Goal: Information Seeking & Learning: Find specific fact

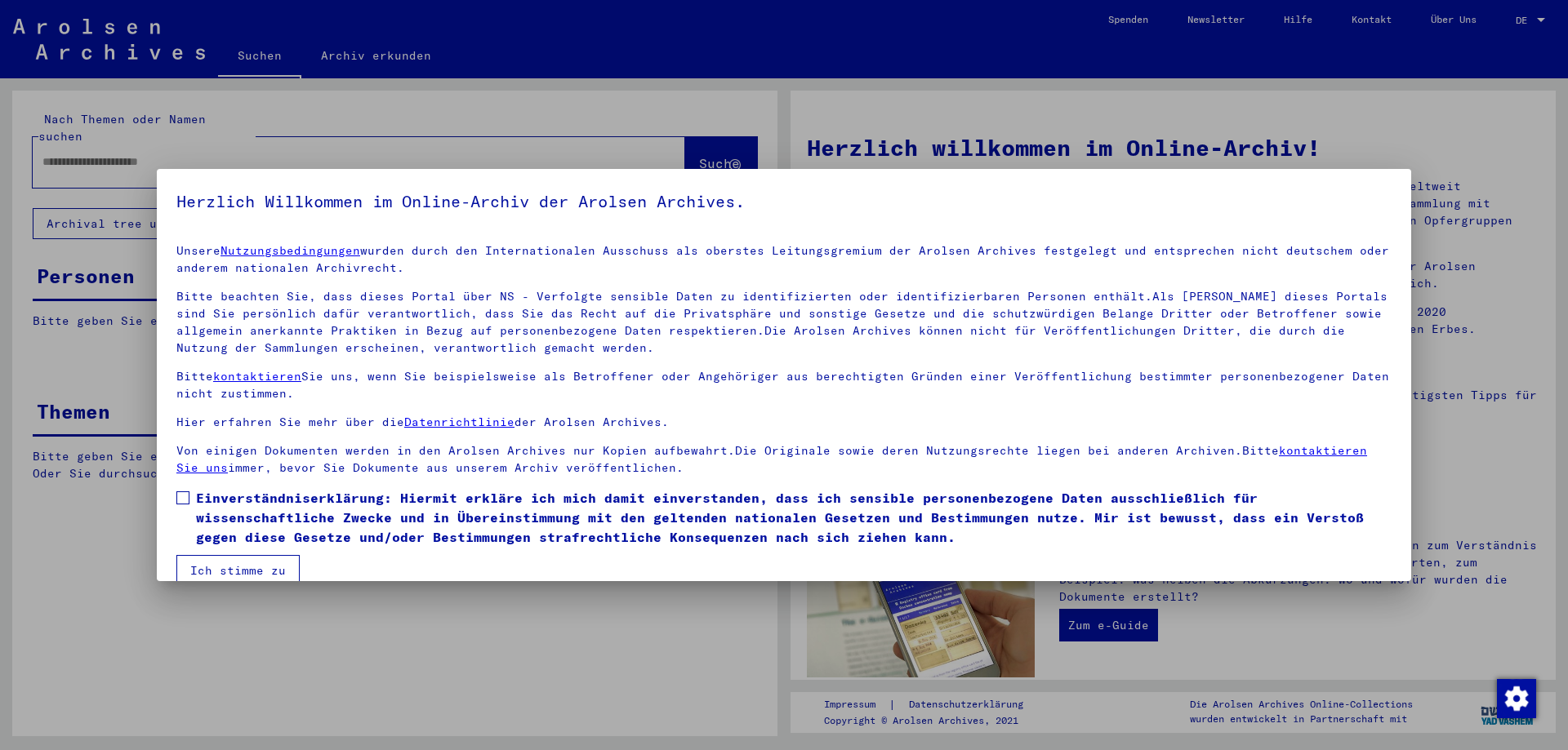
click at [185, 497] on span at bounding box center [183, 498] width 13 height 13
click at [223, 571] on button "Ich stimme zu" at bounding box center [238, 571] width 123 height 31
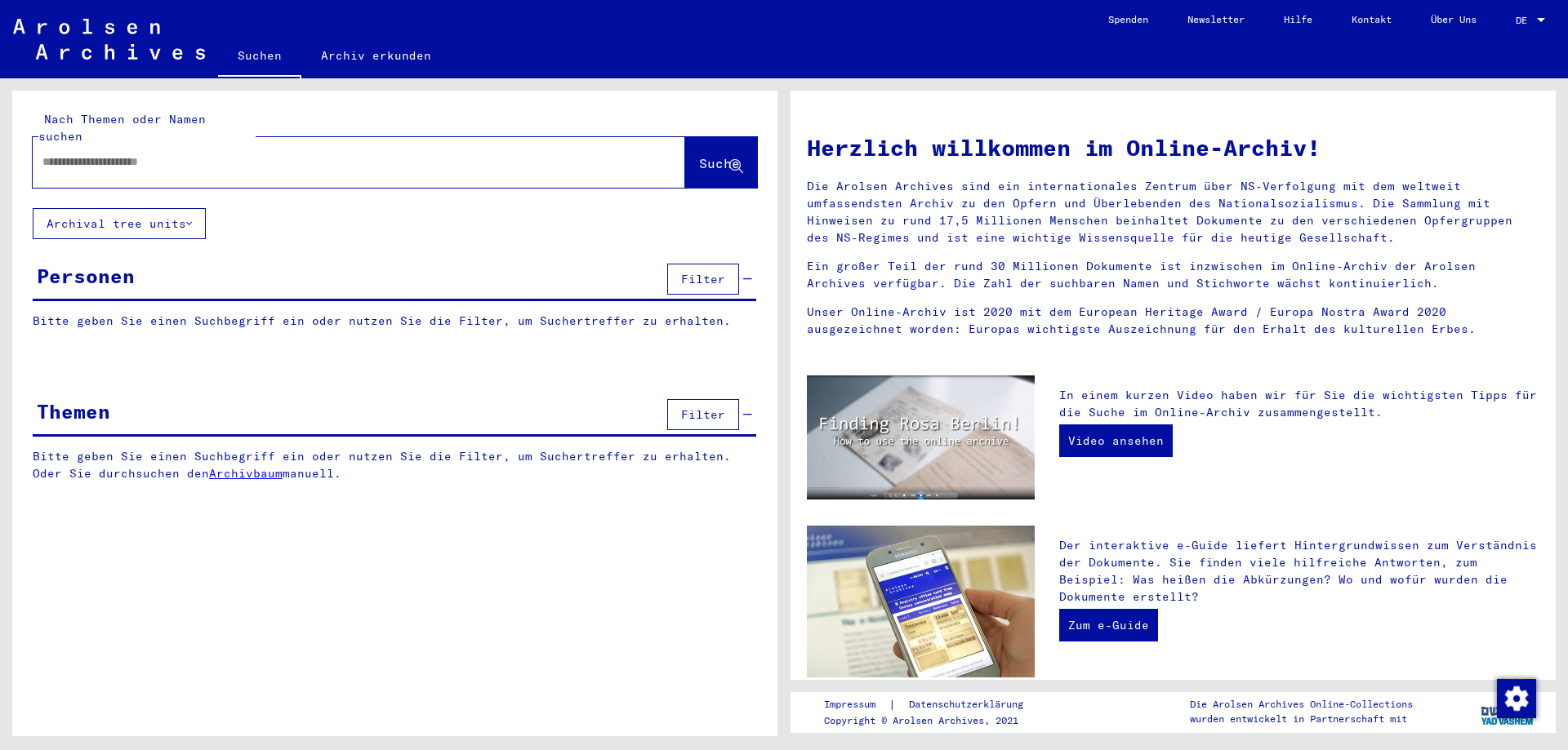
click at [1534, 12] on div "DE DE" at bounding box center [1533, 16] width 33 height 28
click at [1515, 29] on span "English" at bounding box center [1500, 29] width 40 height 13
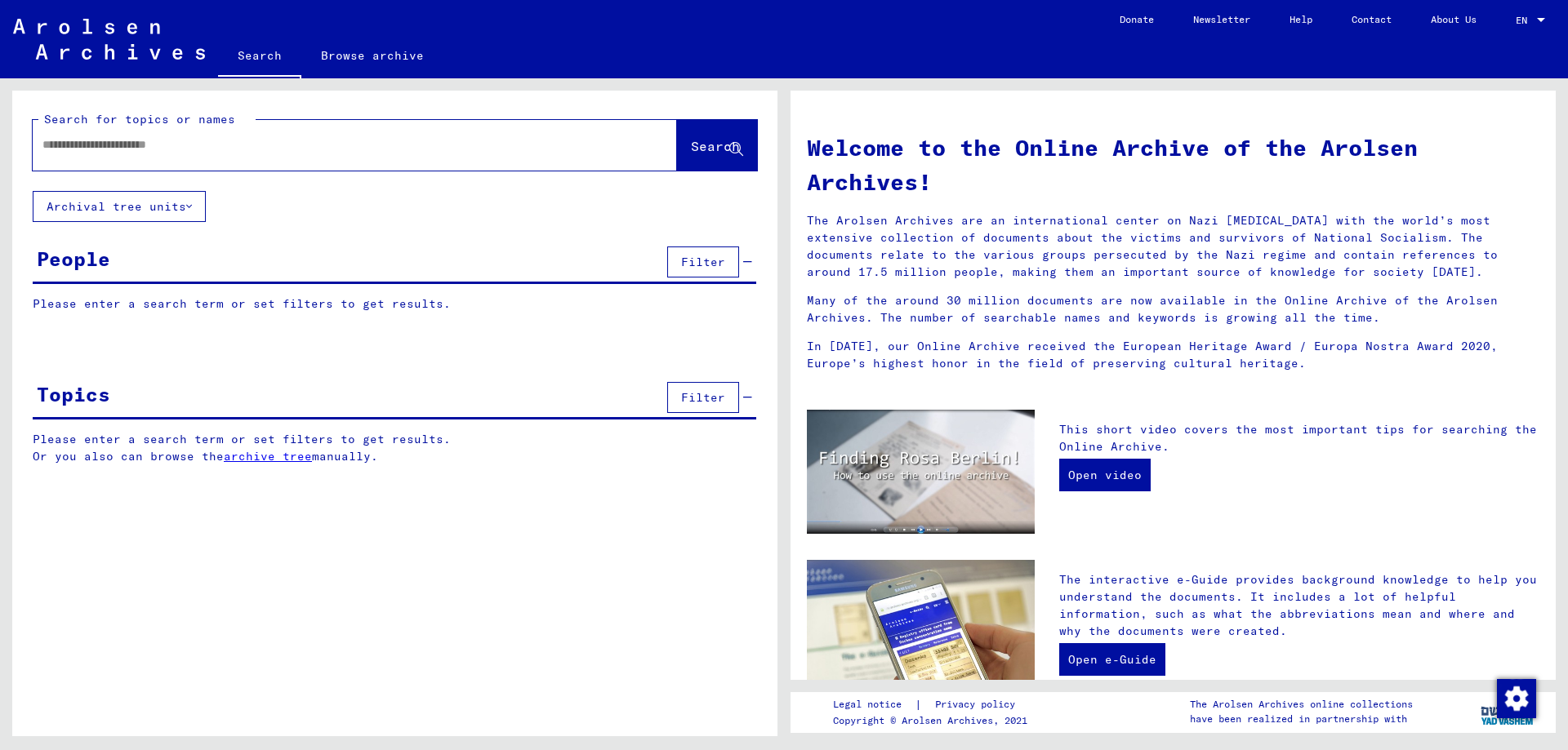
click at [186, 144] on input "text" at bounding box center [335, 145] width 586 height 17
type input "******"
click at [691, 143] on span "Search" at bounding box center [715, 146] width 49 height 16
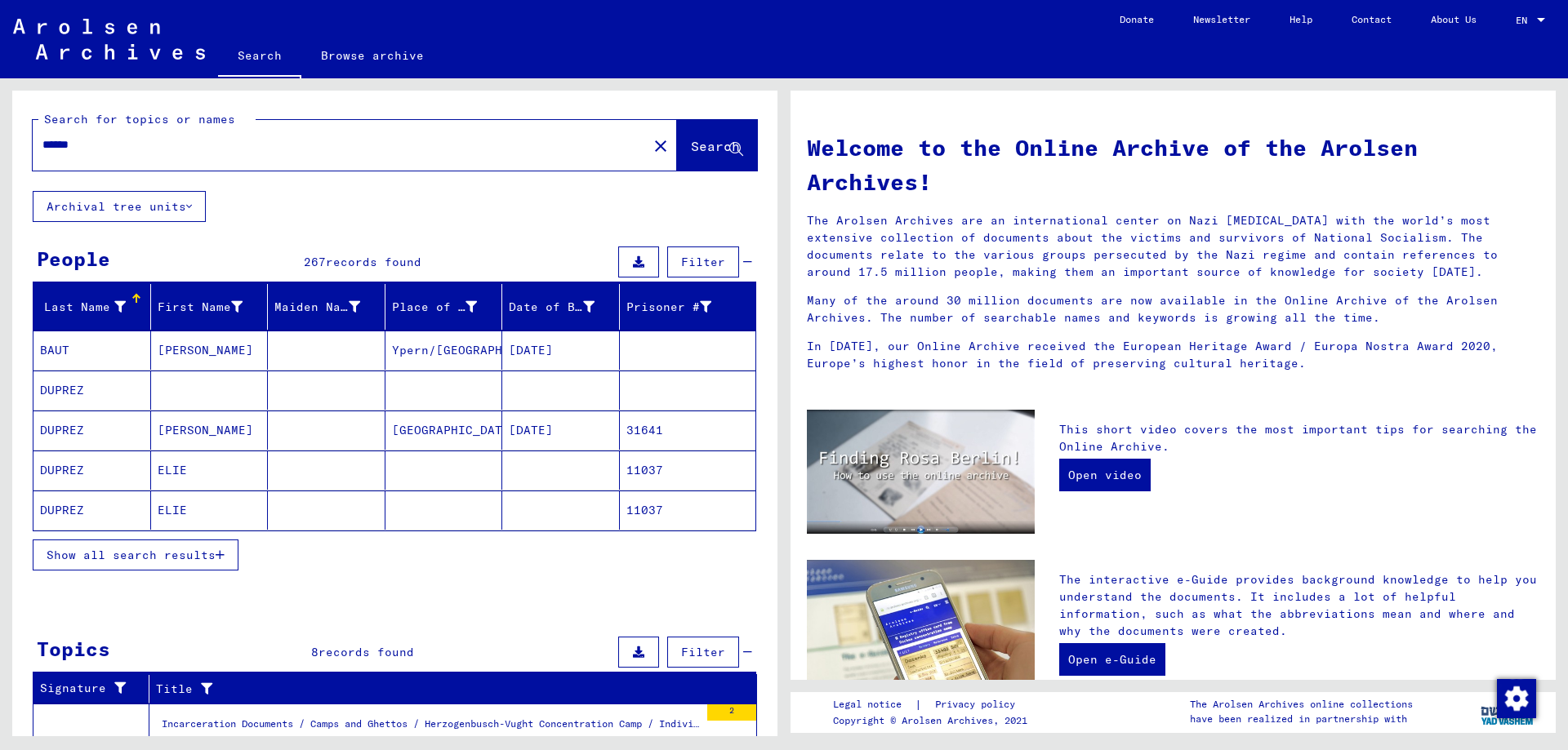
click at [691, 257] on span "Filter" at bounding box center [703, 262] width 44 height 14
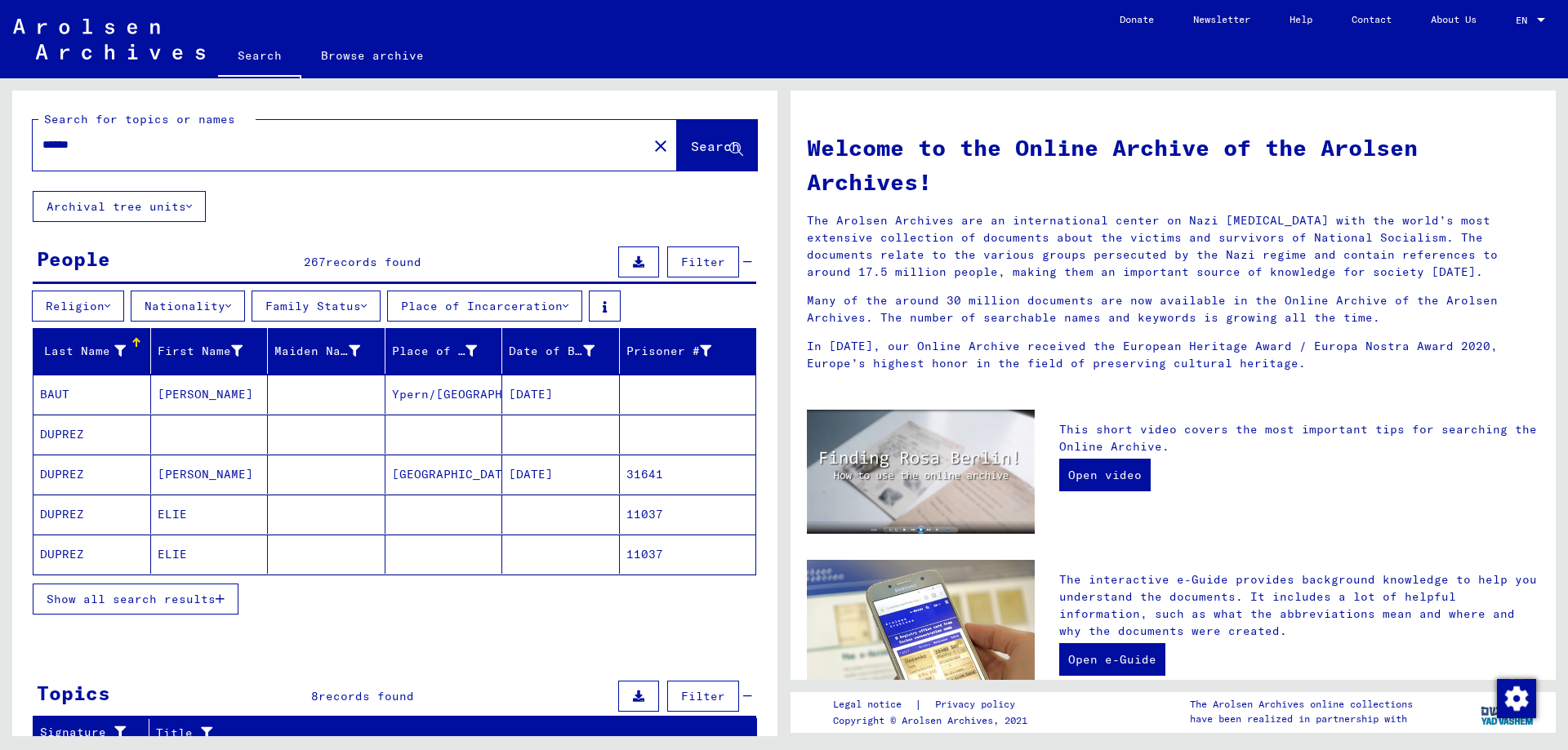
click at [191, 303] on button "Nationality" at bounding box center [188, 306] width 114 height 31
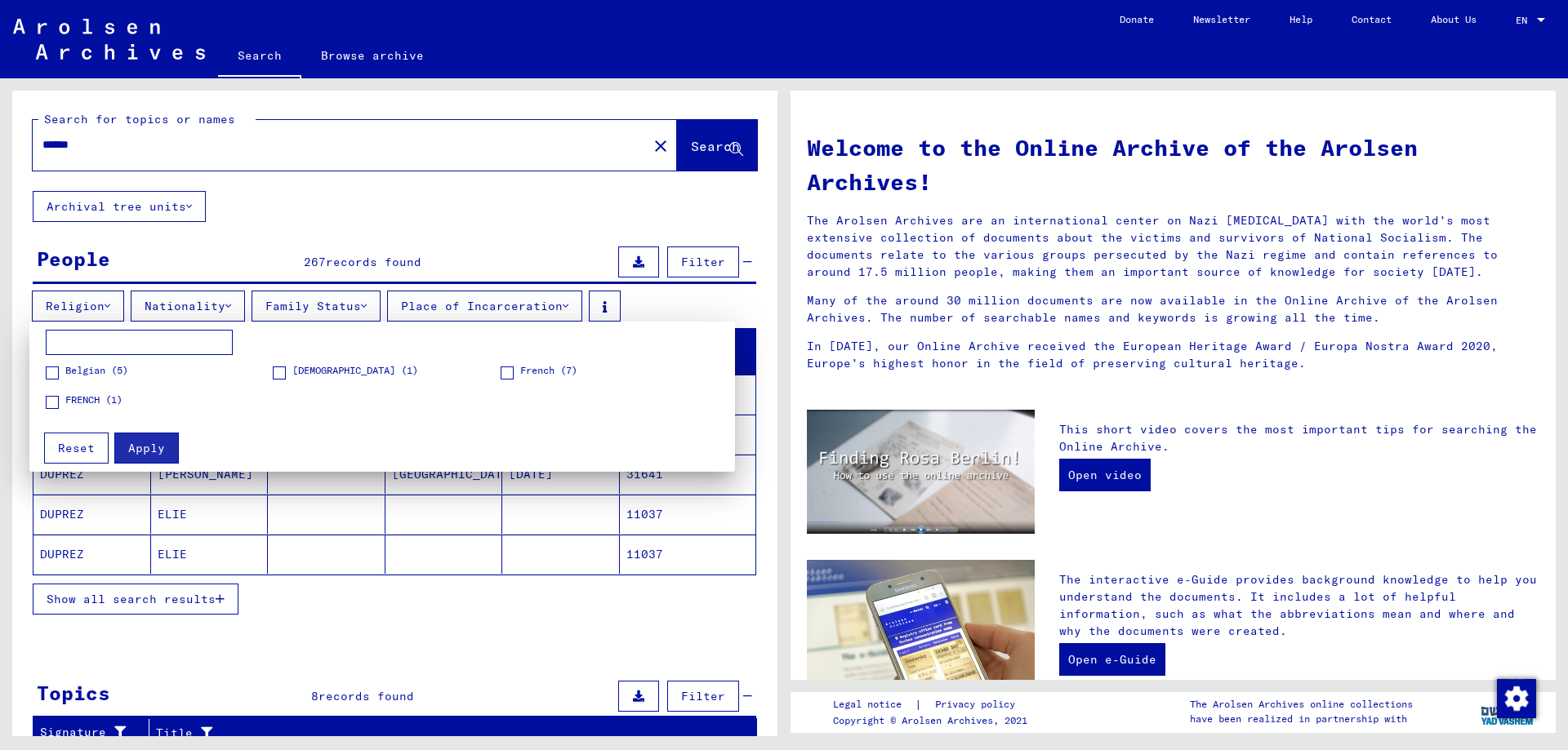
click at [550, 370] on span "French (7)" at bounding box center [548, 370] width 57 height 14
click at [84, 400] on span "FRENCH (1)" at bounding box center [93, 400] width 57 height 14
click at [140, 447] on span "Apply" at bounding box center [146, 448] width 37 height 14
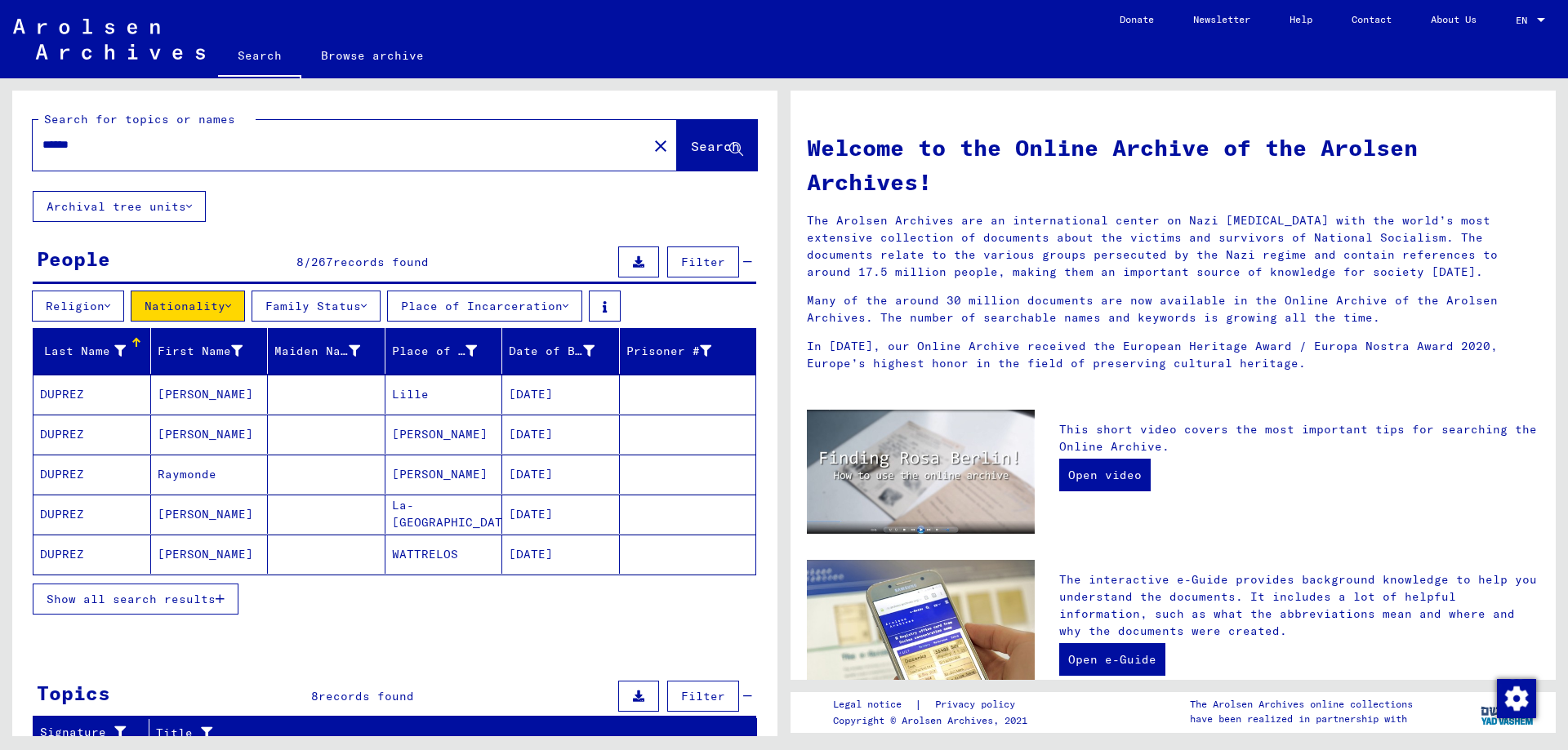
click at [160, 601] on span "Show all search results" at bounding box center [131, 599] width 169 height 14
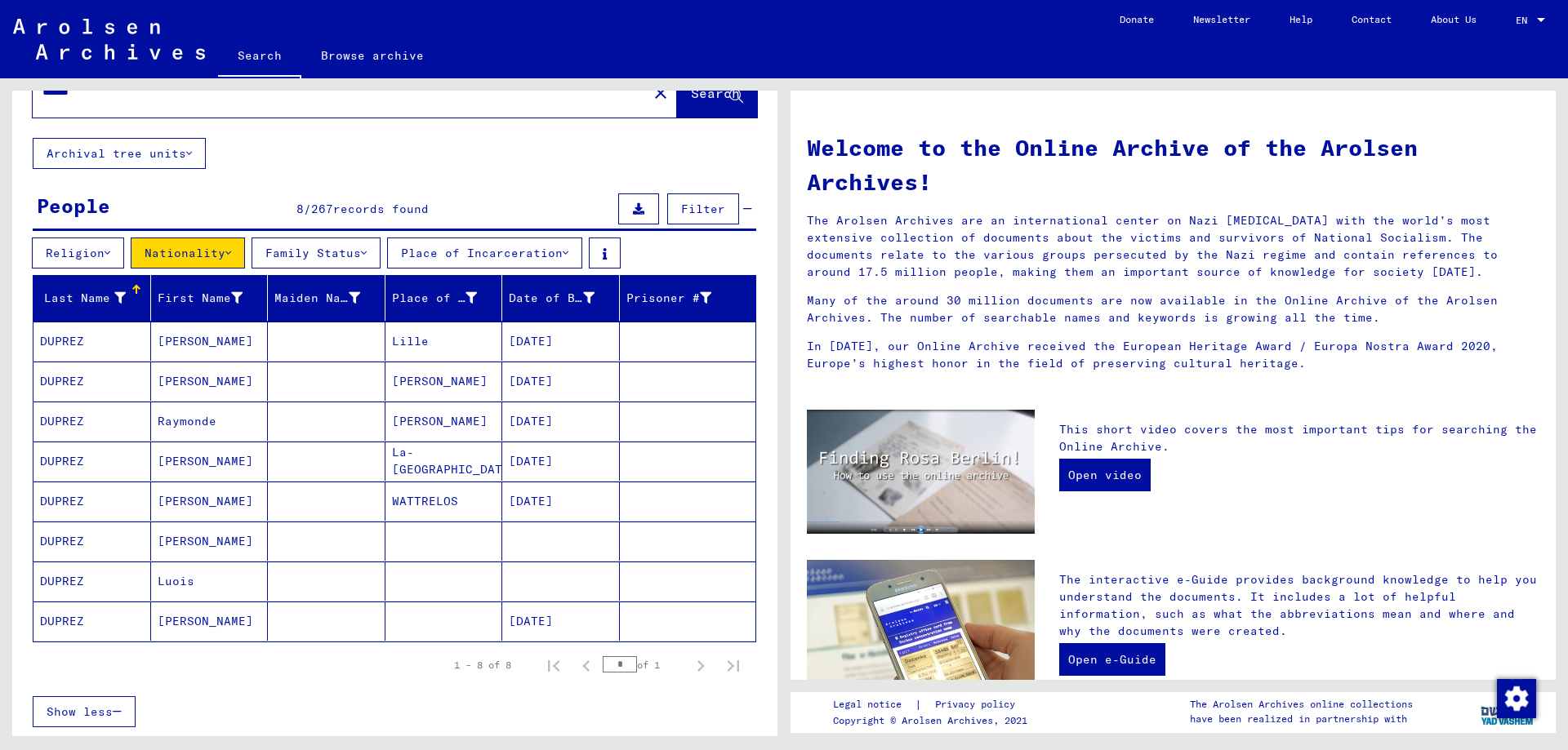
scroll to position [82, 0]
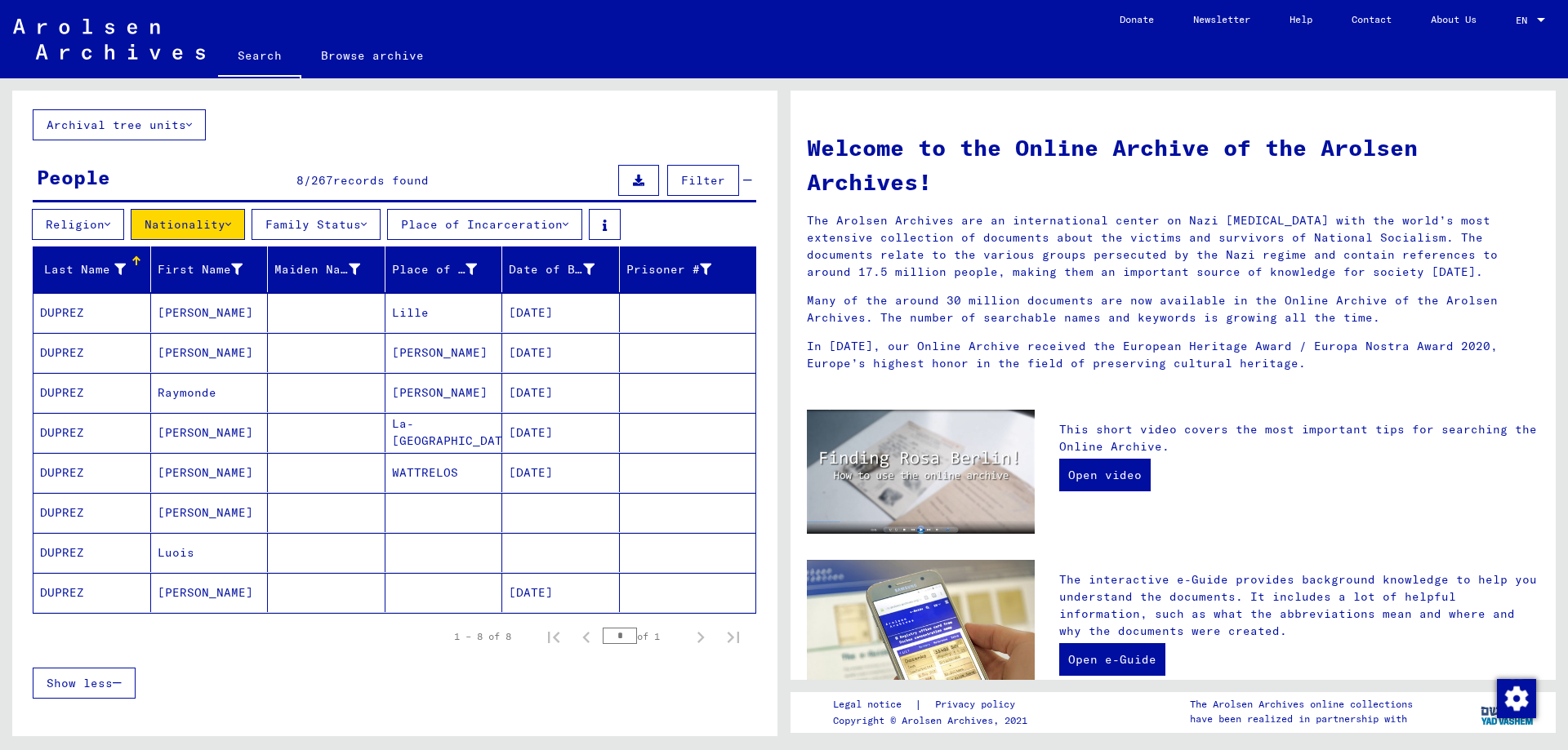
click at [79, 310] on mat-cell "DUPREZ" at bounding box center [92, 312] width 118 height 39
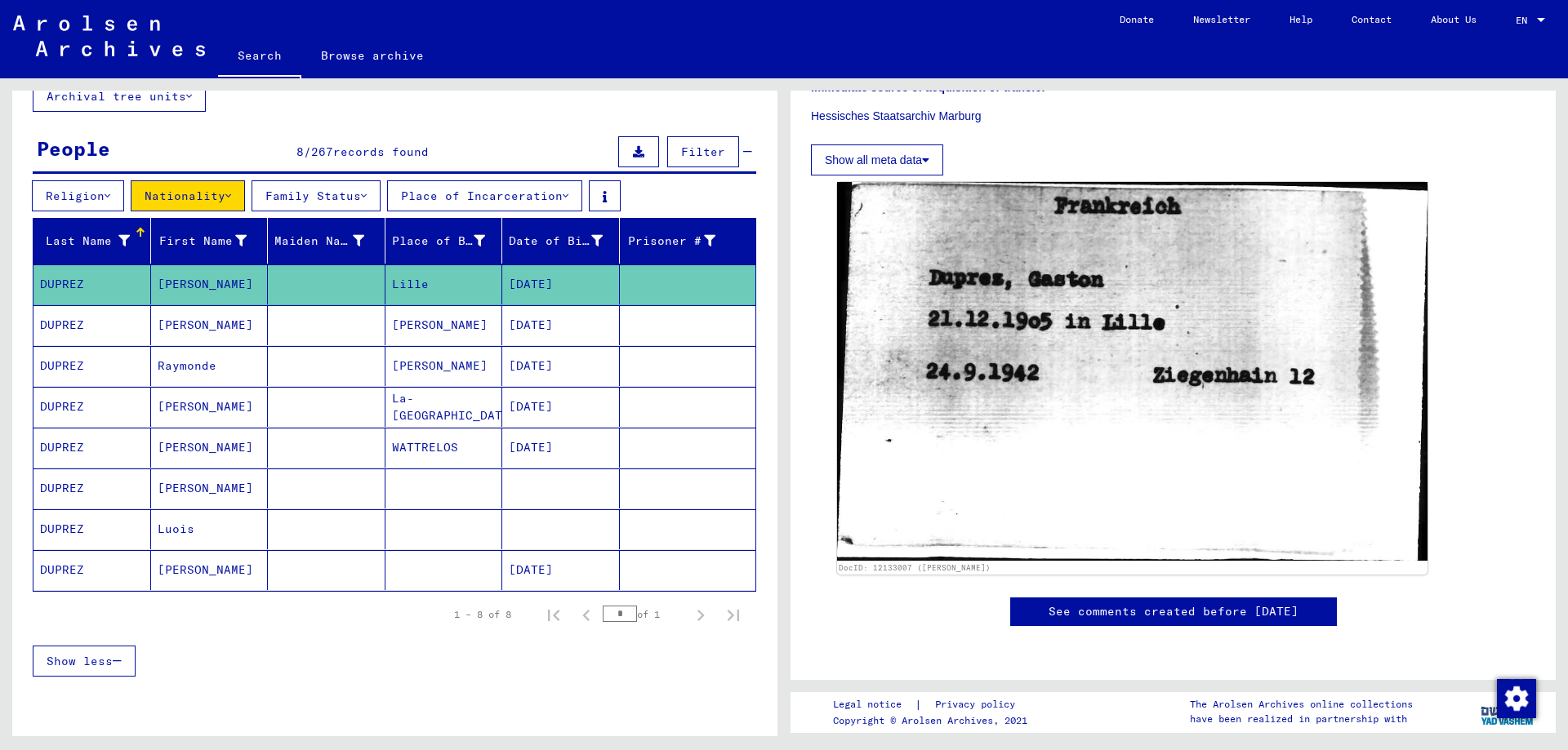
scroll to position [82, 0]
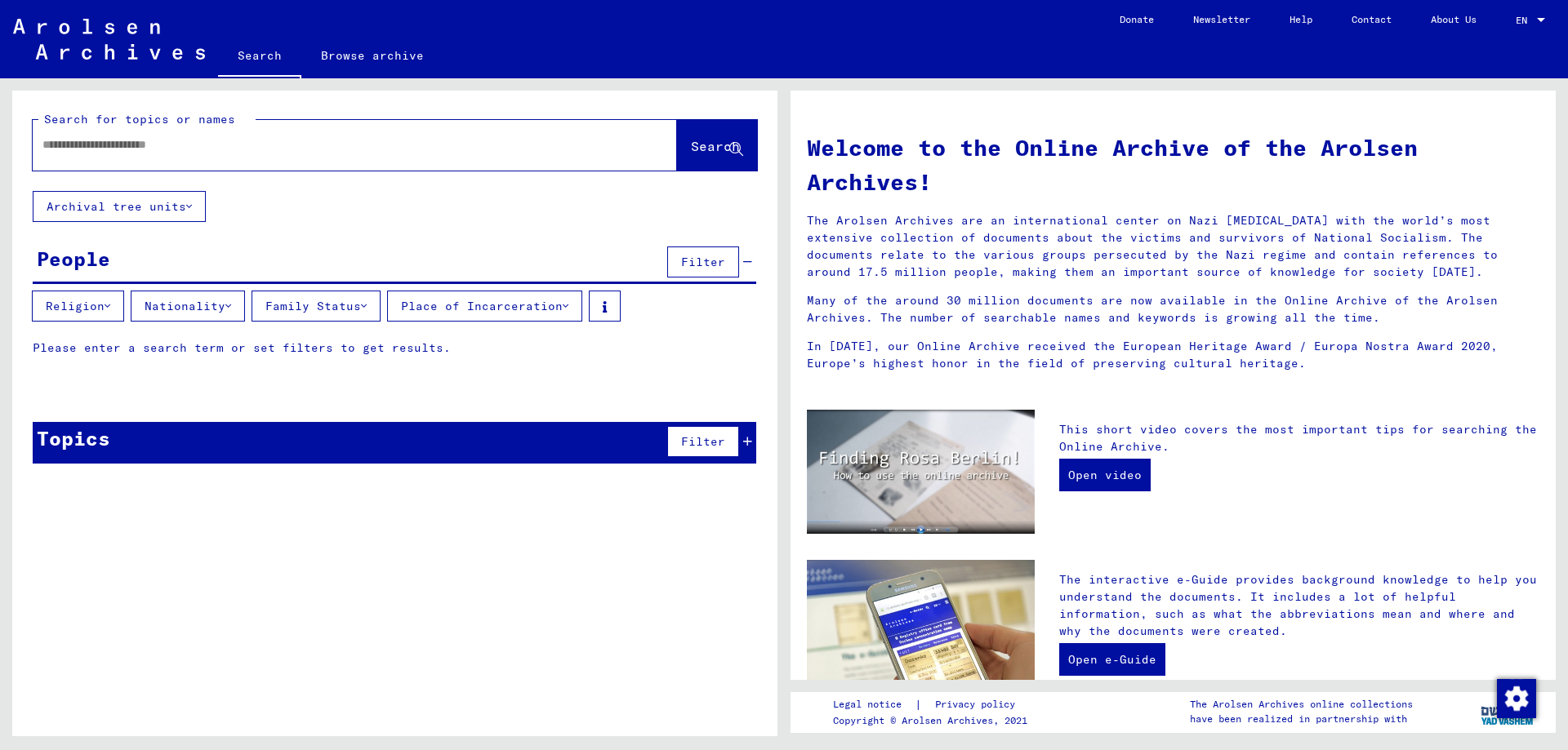
click at [135, 144] on input "text" at bounding box center [335, 145] width 586 height 17
click at [692, 143] on span "Search" at bounding box center [715, 146] width 49 height 16
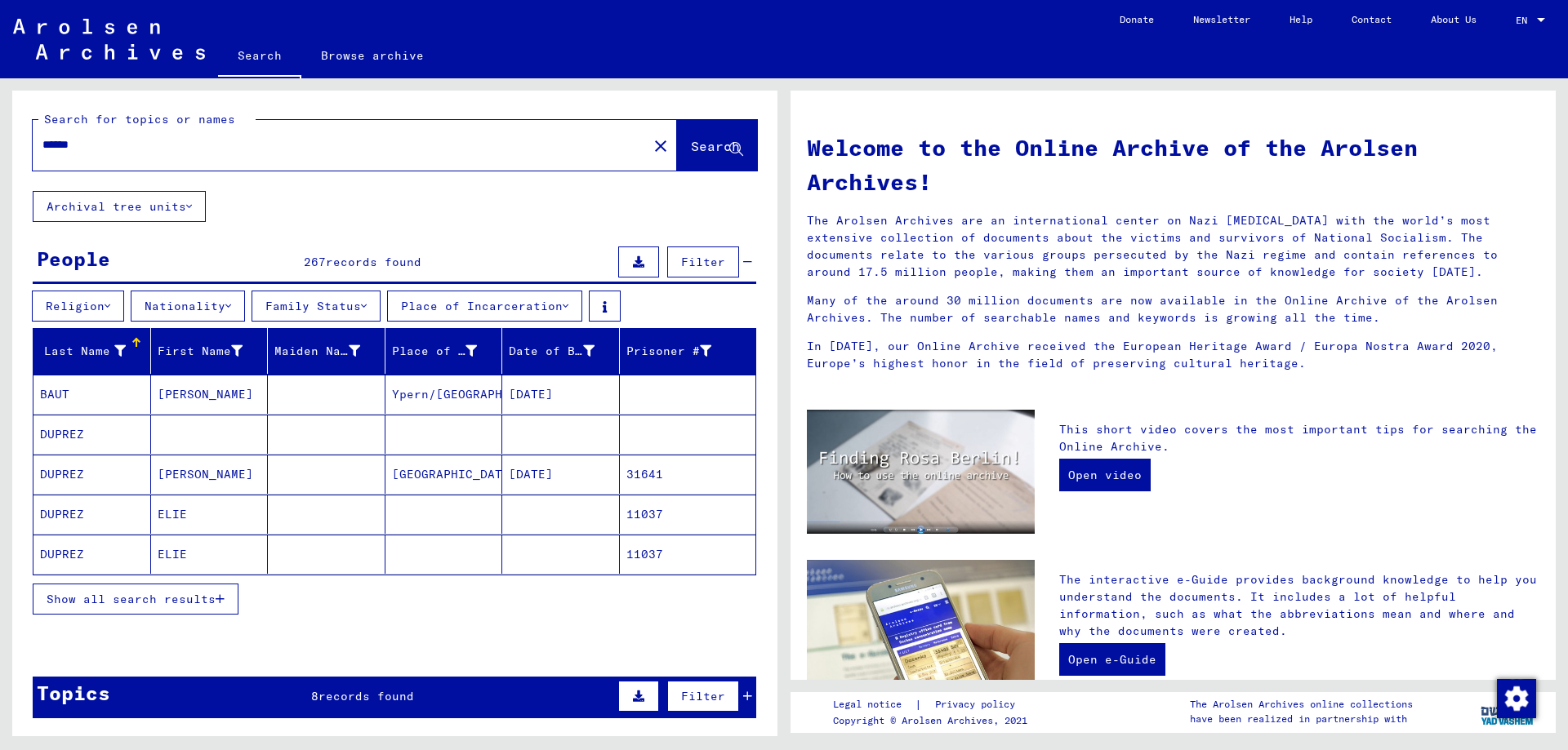
click at [196, 299] on button "Nationality" at bounding box center [188, 306] width 114 height 31
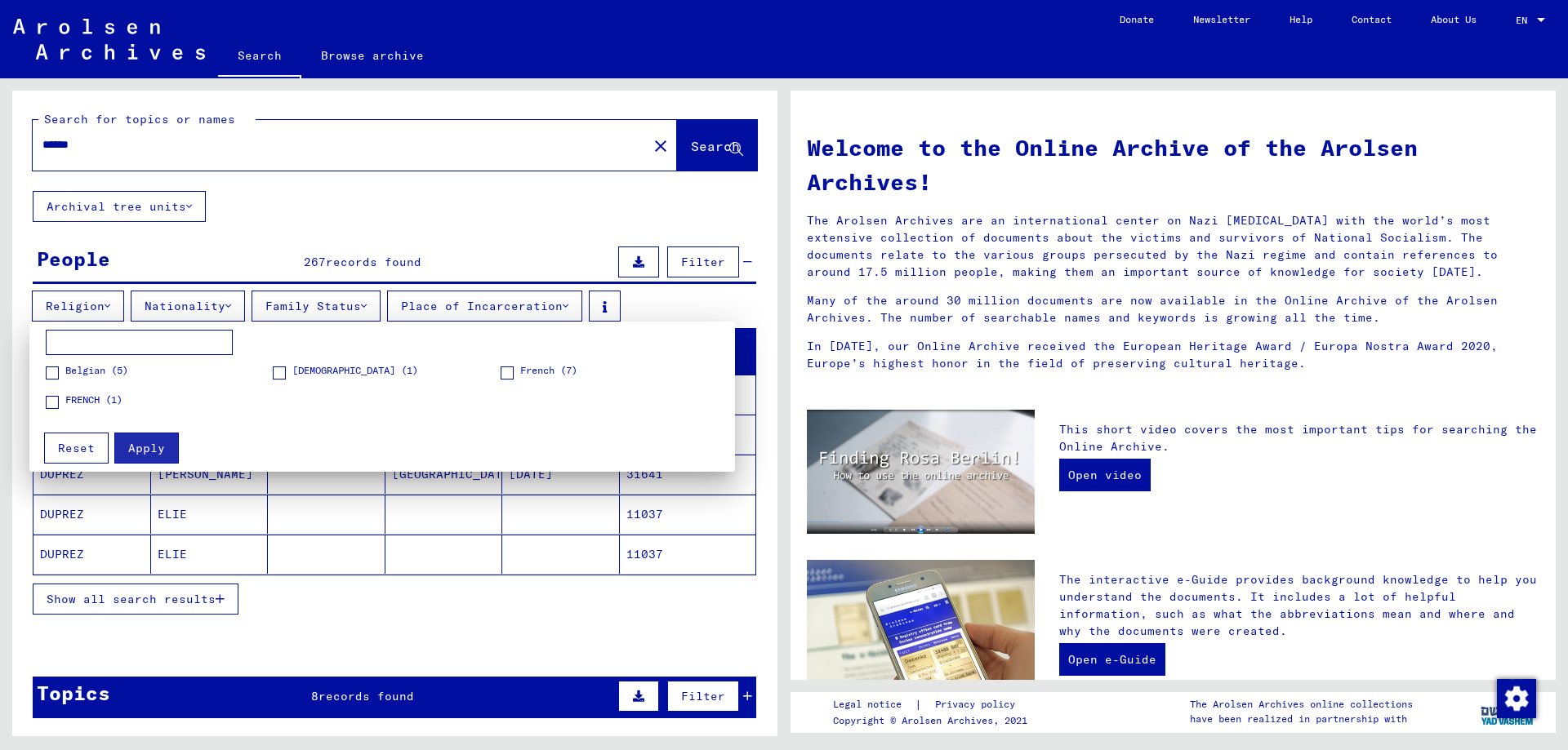
click at [110, 372] on span "Belgian (5)" at bounding box center [96, 370] width 63 height 14
click at [297, 372] on span "[DEMOGRAPHIC_DATA] (1)" at bounding box center [355, 370] width 126 height 14
click at [138, 448] on span "Apply" at bounding box center [146, 448] width 37 height 14
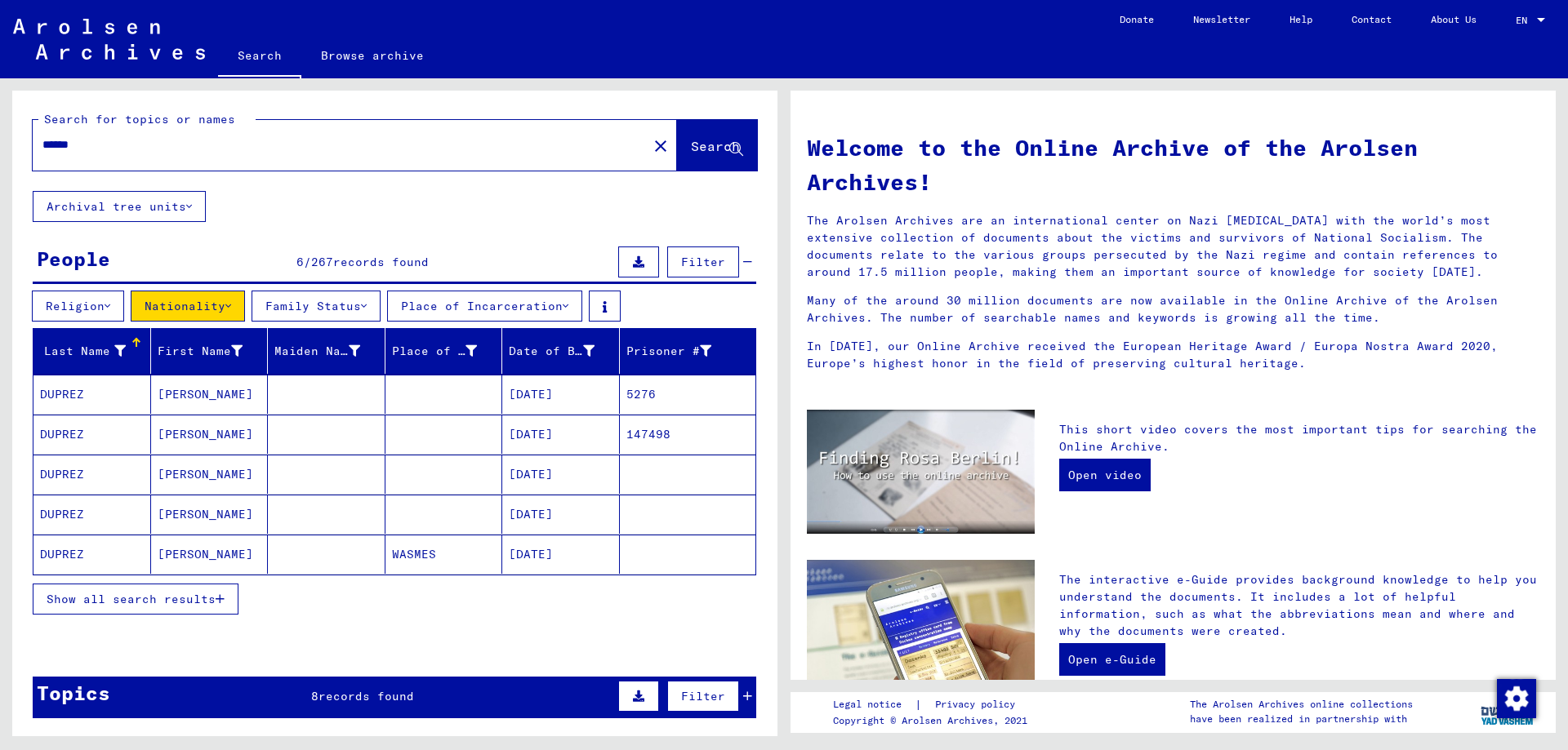
click at [161, 595] on span "Show all search results" at bounding box center [131, 599] width 169 height 14
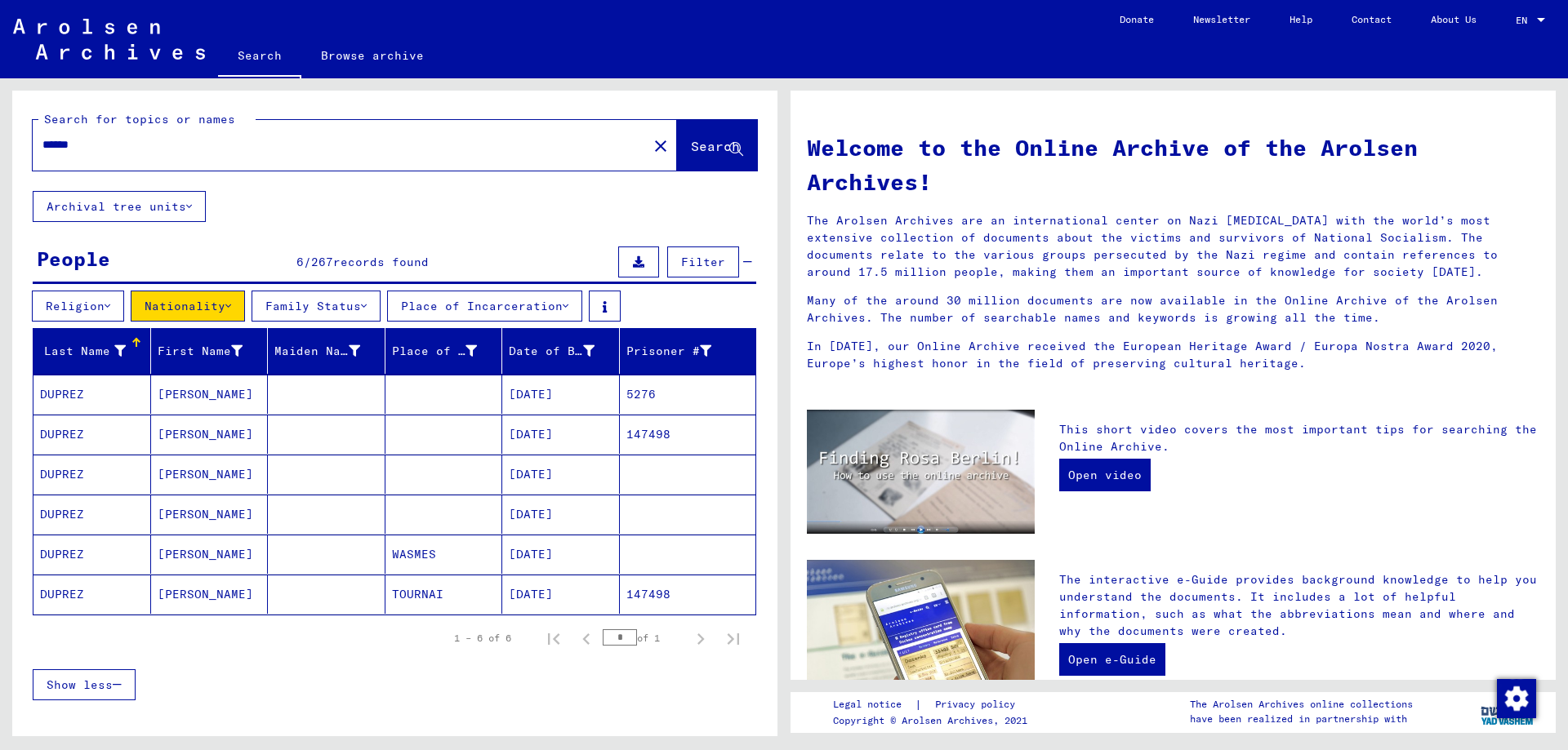
drag, startPoint x: 125, startPoint y: 139, endPoint x: 30, endPoint y: 149, distance: 95.5
click at [34, 149] on div "******" at bounding box center [330, 145] width 595 height 37
type input "**********"
click at [691, 149] on span "Search" at bounding box center [715, 146] width 49 height 16
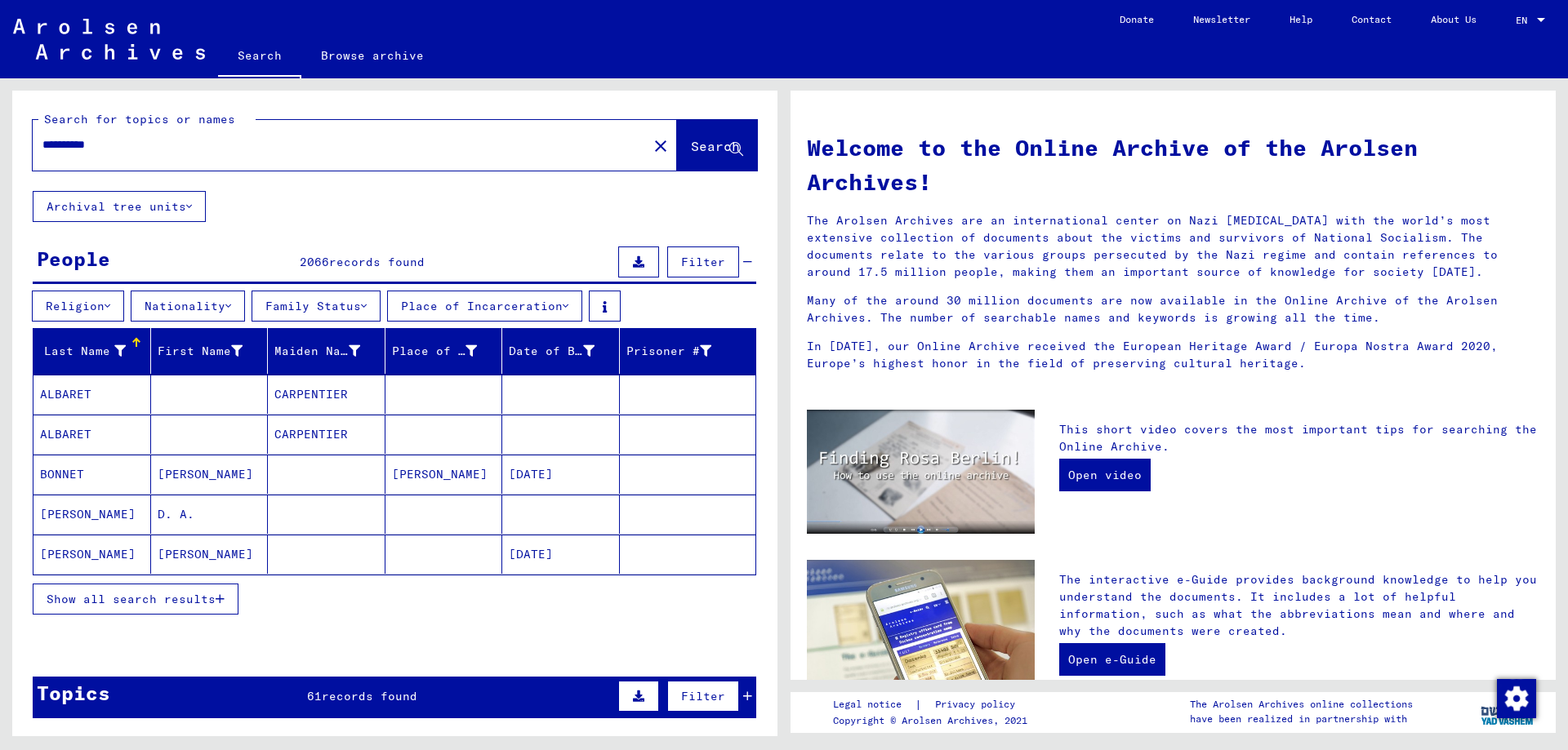
click at [214, 303] on button "Nationality" at bounding box center [188, 306] width 114 height 31
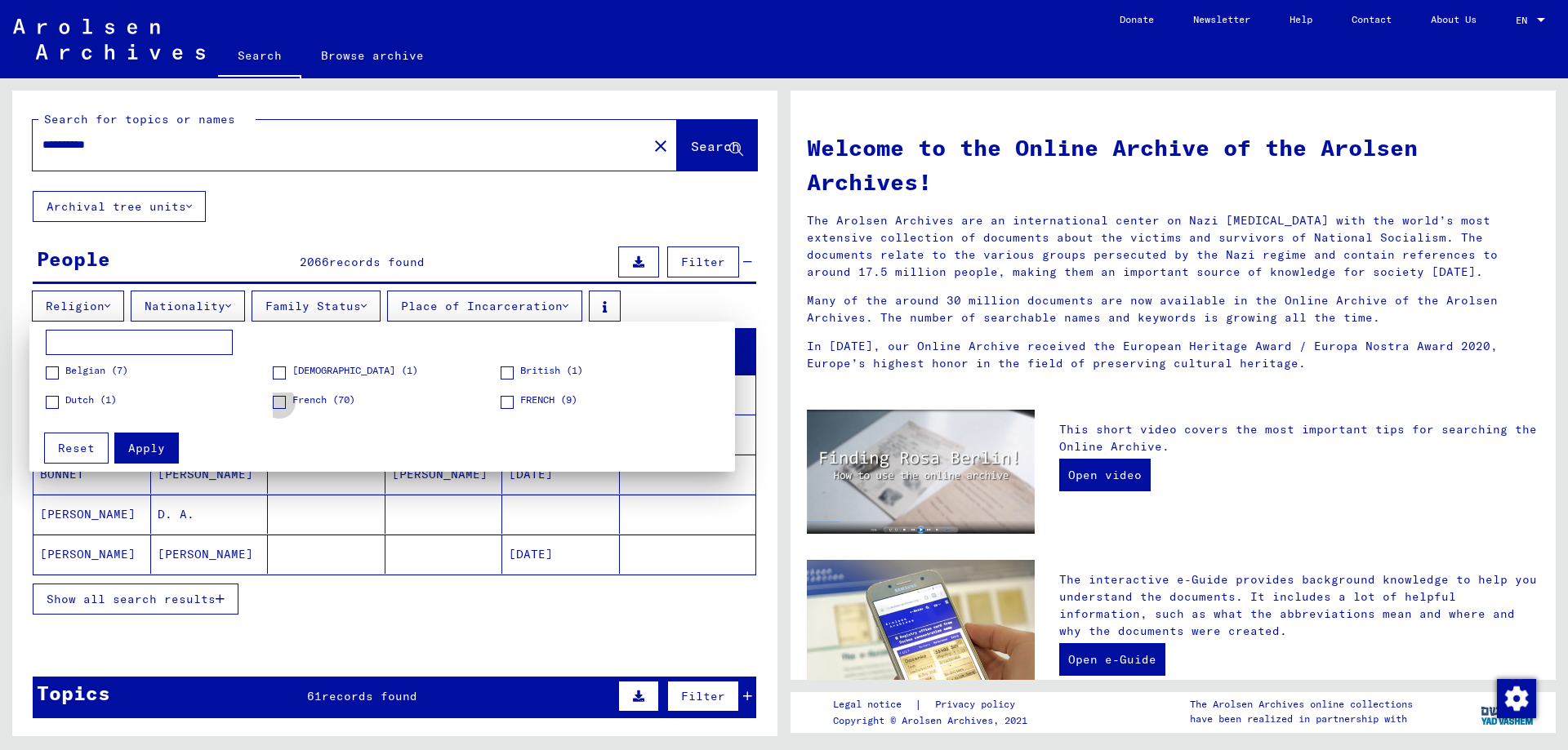
click at [293, 401] on span "French (70)" at bounding box center [324, 400] width 63 height 14
click at [512, 396] on span at bounding box center [507, 402] width 13 height 13
click at [153, 448] on span "Apply" at bounding box center [146, 448] width 37 height 14
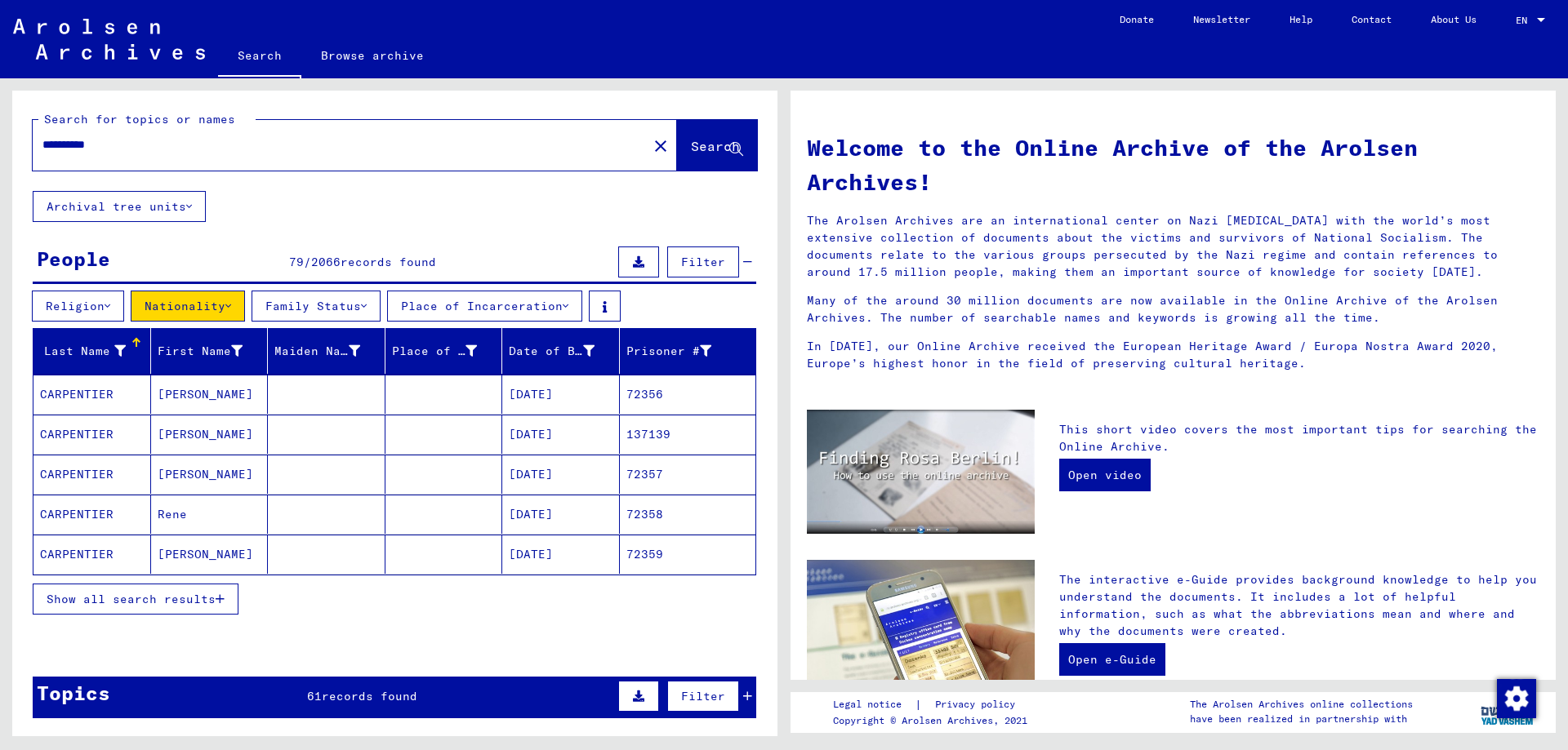
click at [170, 600] on span "Show all search results" at bounding box center [131, 599] width 169 height 14
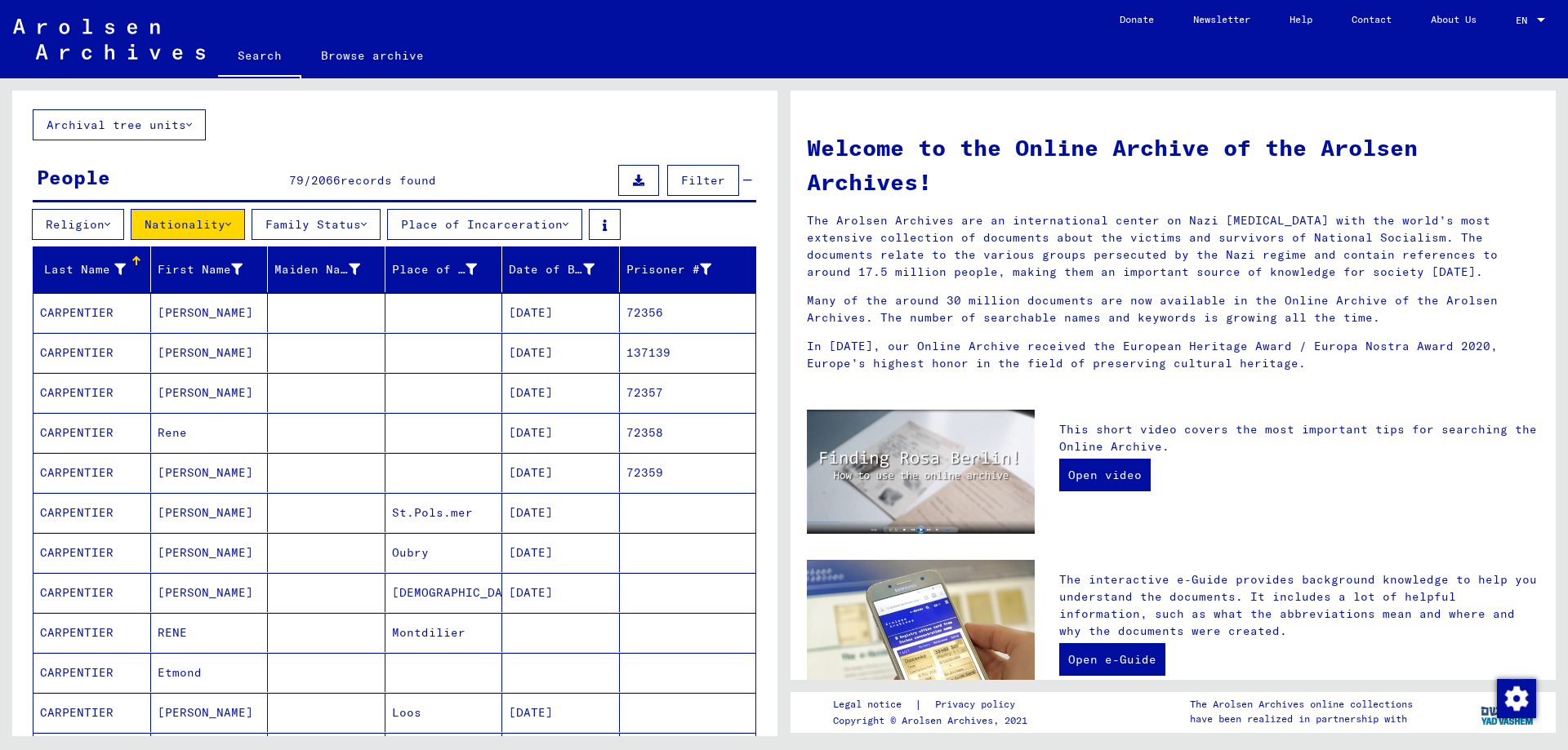
scroll to position [163, 0]
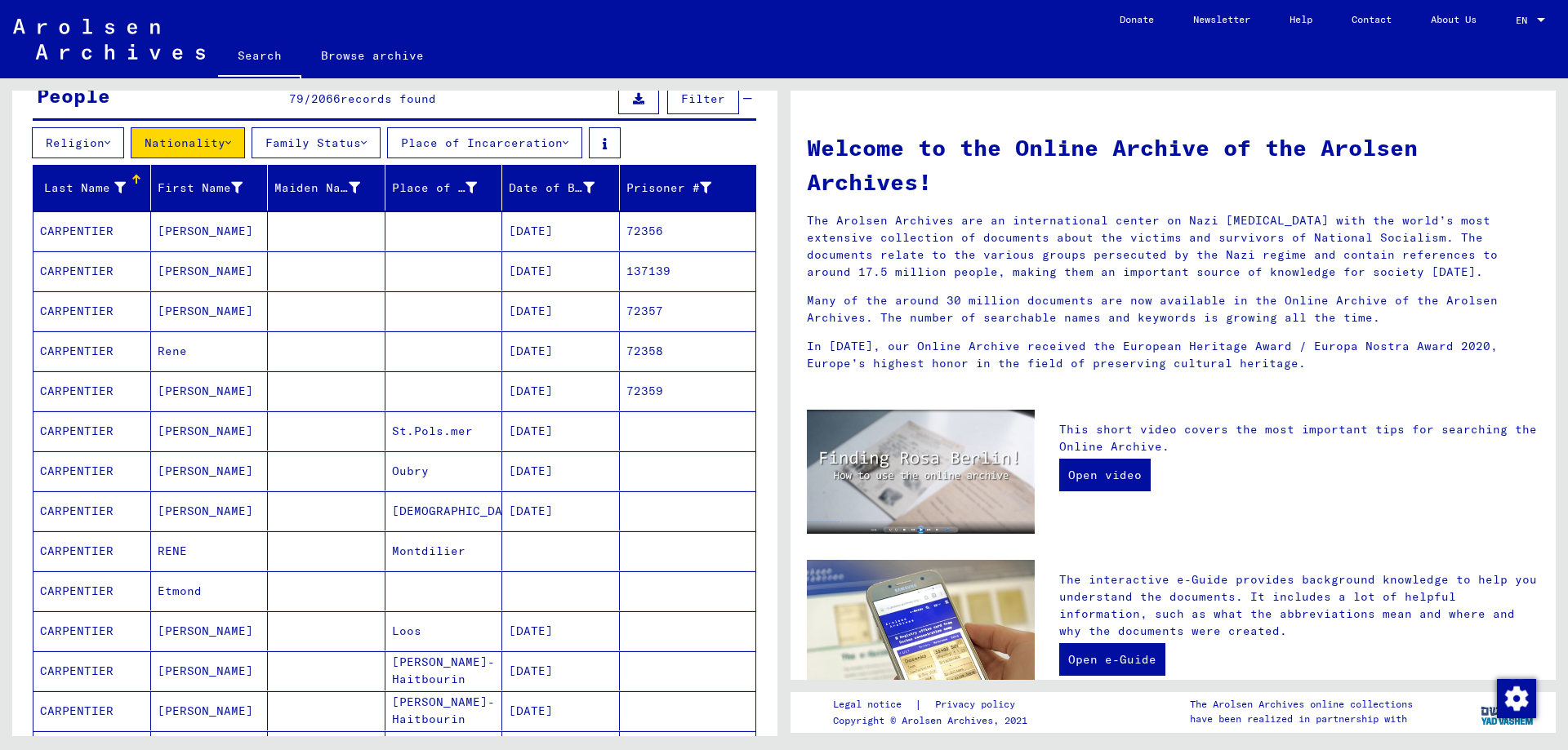
click at [80, 632] on mat-cell "CARPENTIER" at bounding box center [92, 630] width 118 height 39
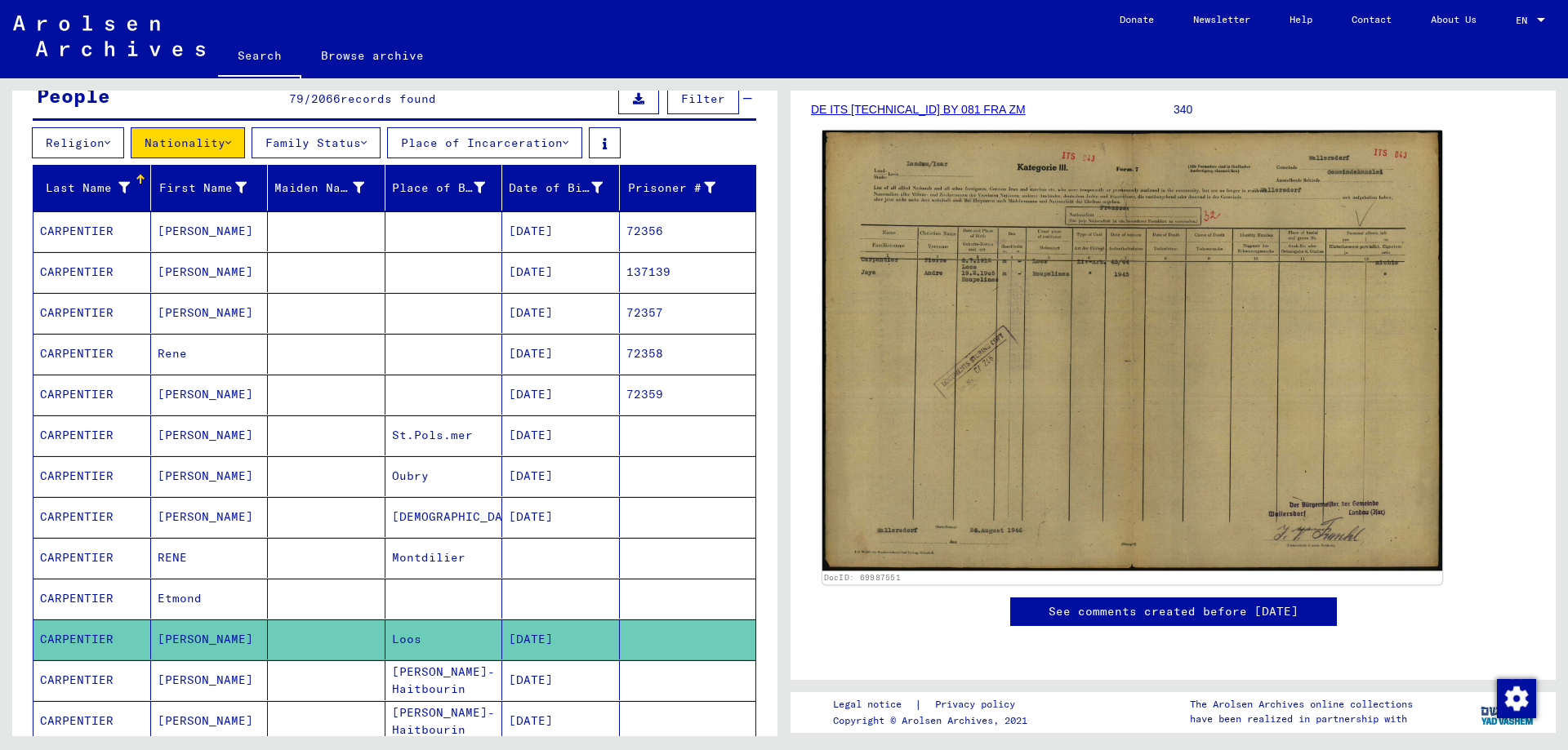
scroll to position [327, 0]
click at [1036, 320] on img at bounding box center [1133, 351] width 620 height 440
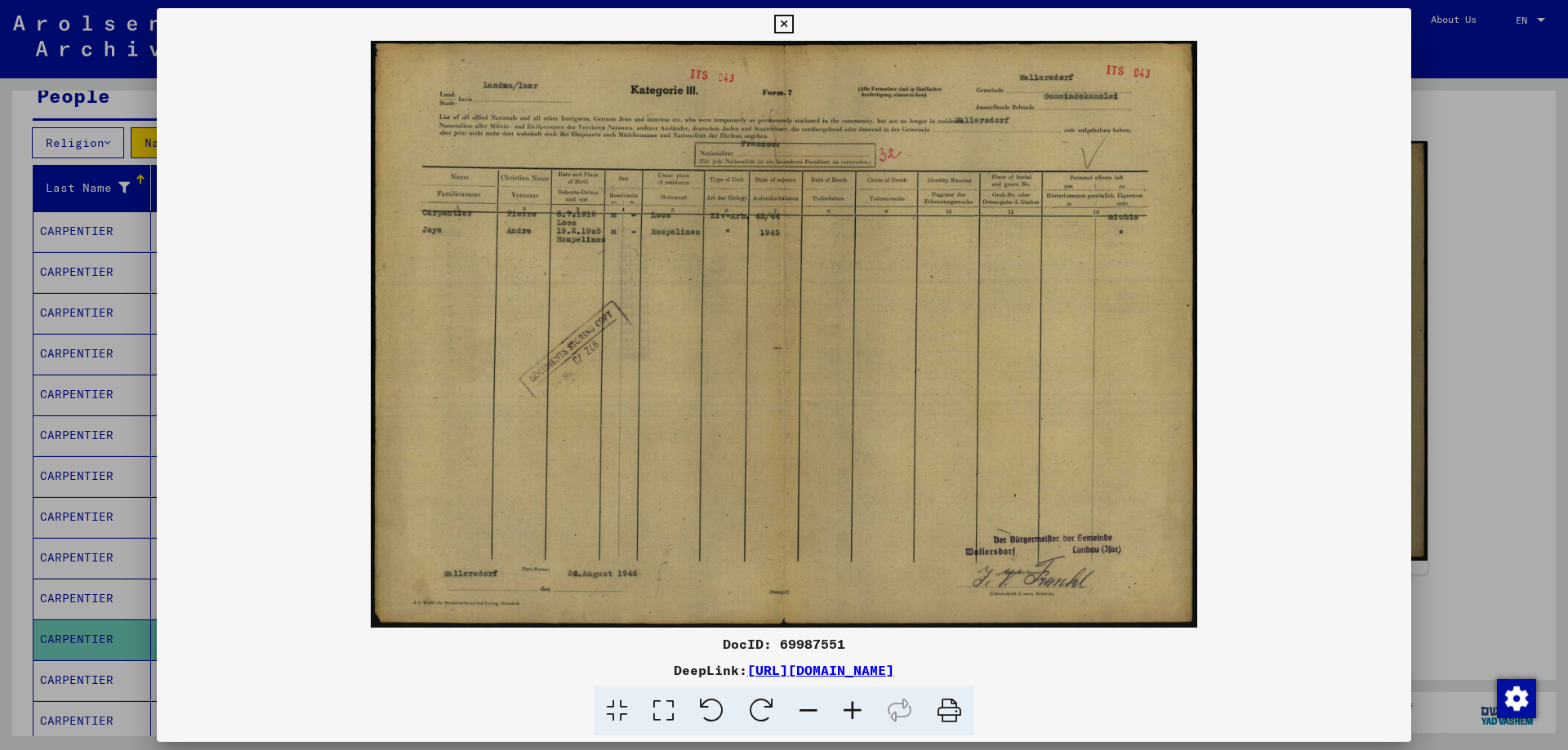
click at [843, 710] on icon at bounding box center [853, 711] width 44 height 50
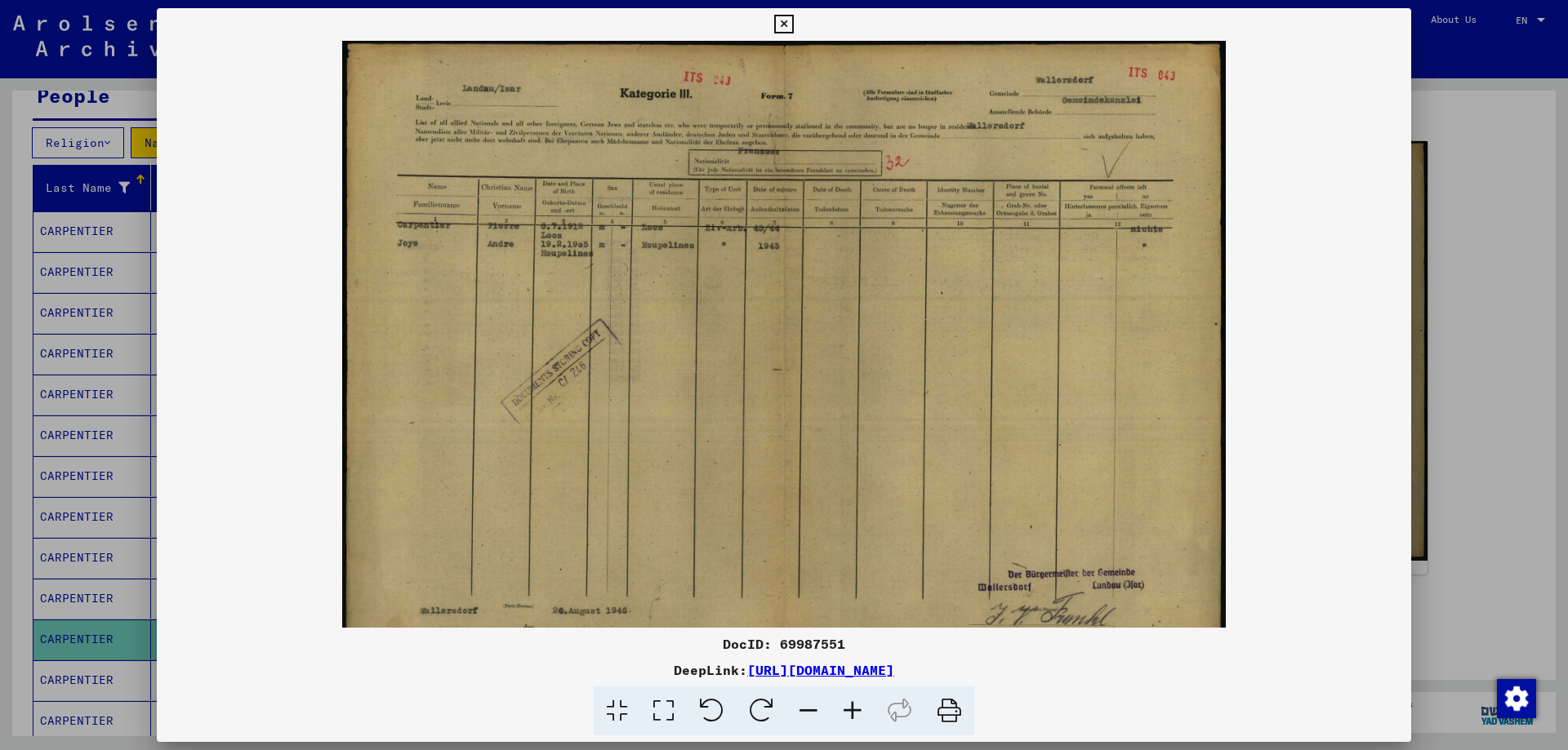
click at [842, 710] on icon at bounding box center [853, 711] width 44 height 50
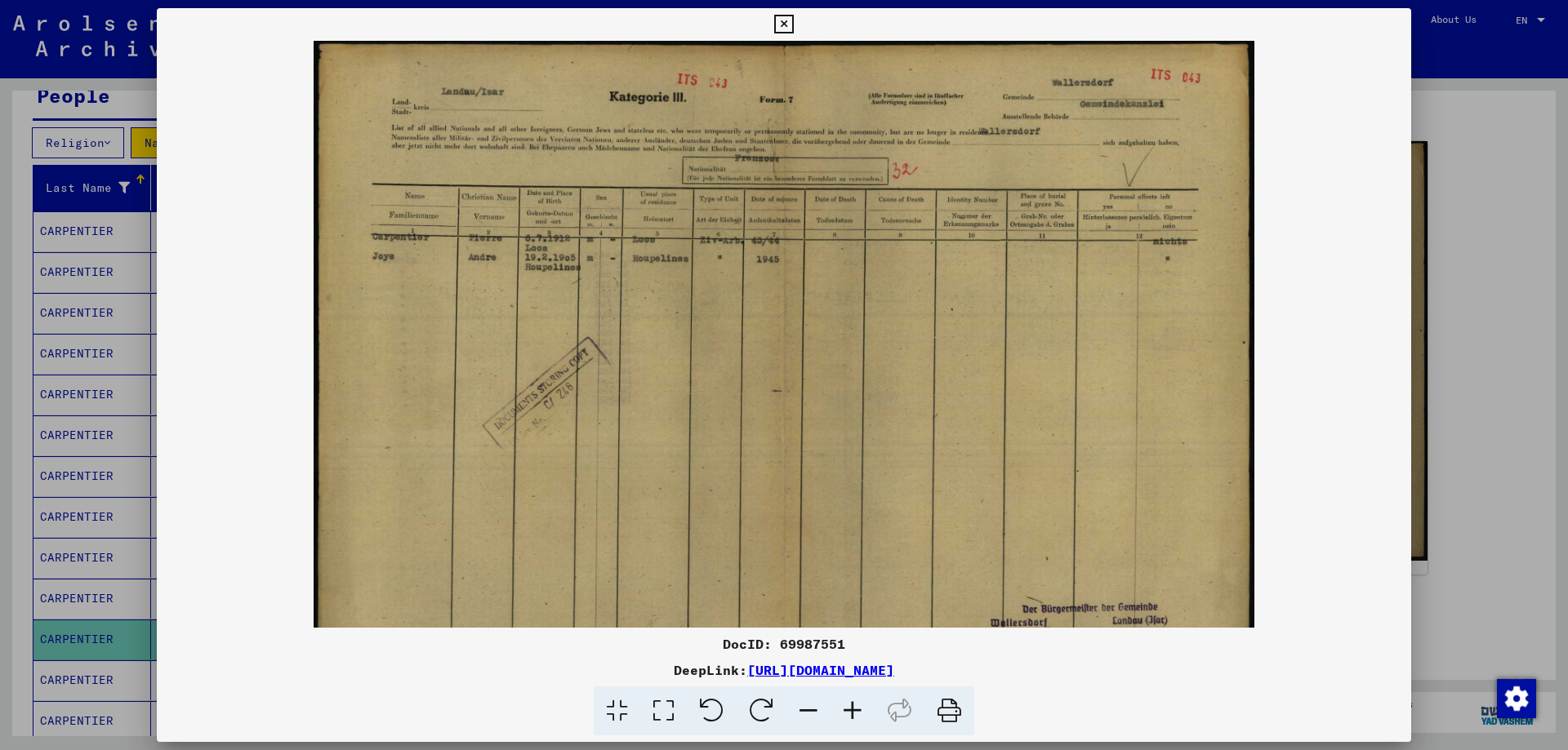
click at [842, 710] on icon at bounding box center [853, 711] width 44 height 50
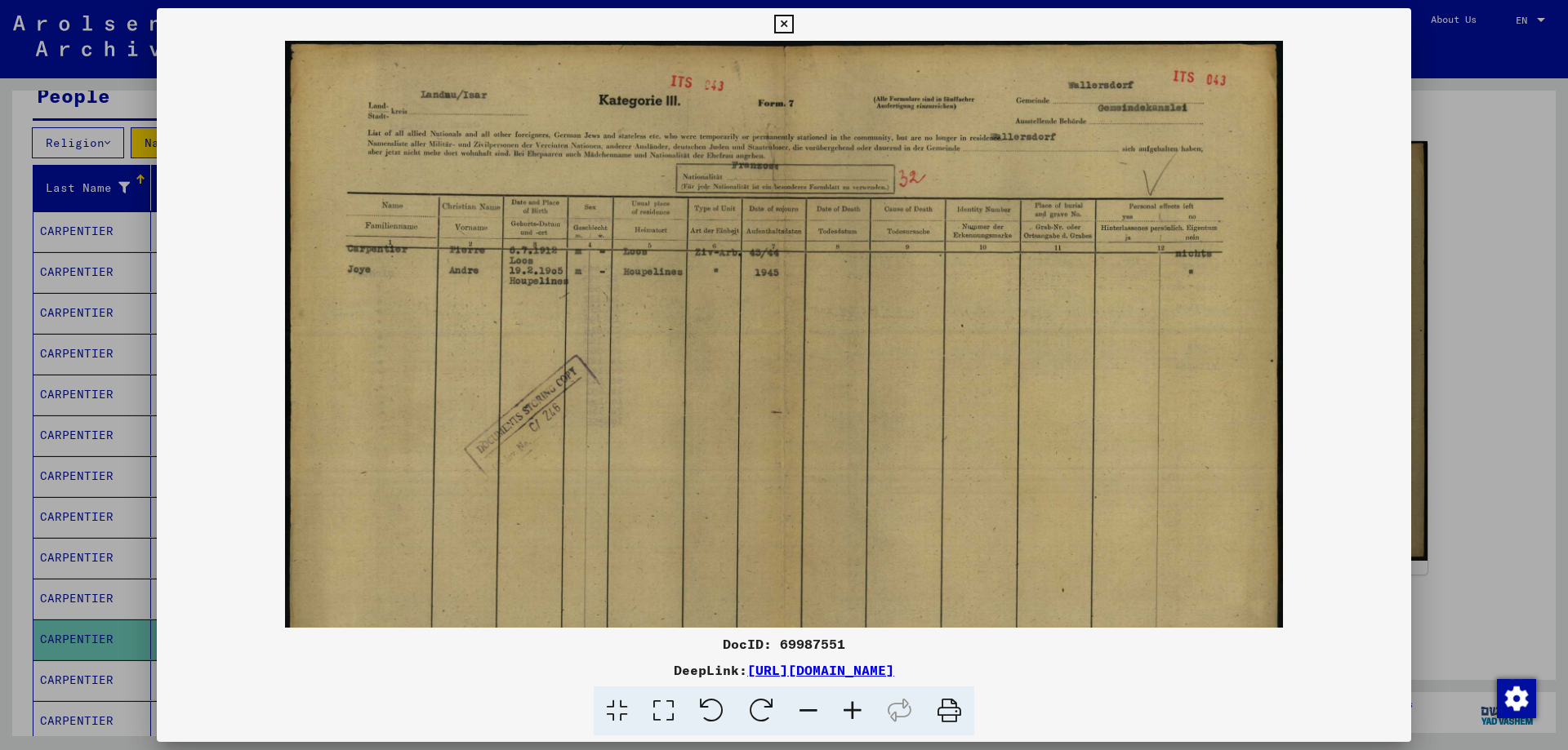
click at [842, 710] on icon at bounding box center [853, 711] width 44 height 50
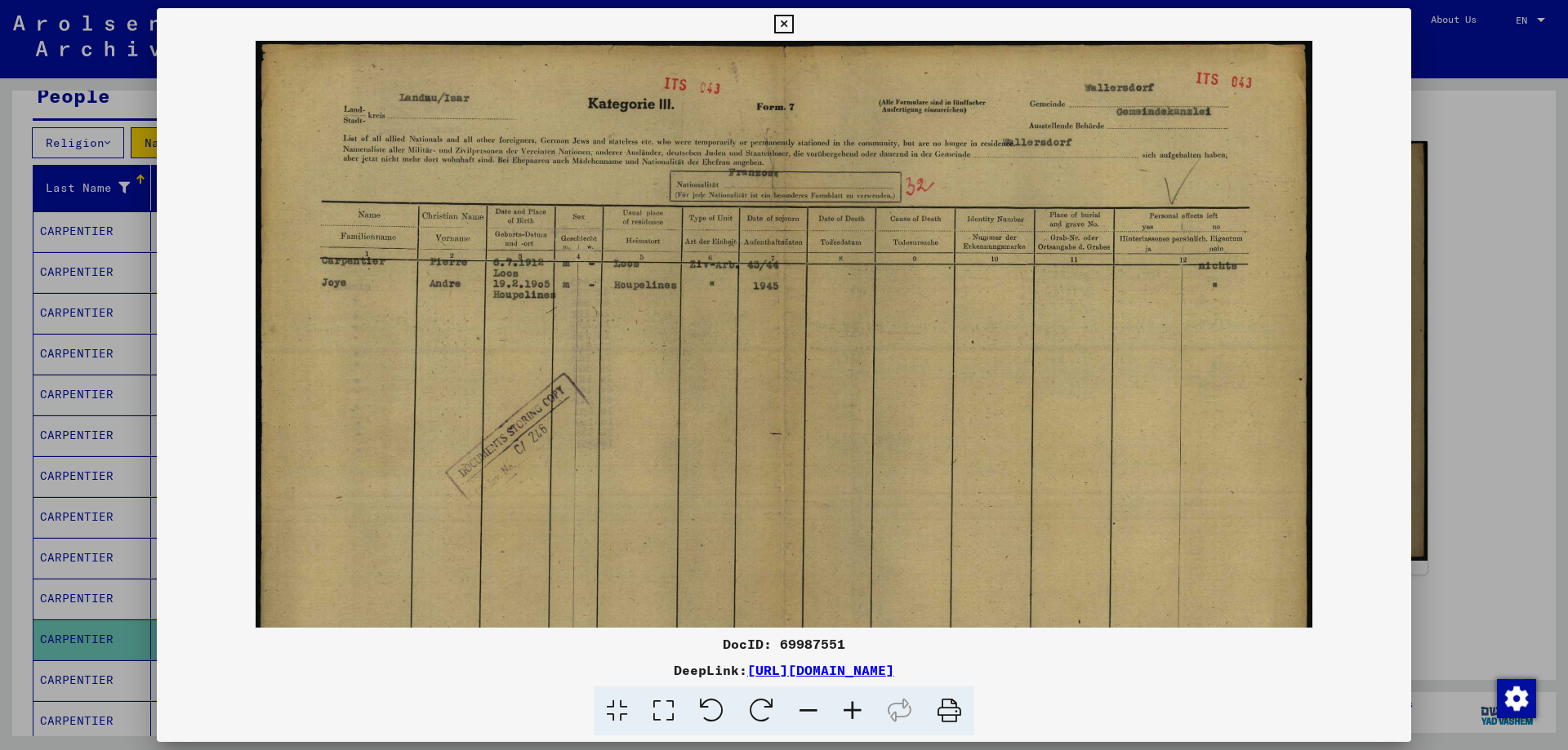
click at [842, 710] on icon at bounding box center [853, 711] width 44 height 50
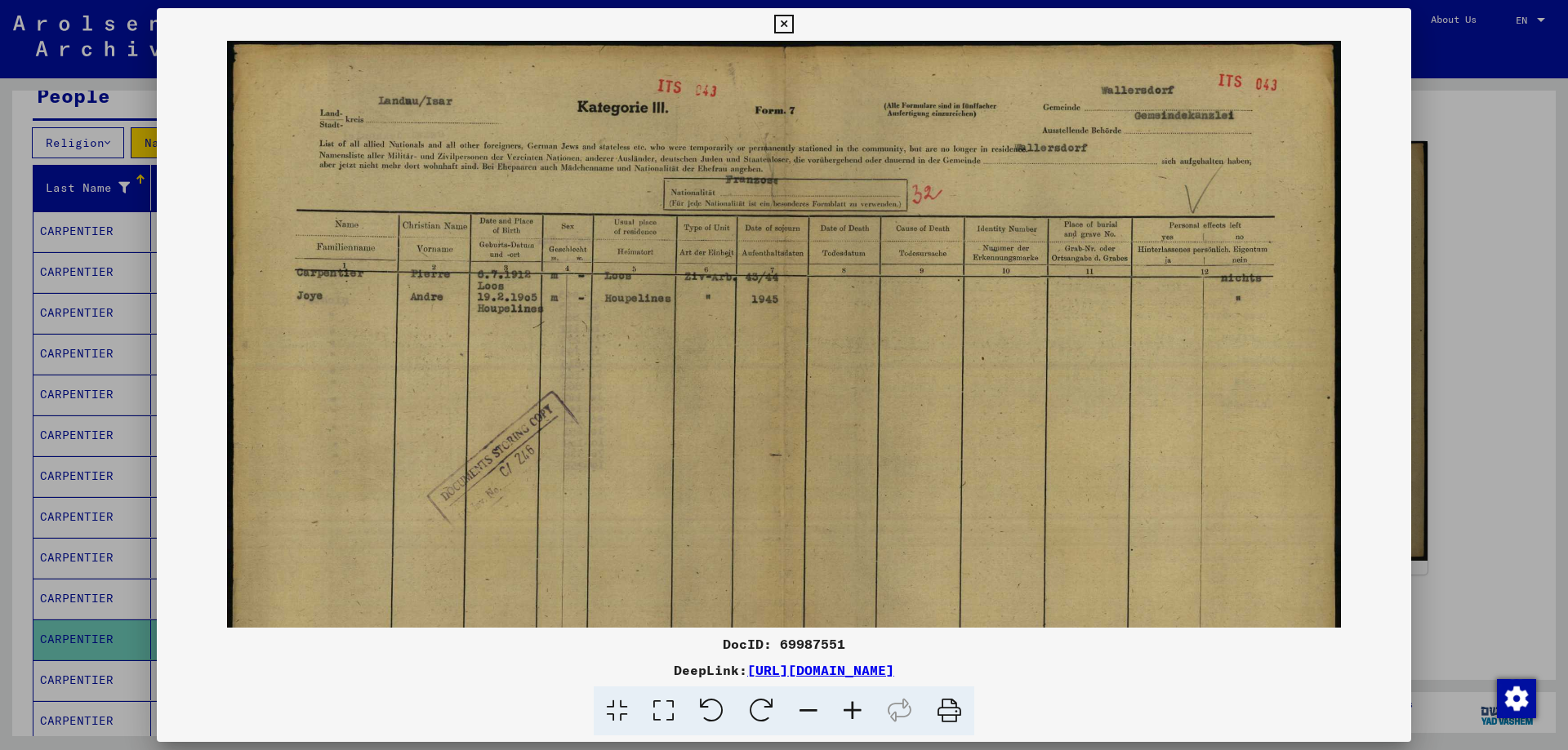
click at [785, 28] on icon at bounding box center [783, 24] width 19 height 20
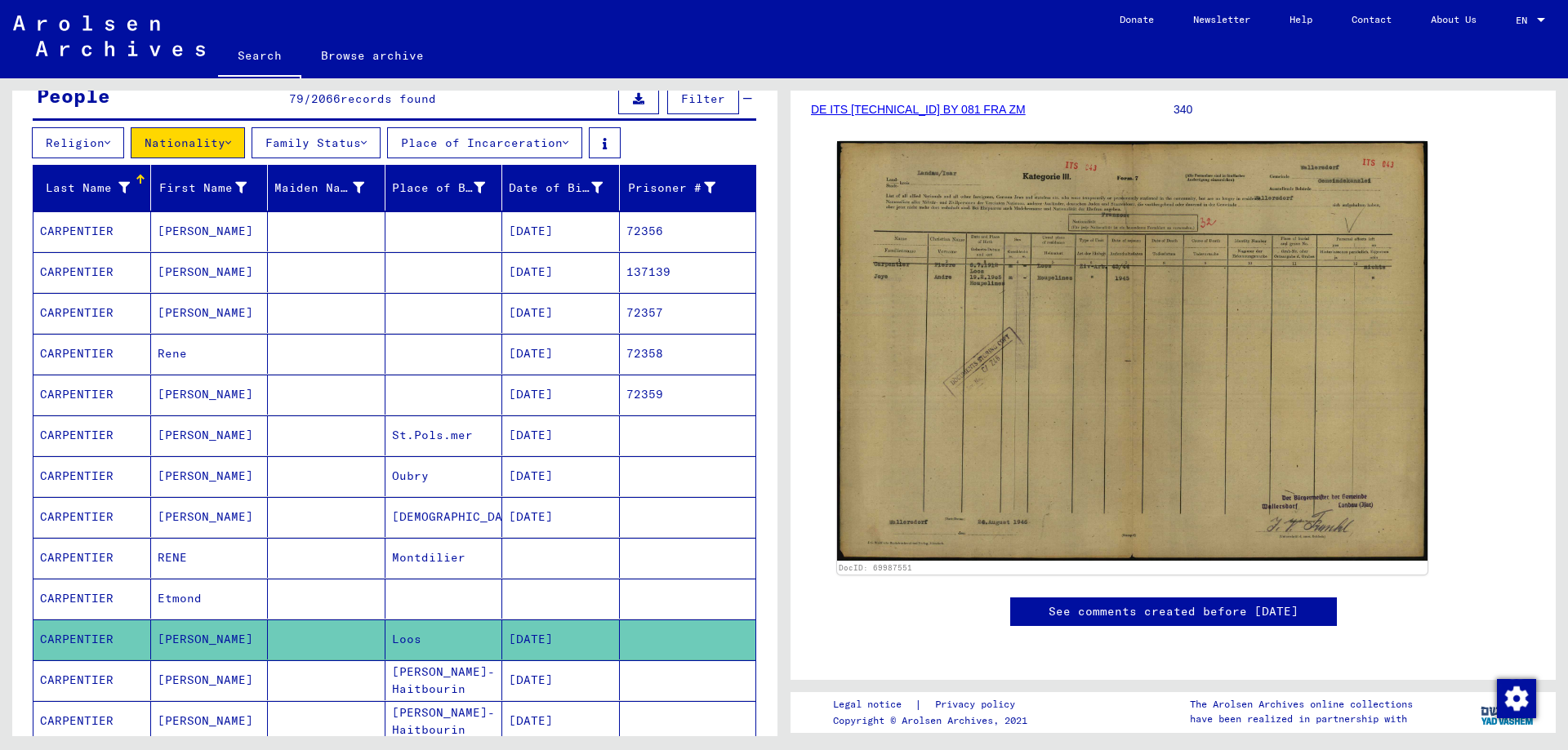
click at [79, 682] on icon at bounding box center [67, 685] width 41 height 65
click at [78, 682] on icon at bounding box center [67, 685] width 41 height 65
click at [526, 678] on mat-cell "[DATE]" at bounding box center [561, 680] width 118 height 40
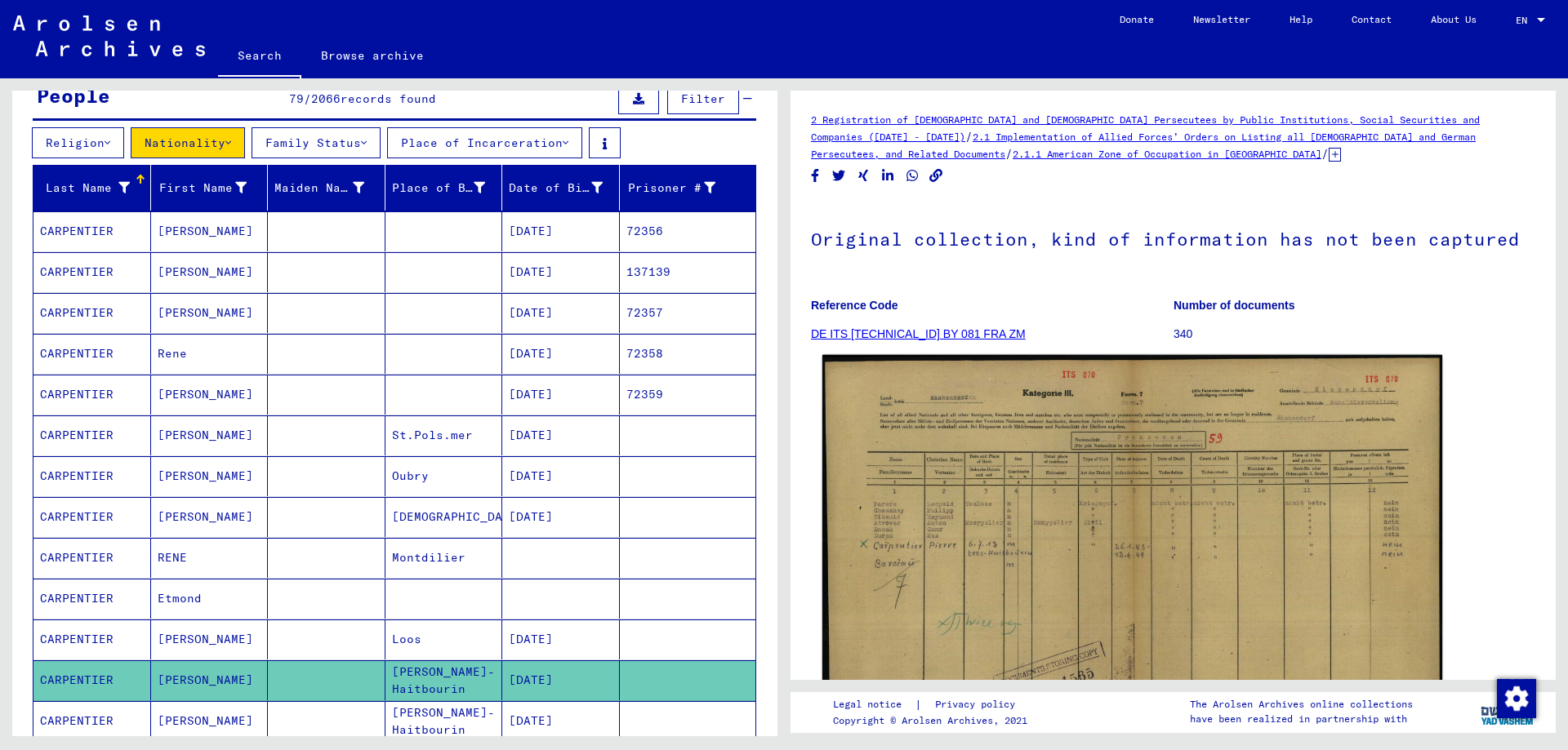
click at [1095, 474] on img at bounding box center [1133, 576] width 620 height 443
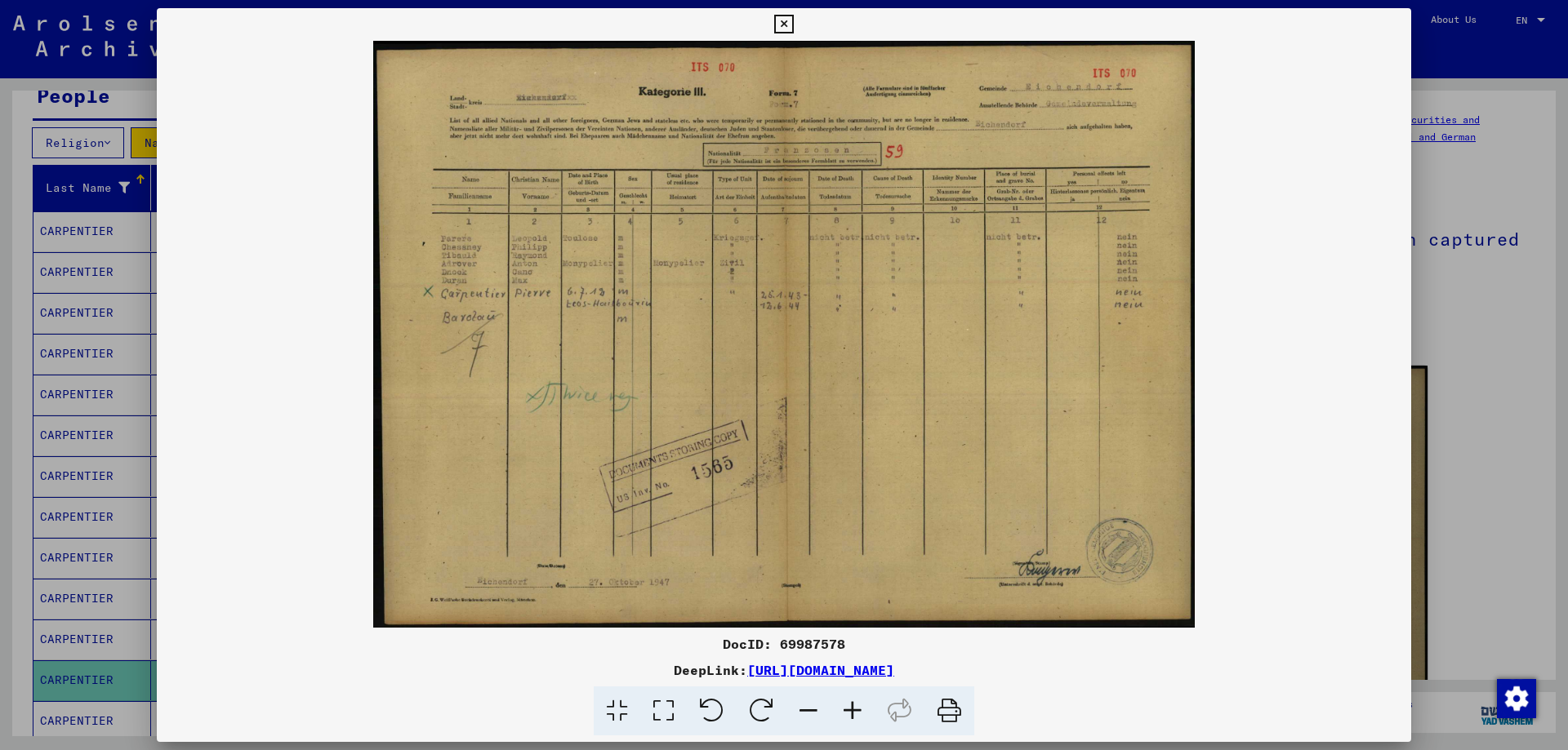
click at [849, 710] on icon at bounding box center [853, 711] width 44 height 50
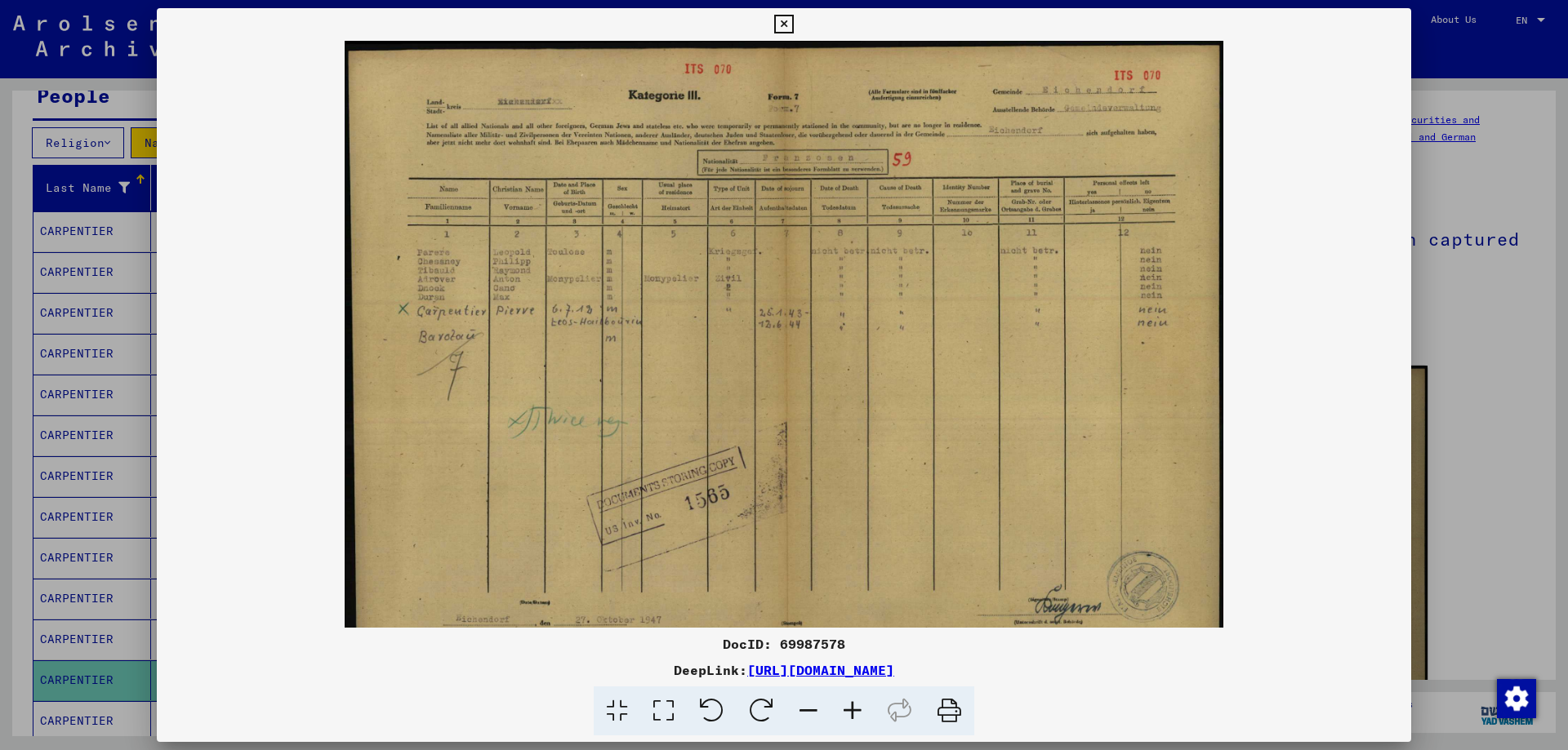
click at [849, 710] on icon at bounding box center [853, 711] width 44 height 50
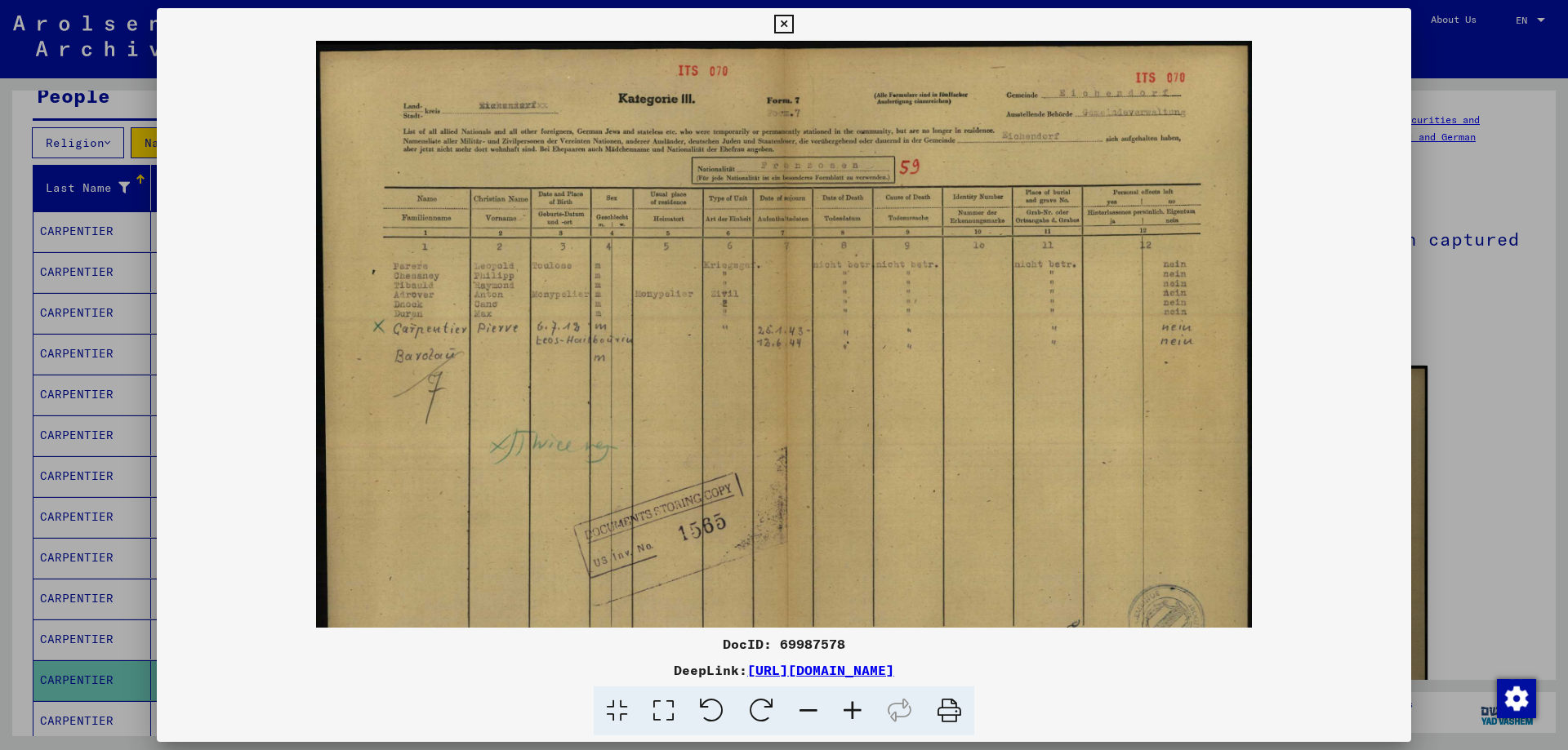
click at [849, 710] on icon at bounding box center [853, 711] width 44 height 50
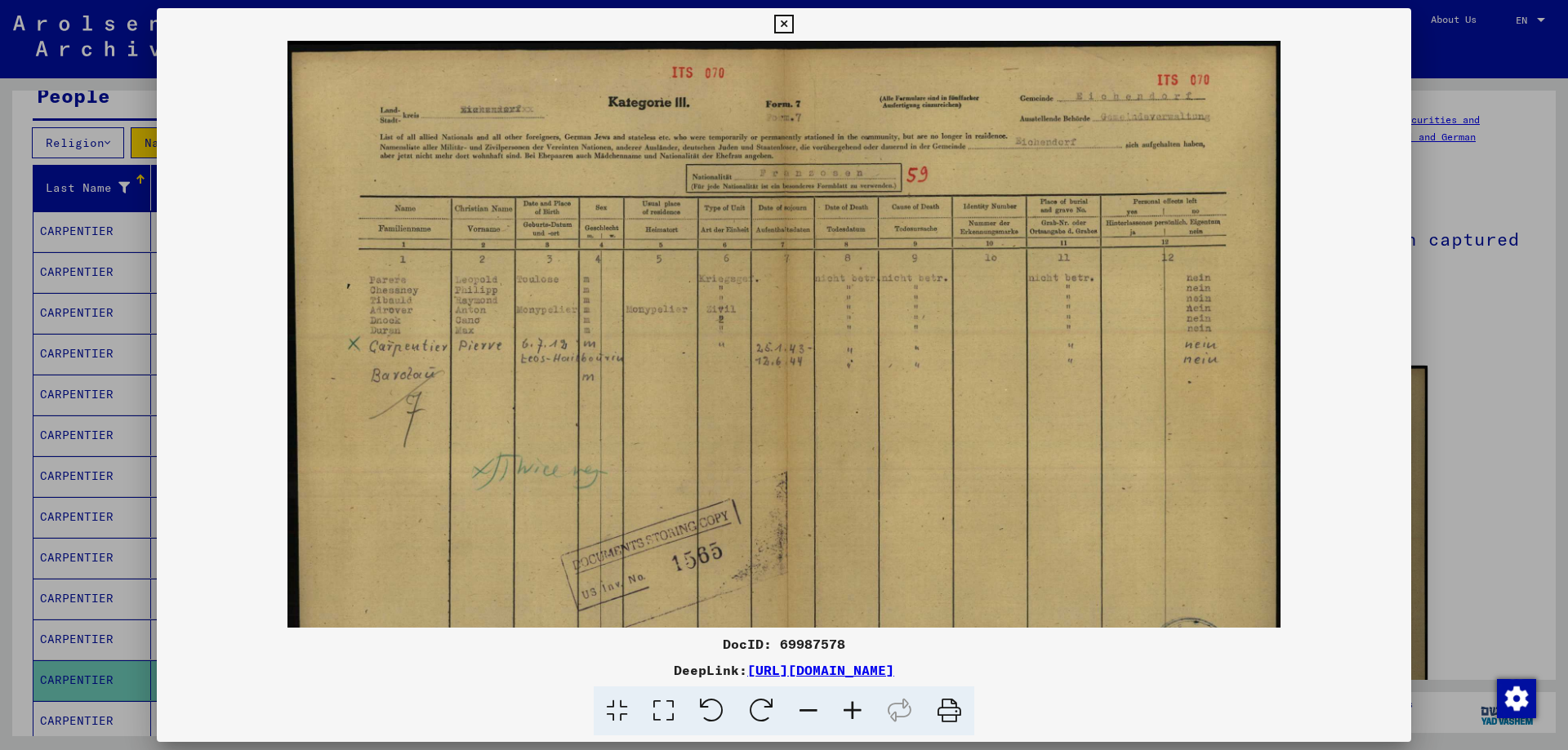
click at [849, 710] on icon at bounding box center [853, 711] width 44 height 50
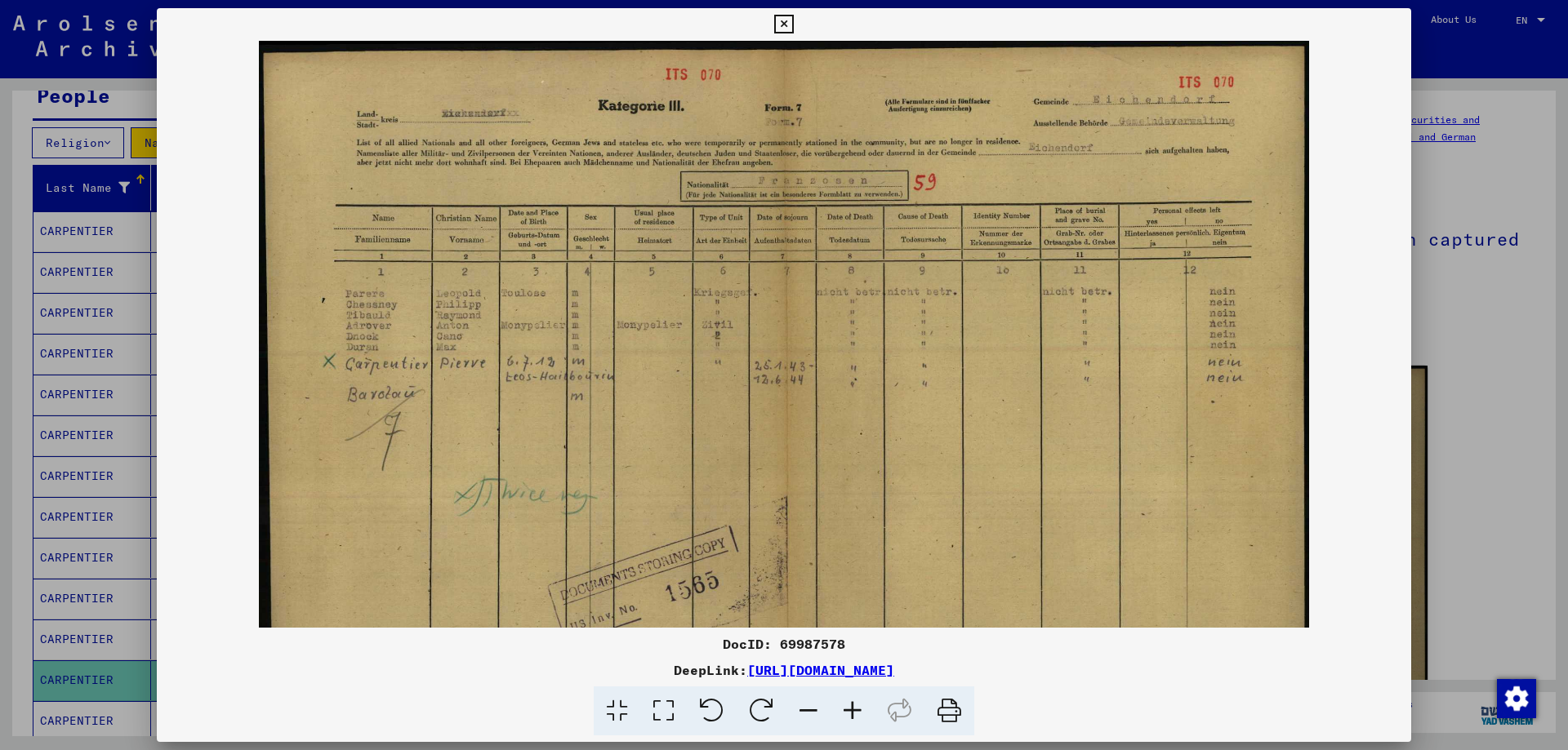
click at [849, 710] on icon at bounding box center [853, 711] width 44 height 50
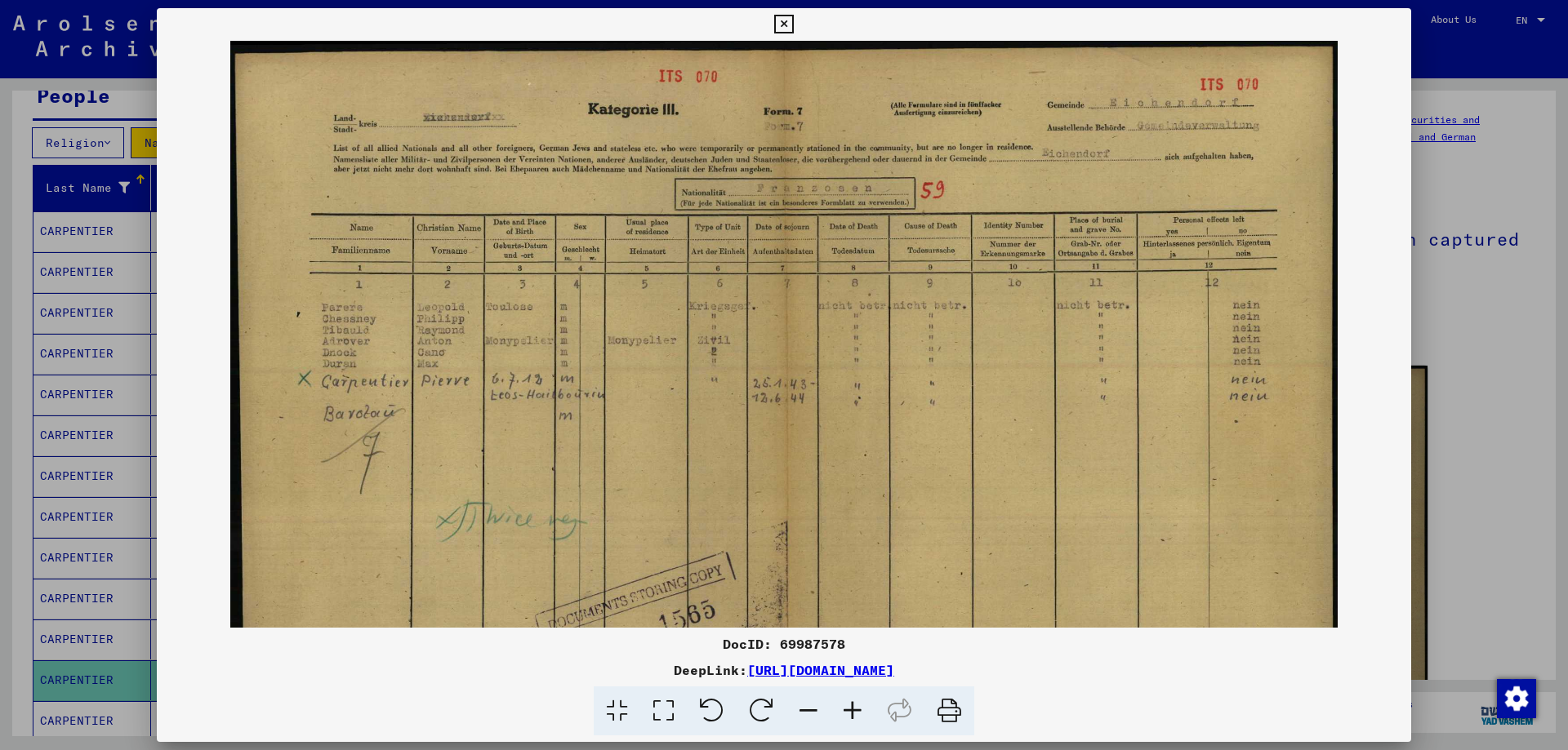
click at [849, 710] on icon at bounding box center [853, 711] width 44 height 50
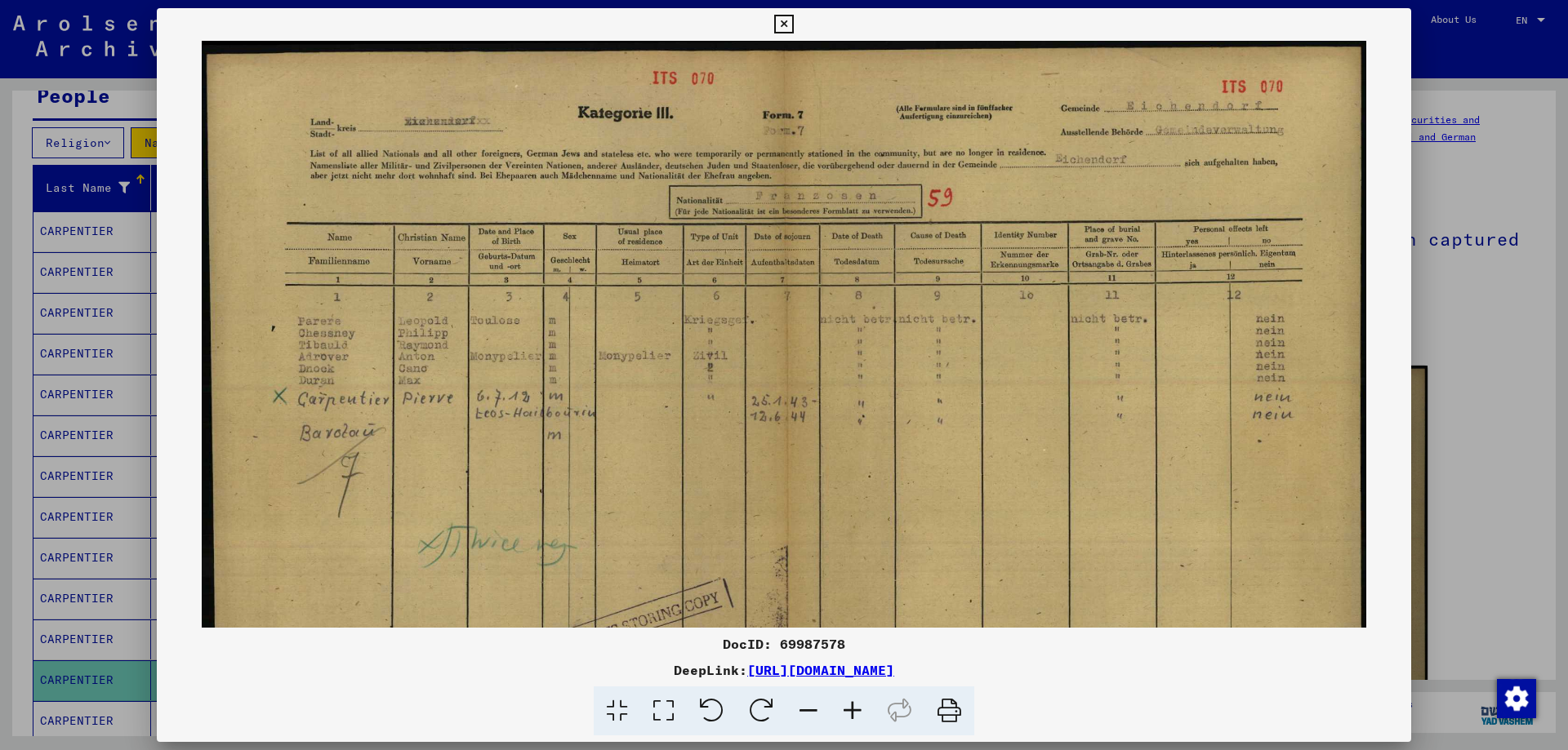
click at [782, 28] on icon at bounding box center [783, 24] width 19 height 20
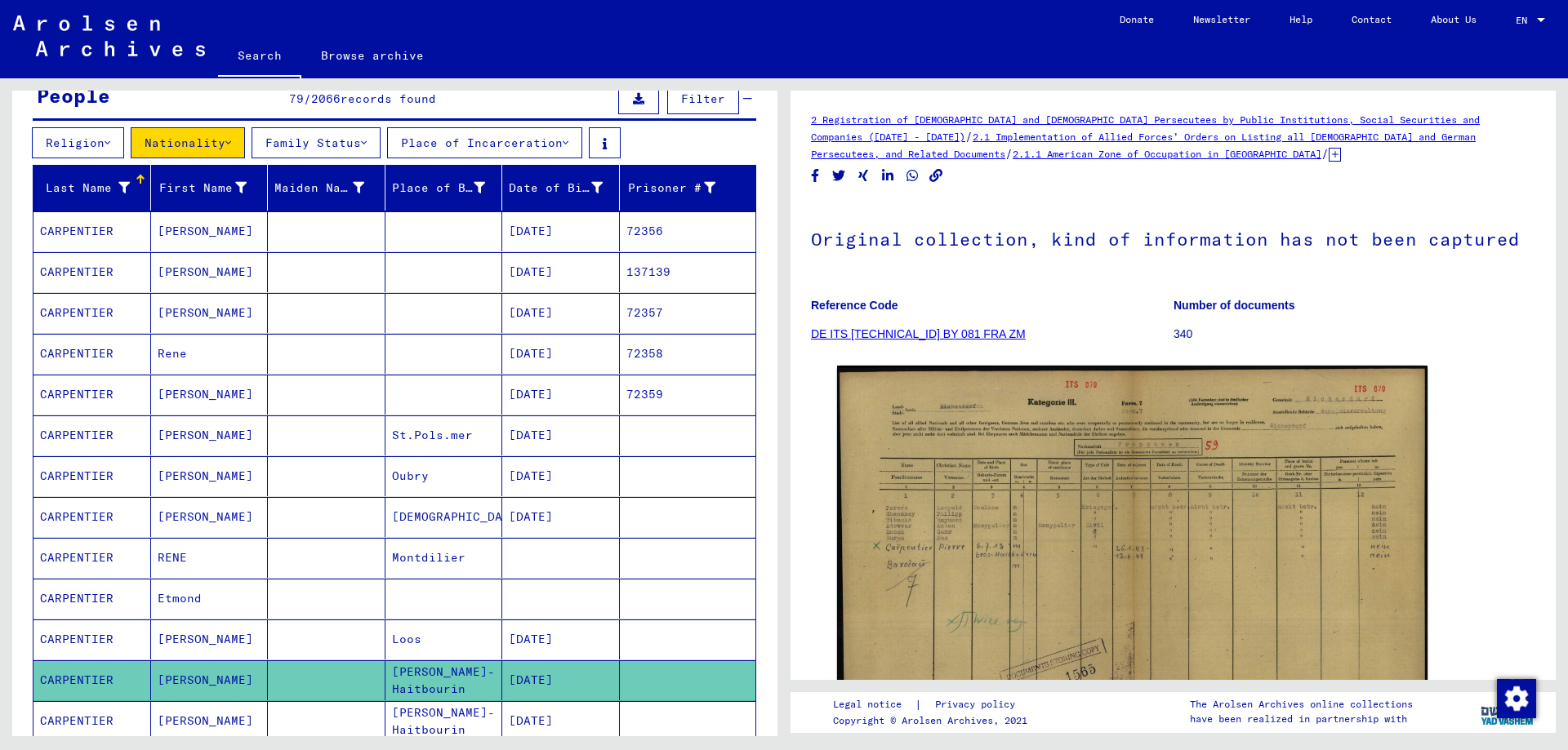
click at [99, 725] on mat-cell "CARPENTIER" at bounding box center [92, 721] width 118 height 40
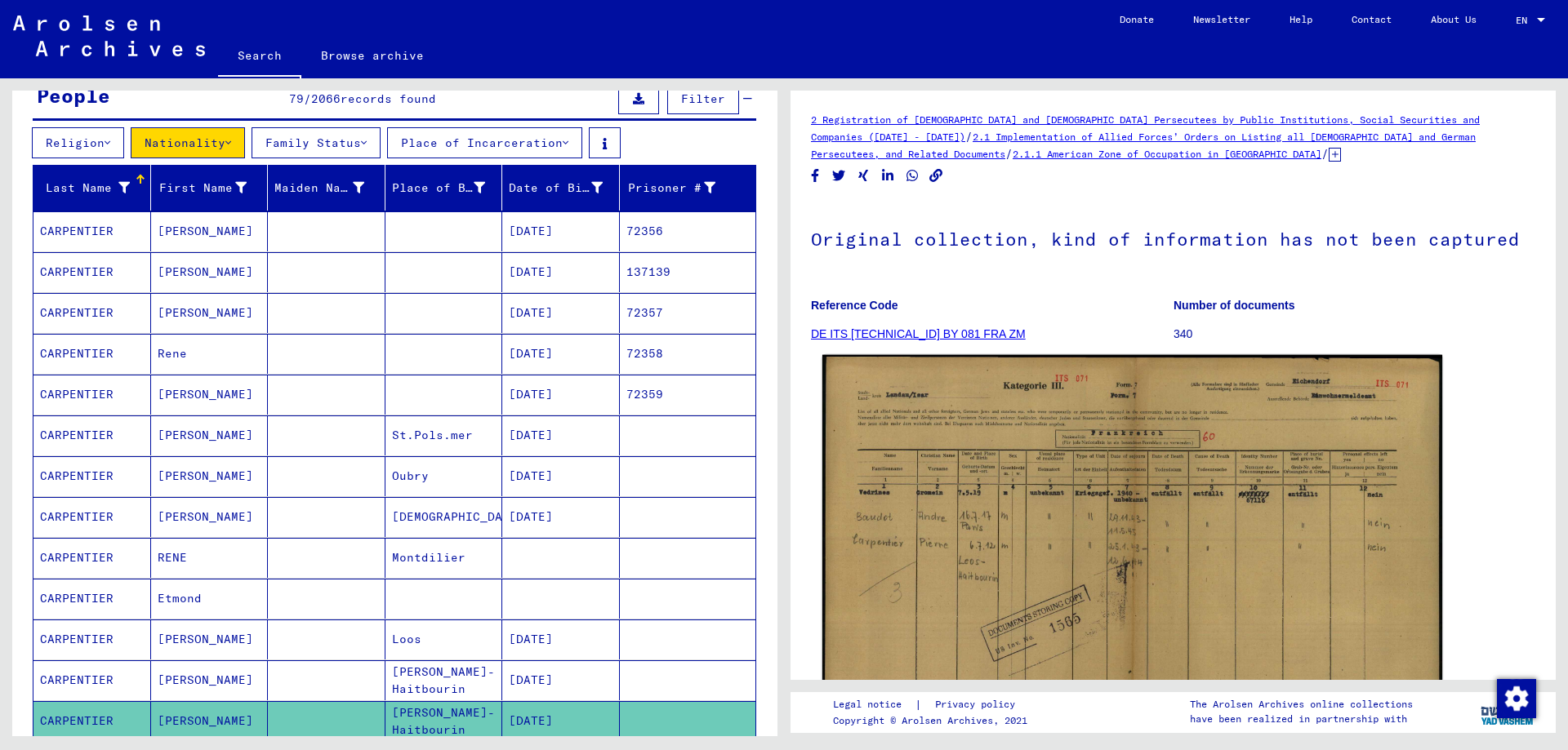
click at [1030, 464] on img at bounding box center [1133, 576] width 620 height 443
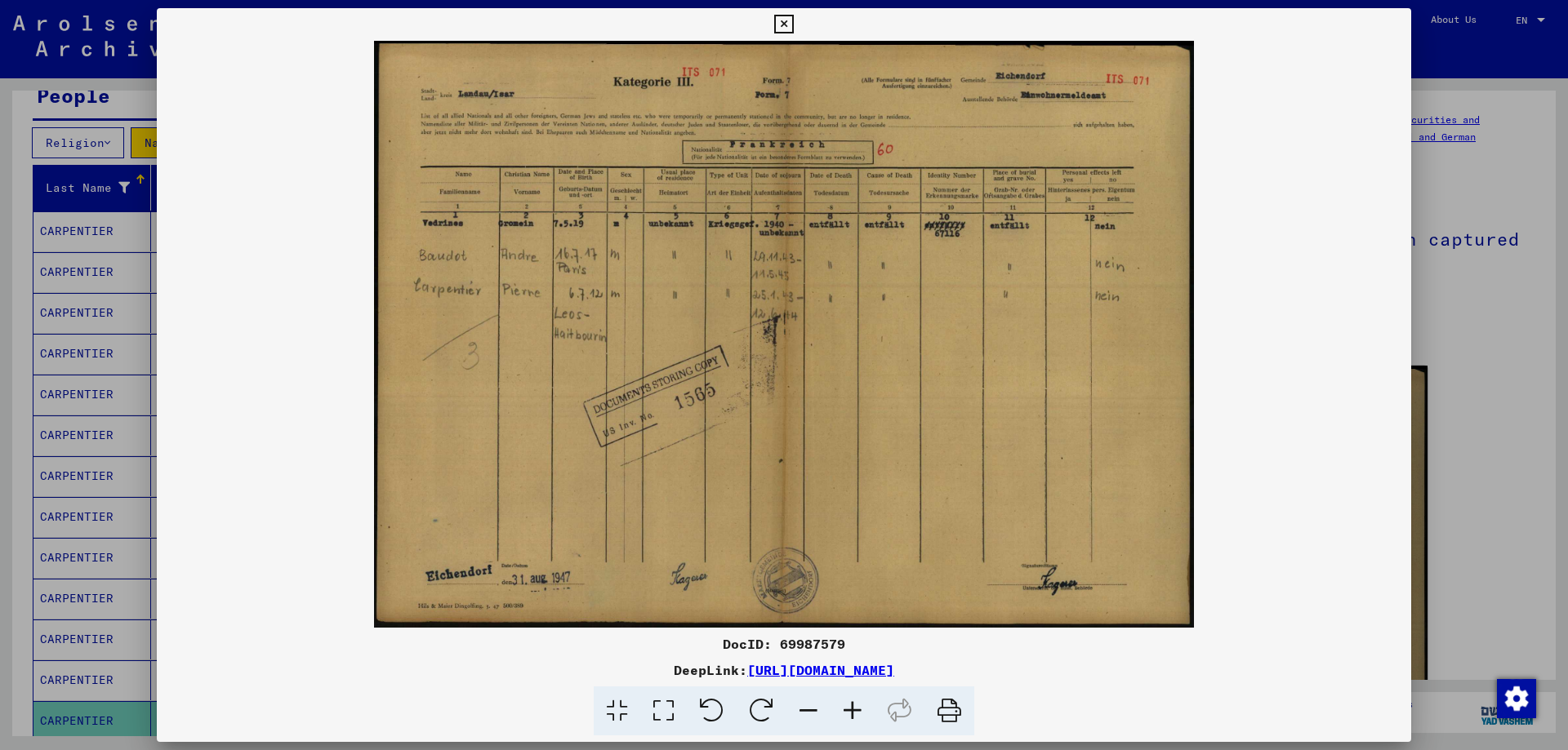
click at [847, 711] on icon at bounding box center [853, 711] width 44 height 50
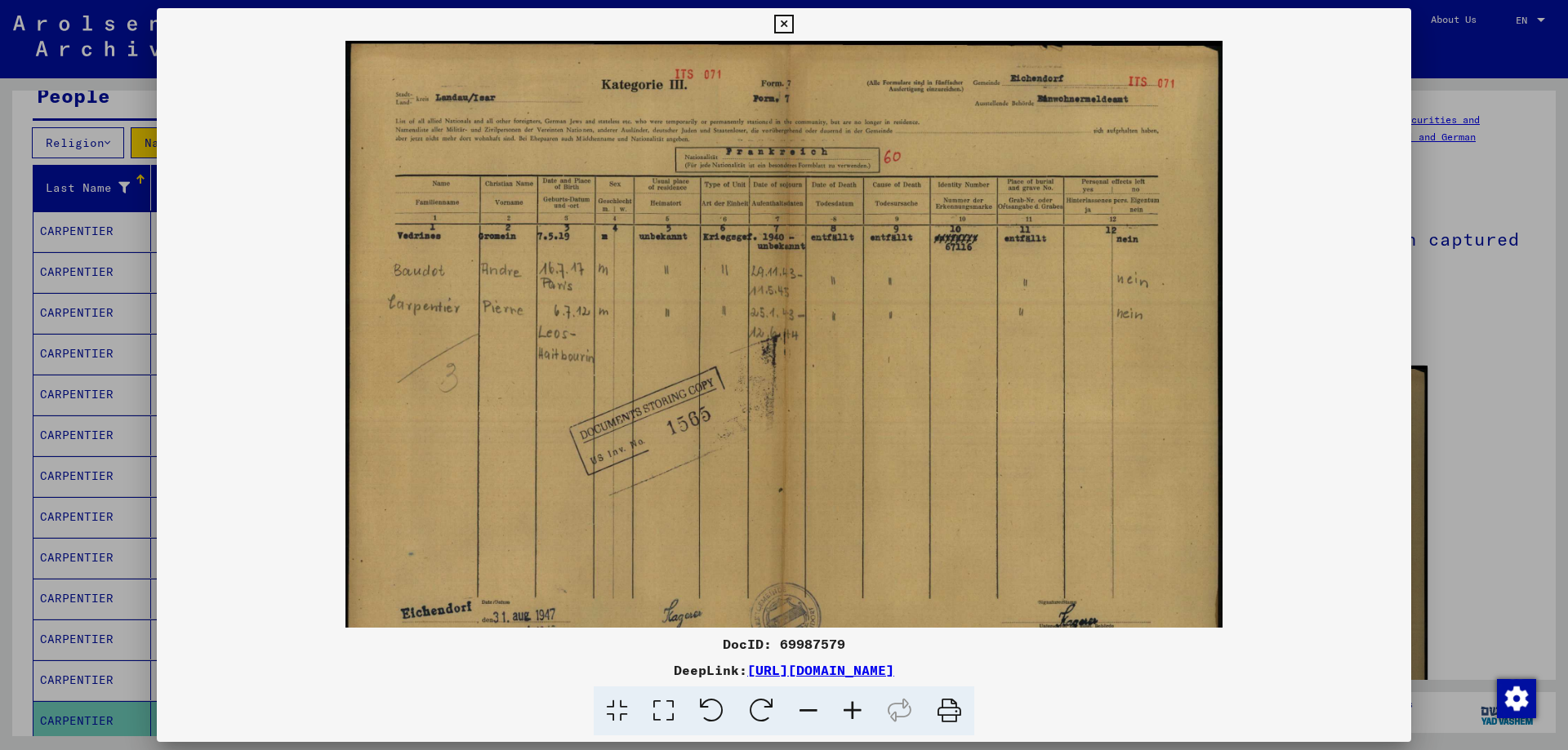
click at [841, 712] on icon at bounding box center [853, 711] width 44 height 50
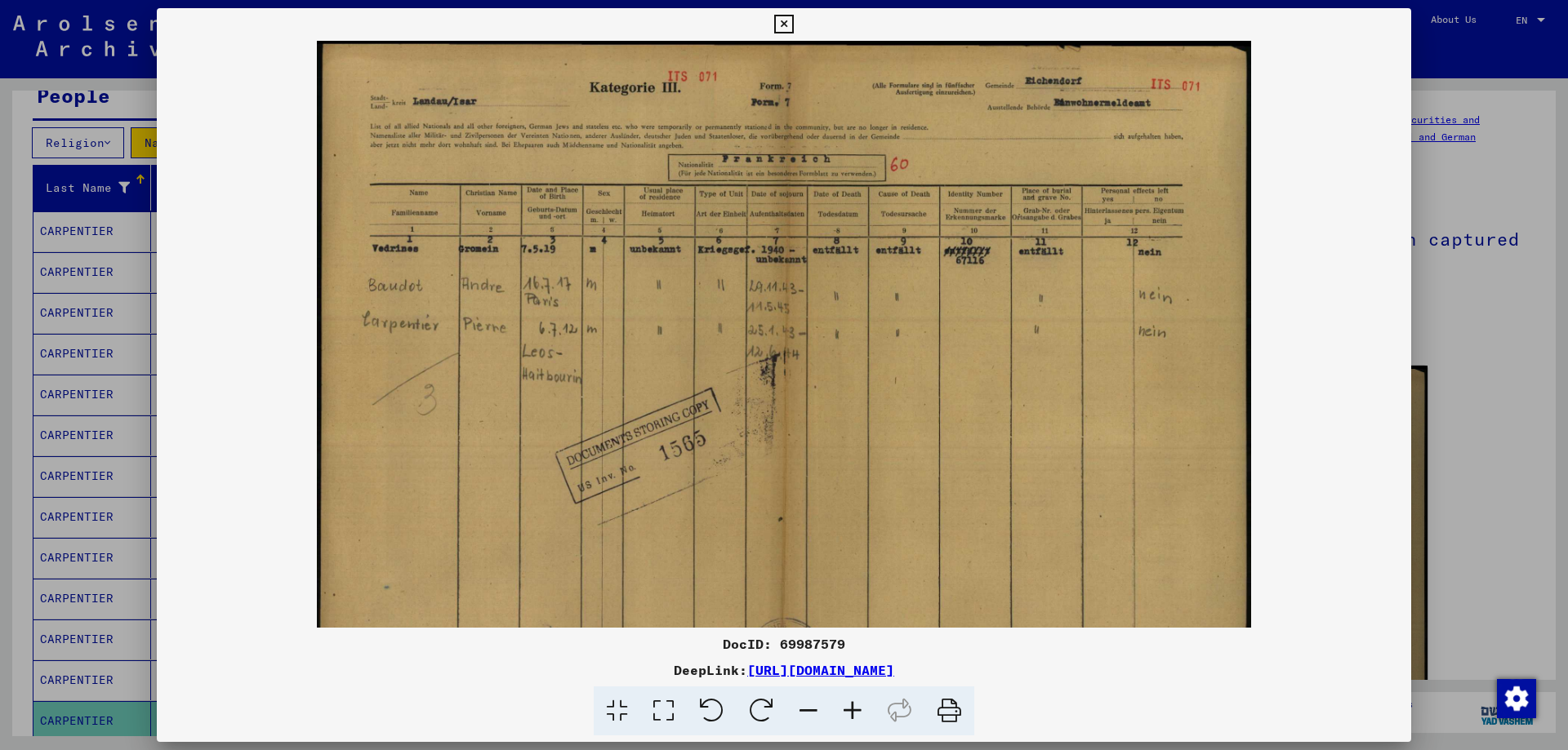
click at [848, 708] on icon at bounding box center [853, 711] width 44 height 50
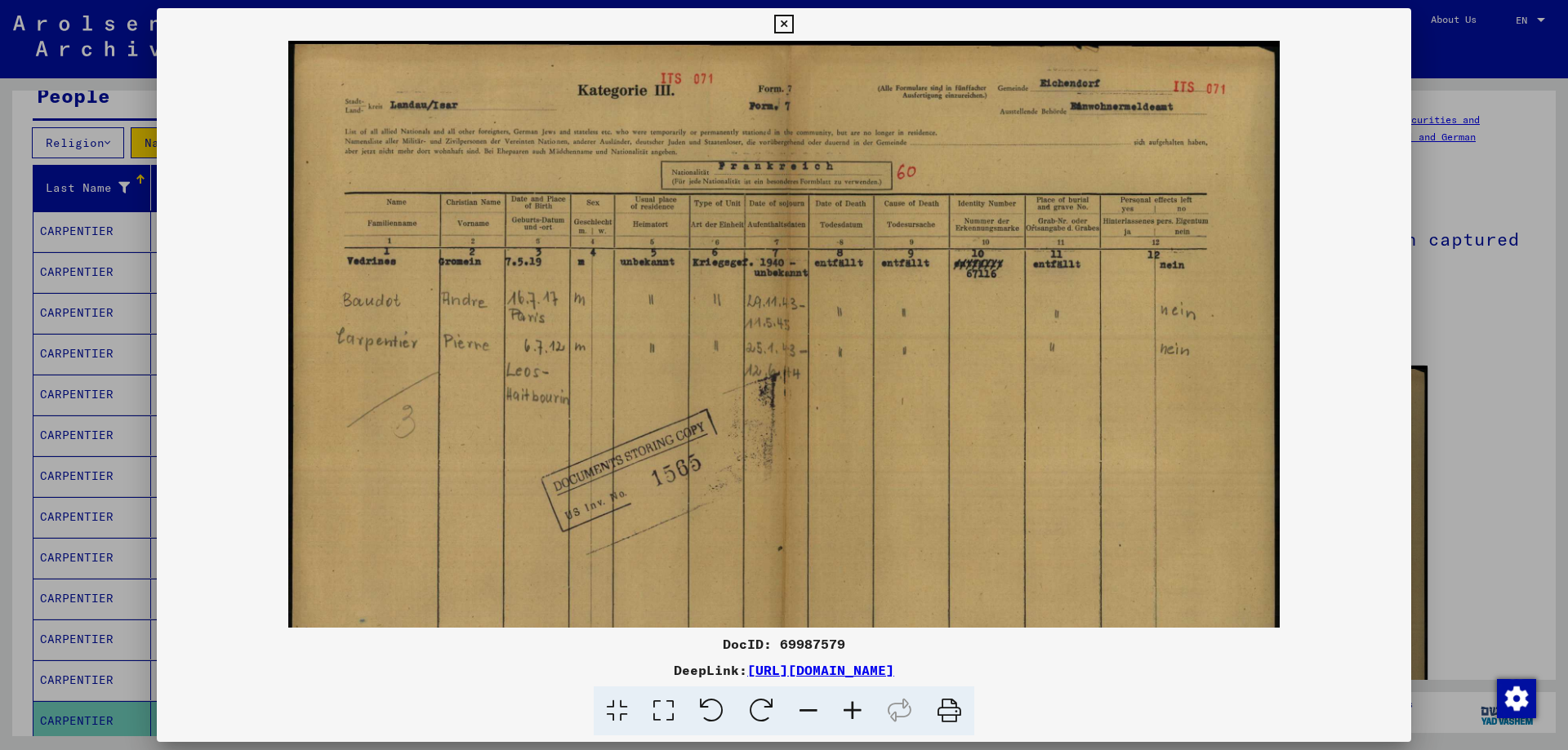
click at [848, 708] on icon at bounding box center [853, 711] width 44 height 50
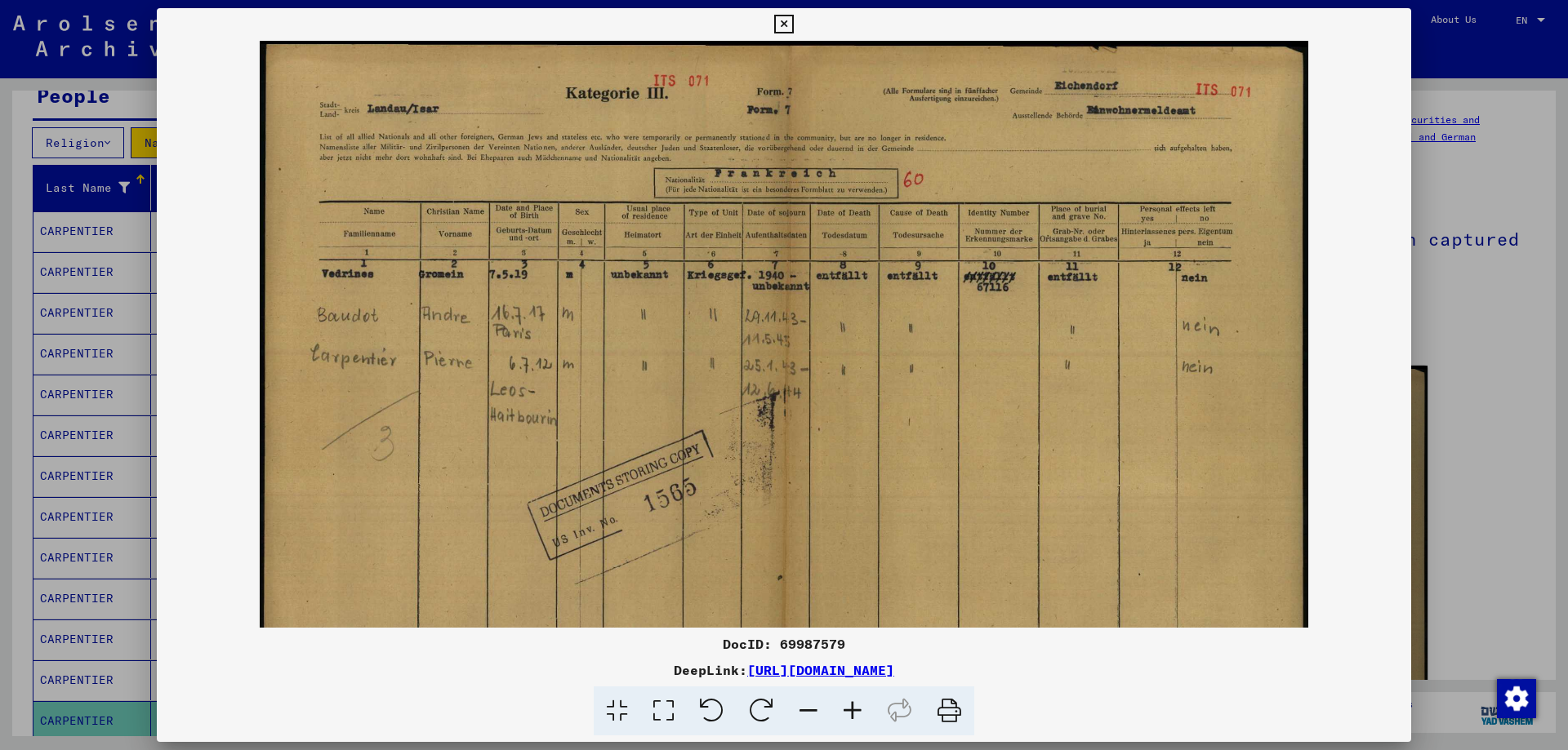
click at [848, 708] on icon at bounding box center [853, 711] width 44 height 50
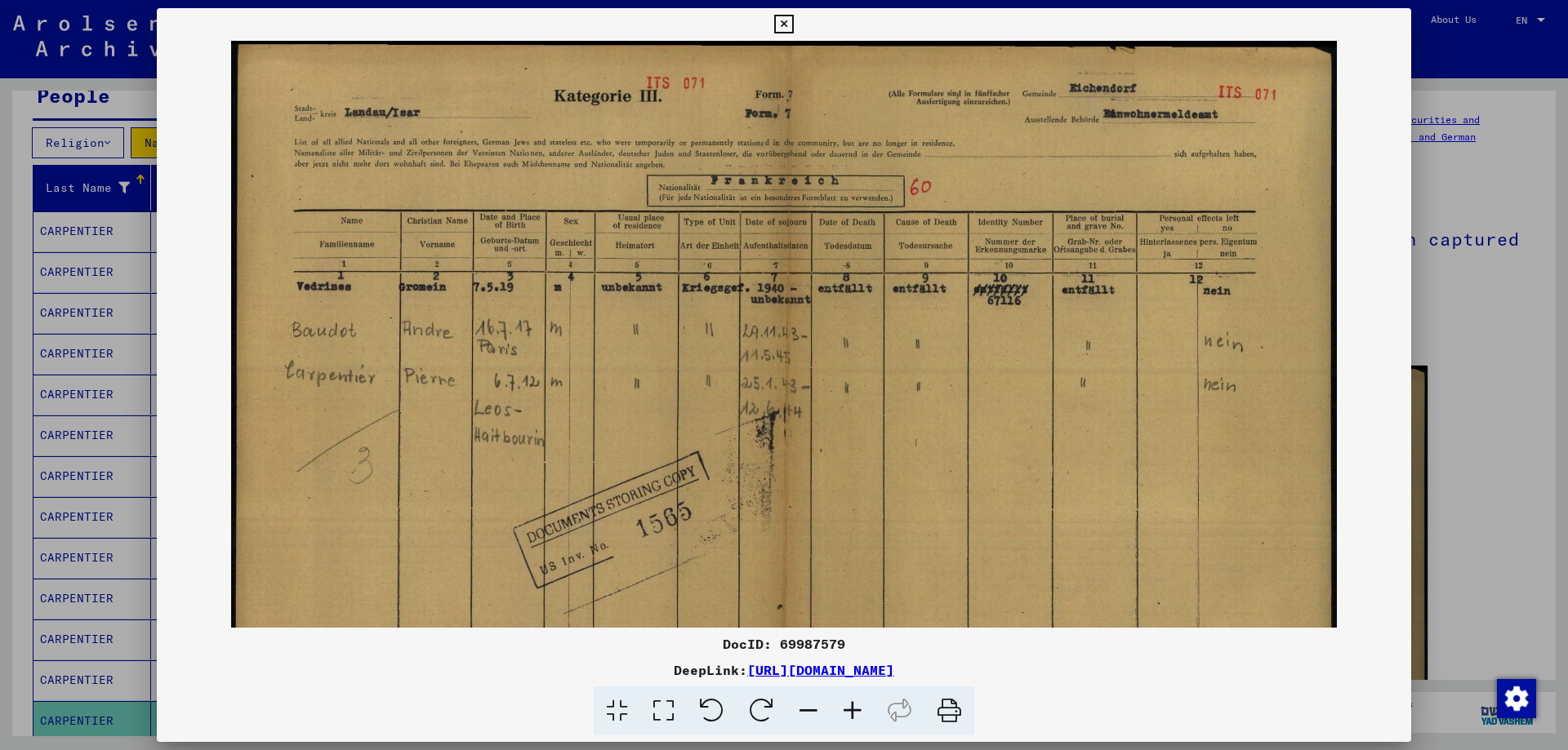
click at [848, 708] on icon at bounding box center [853, 711] width 44 height 50
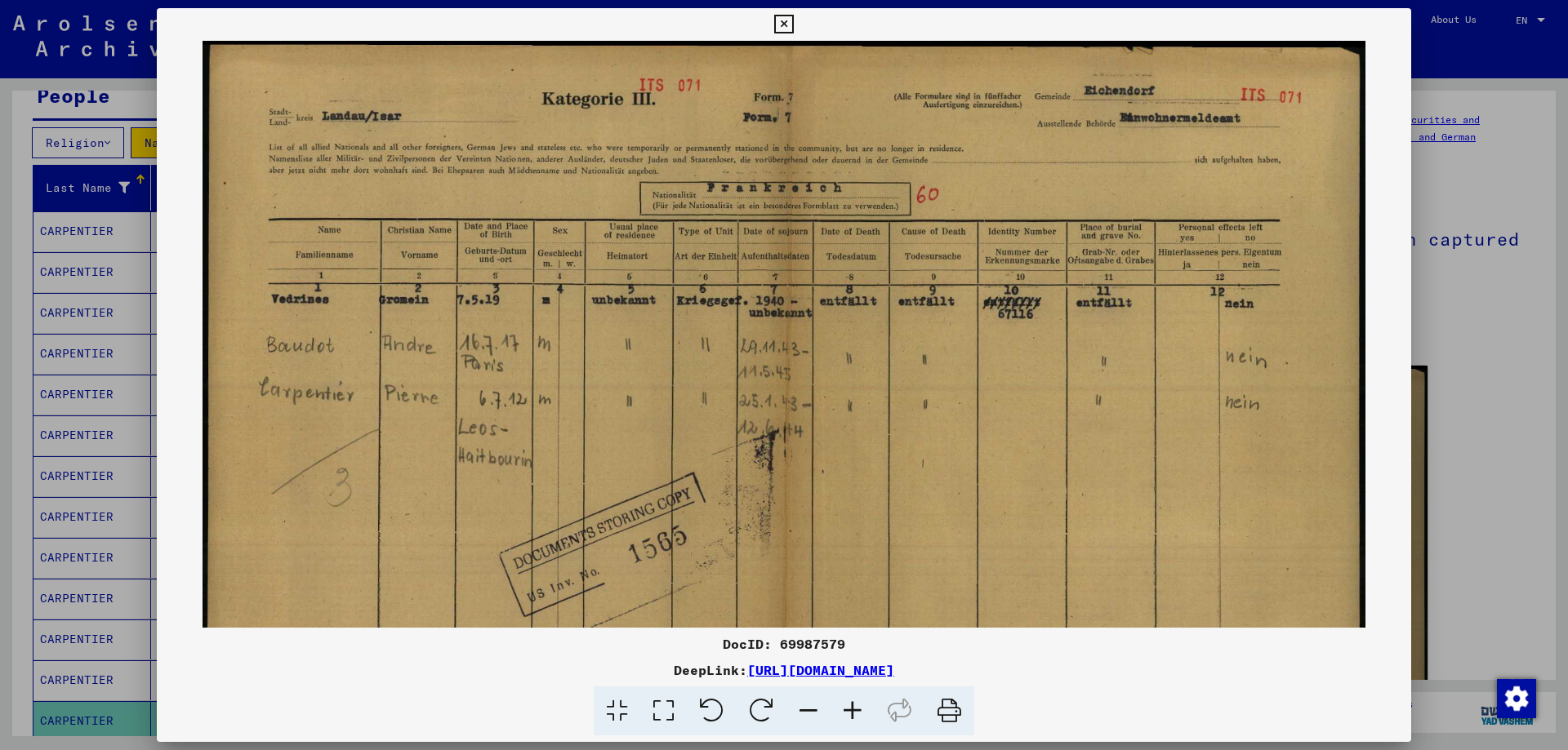
click at [782, 22] on icon at bounding box center [783, 24] width 19 height 20
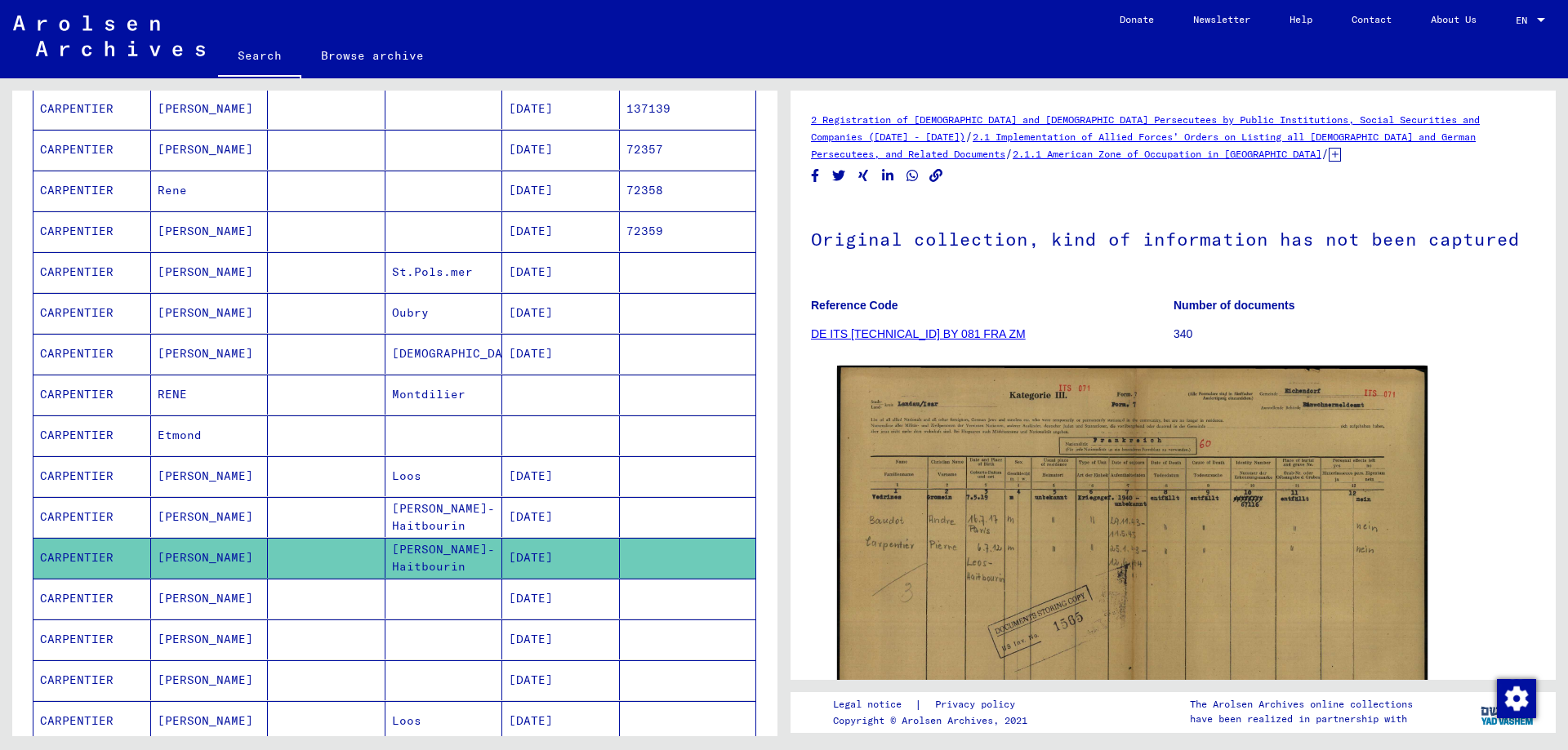
scroll to position [409, 0]
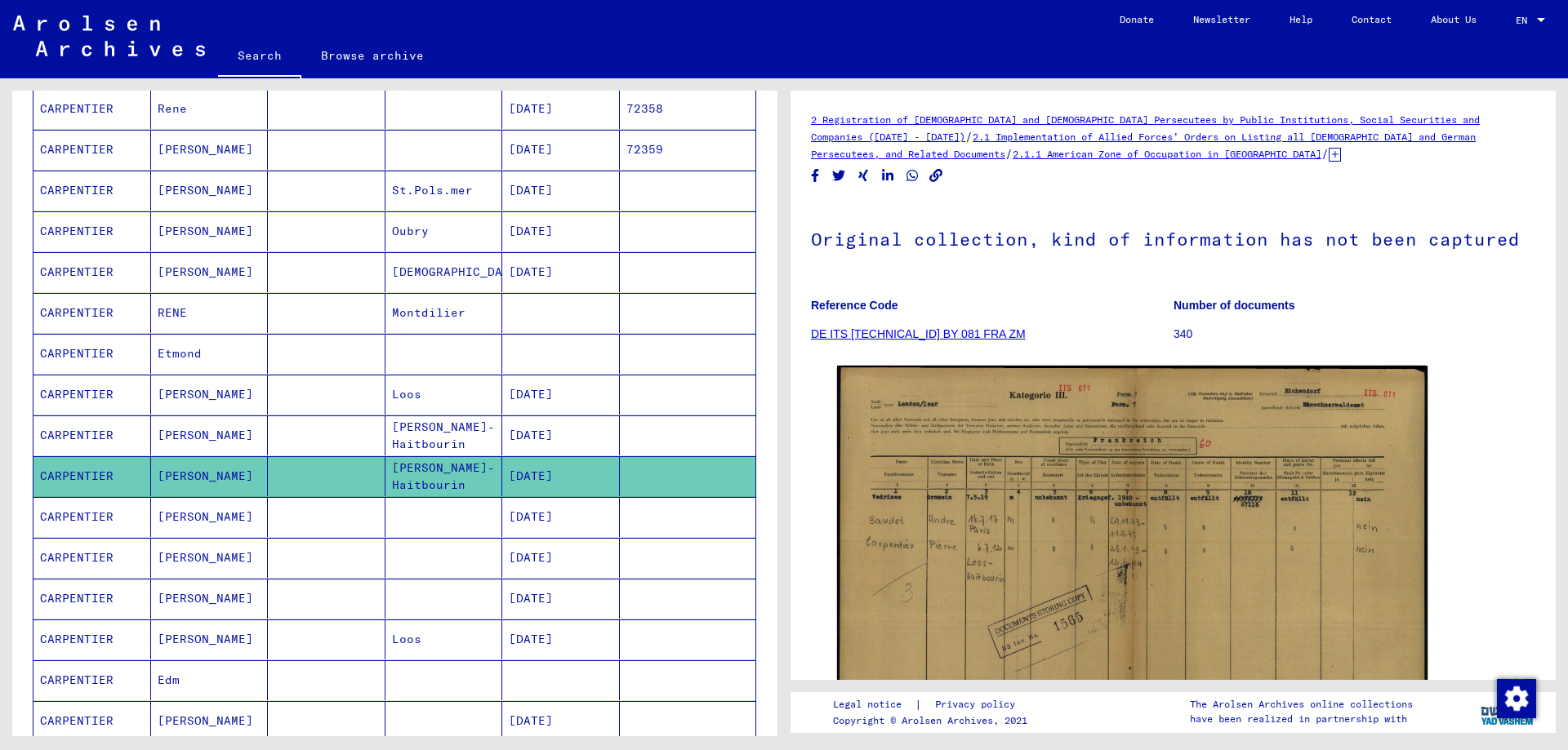
click at [62, 516] on mat-cell "CARPENTIER" at bounding box center [92, 517] width 118 height 40
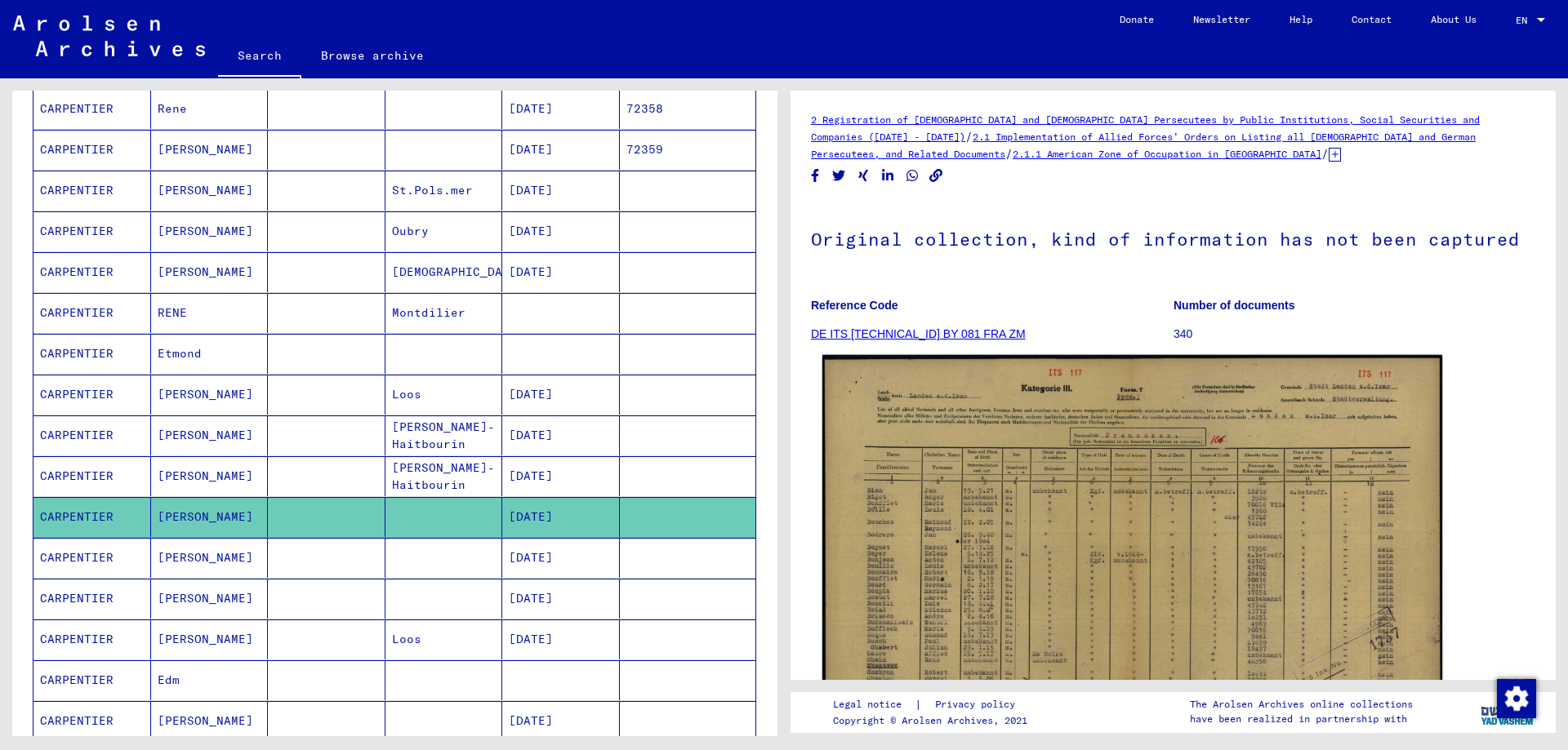
click at [1122, 601] on img at bounding box center [1133, 575] width 620 height 441
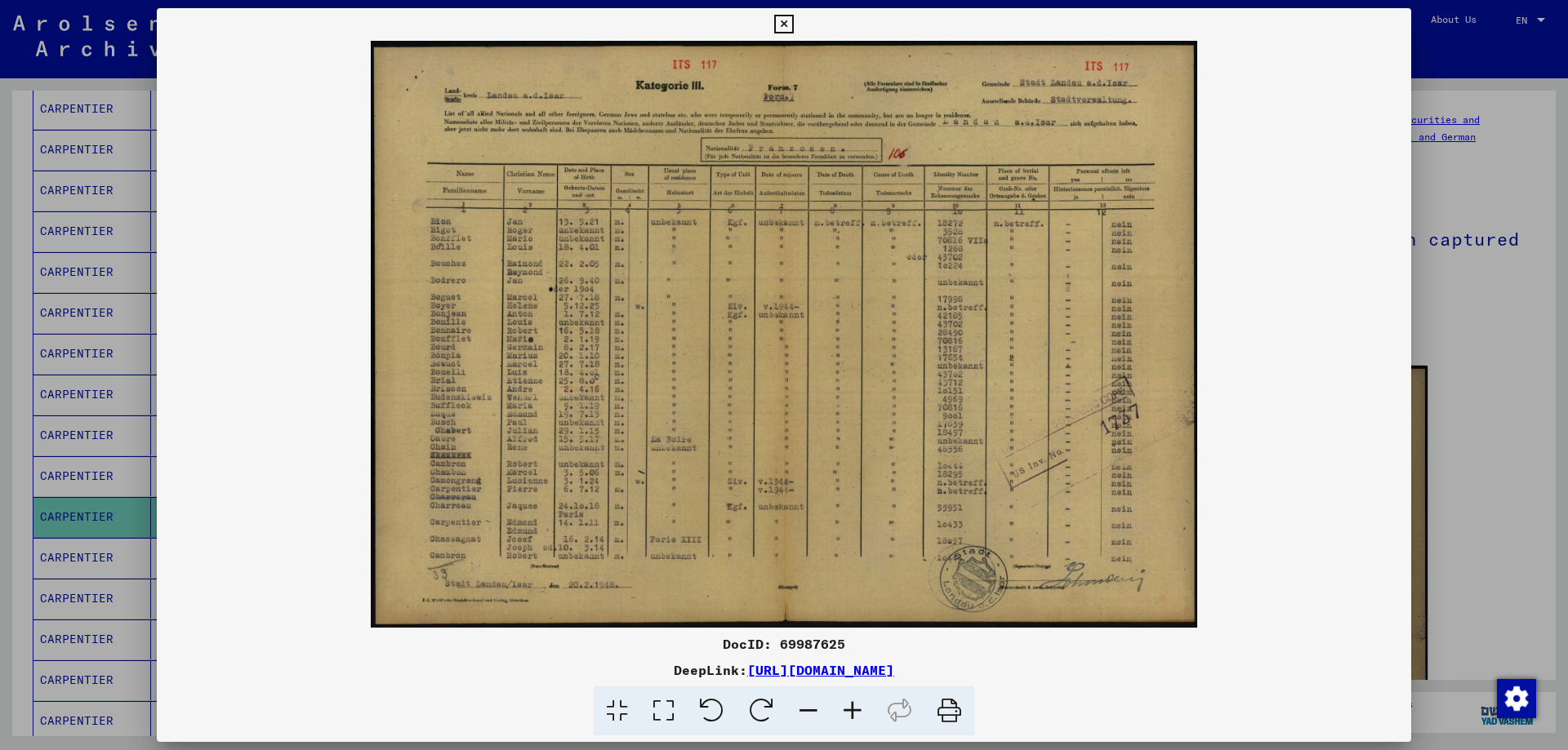
click at [853, 707] on icon at bounding box center [853, 711] width 44 height 50
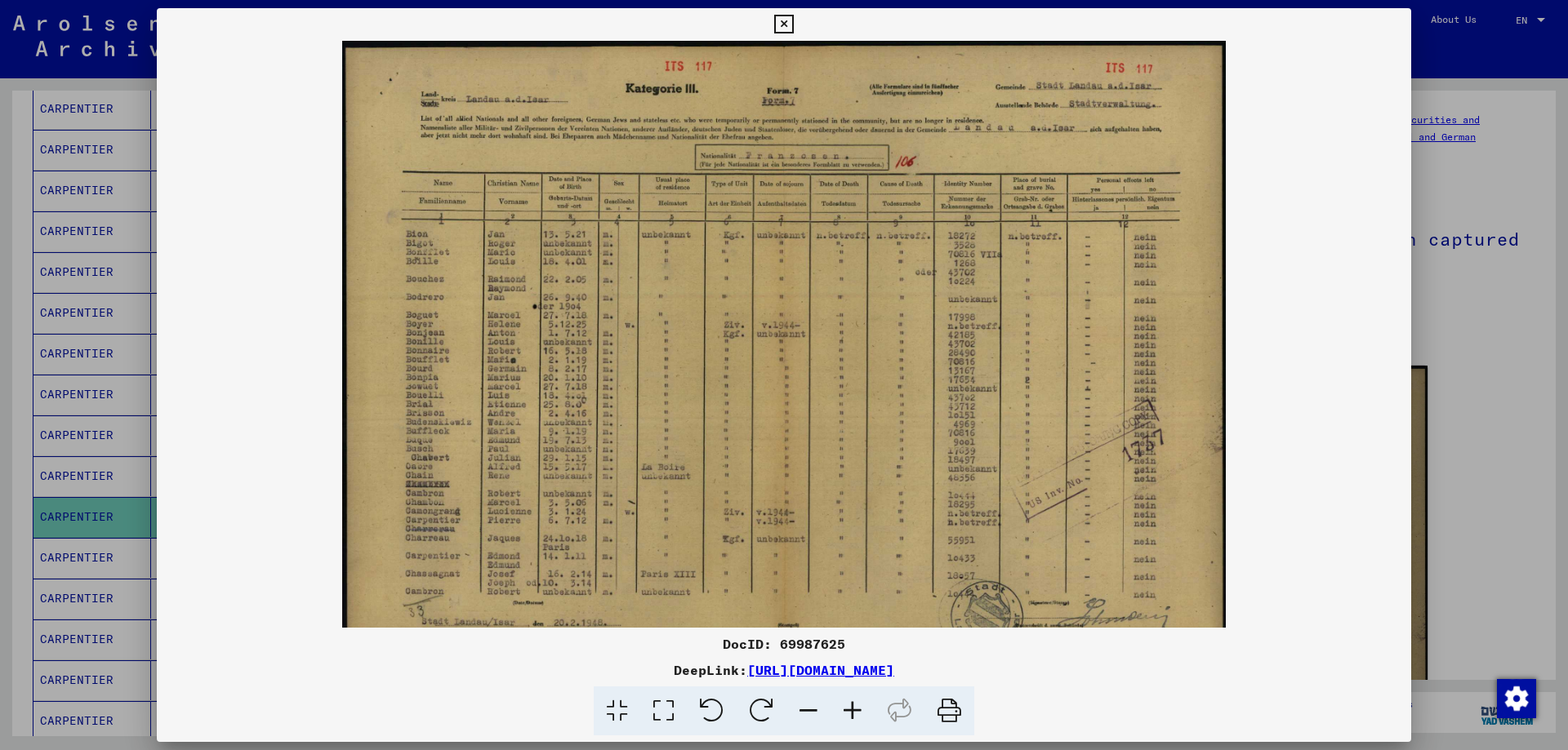
click at [853, 707] on icon at bounding box center [853, 711] width 44 height 50
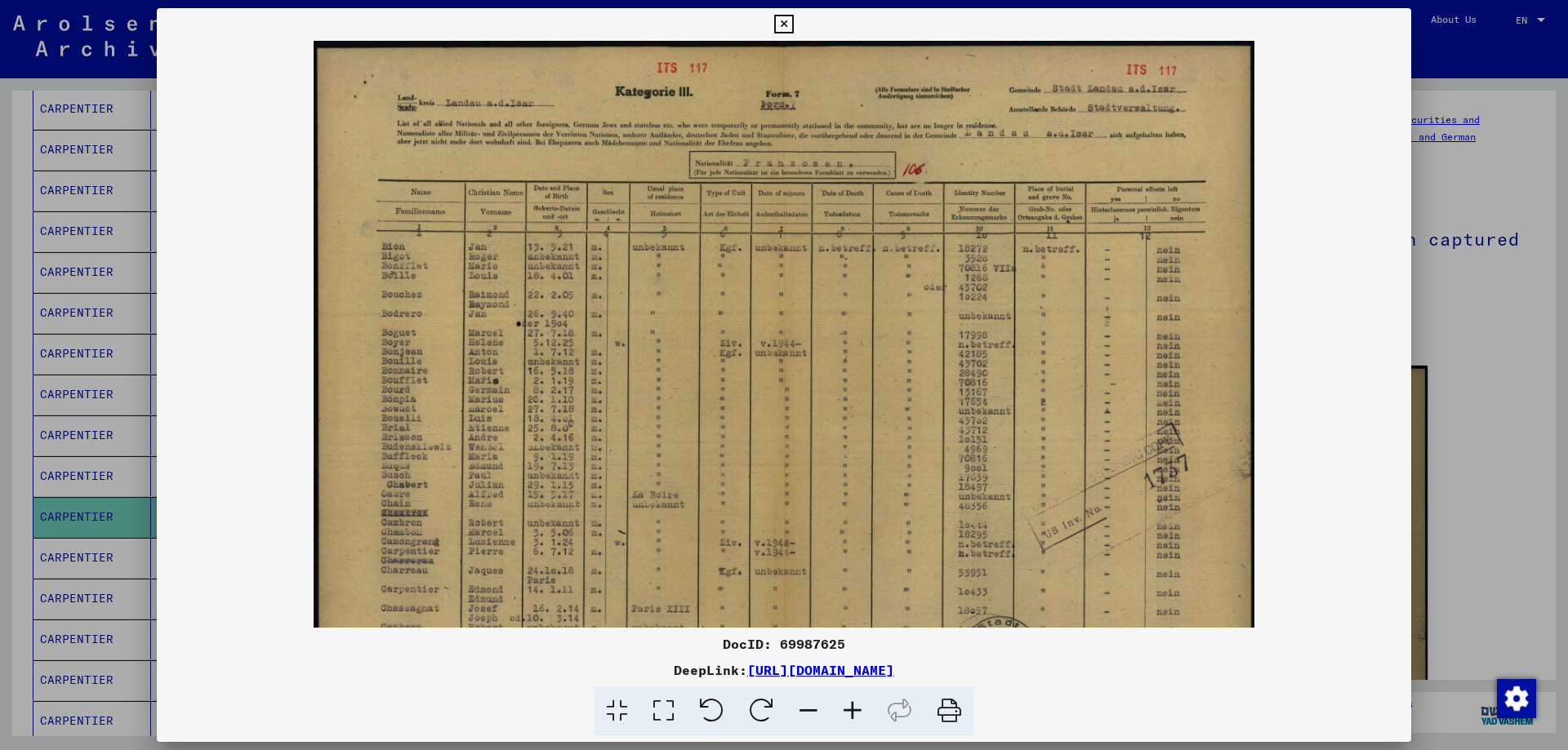
click at [853, 707] on icon at bounding box center [853, 711] width 44 height 50
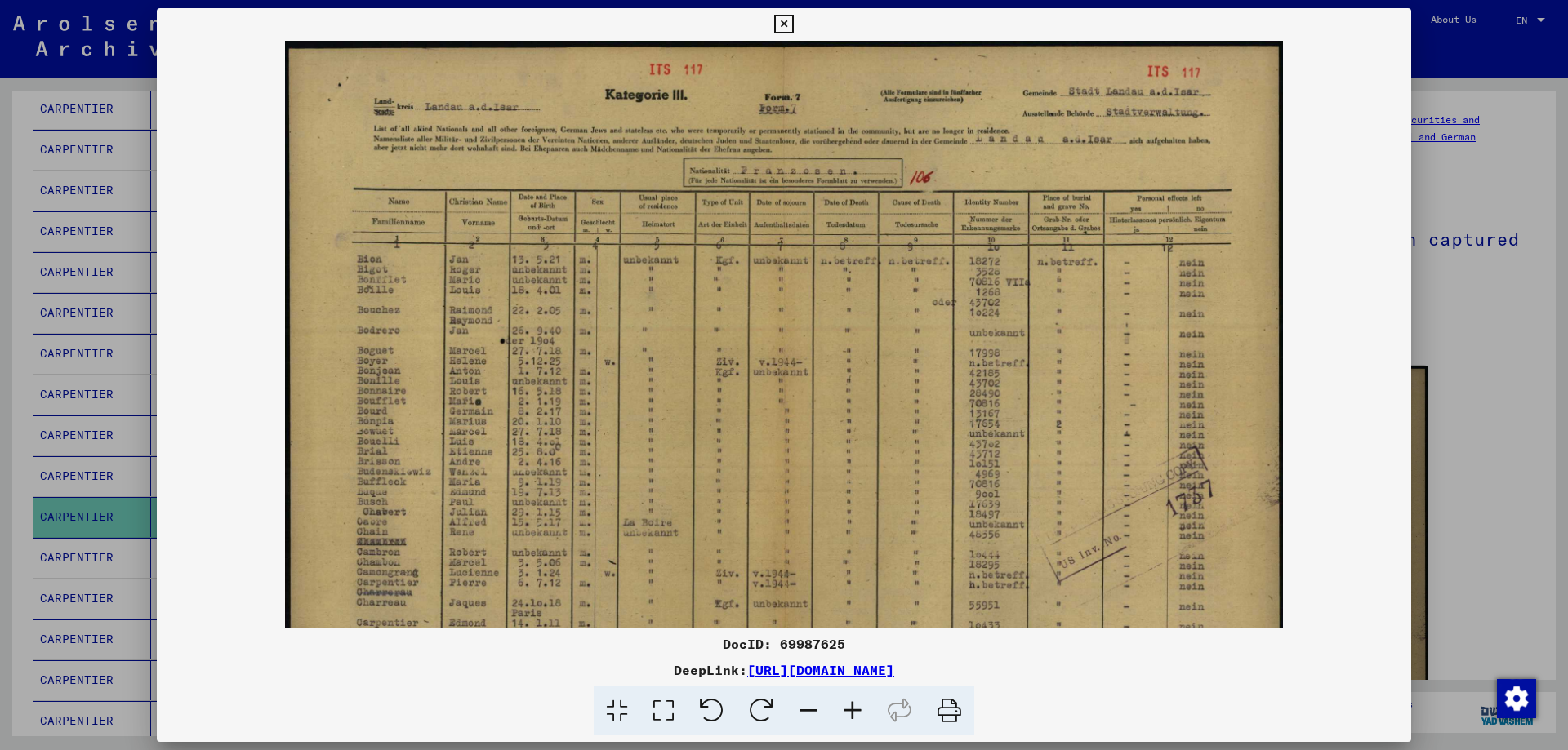
click at [853, 707] on icon at bounding box center [853, 711] width 44 height 50
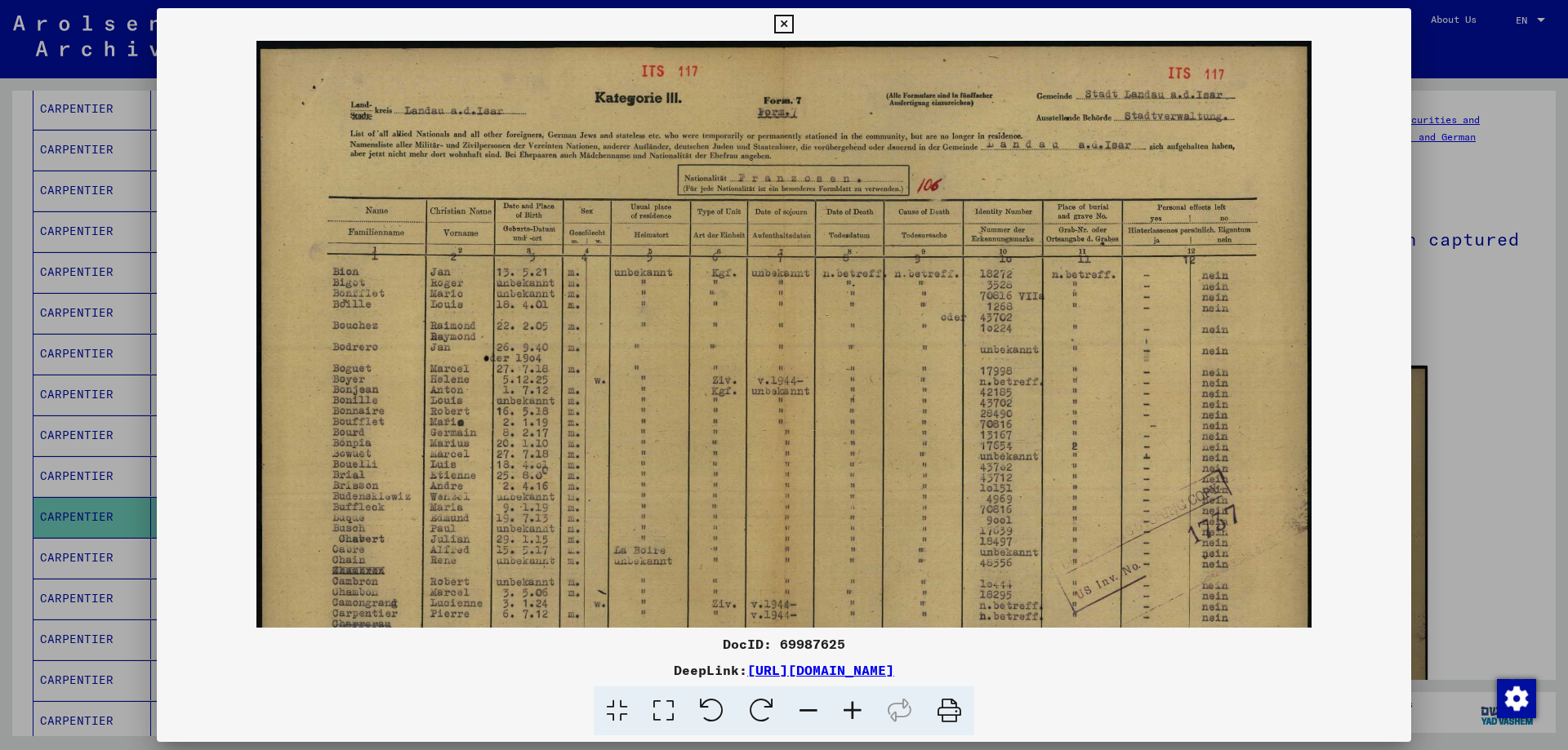
click at [855, 708] on icon at bounding box center [853, 711] width 44 height 50
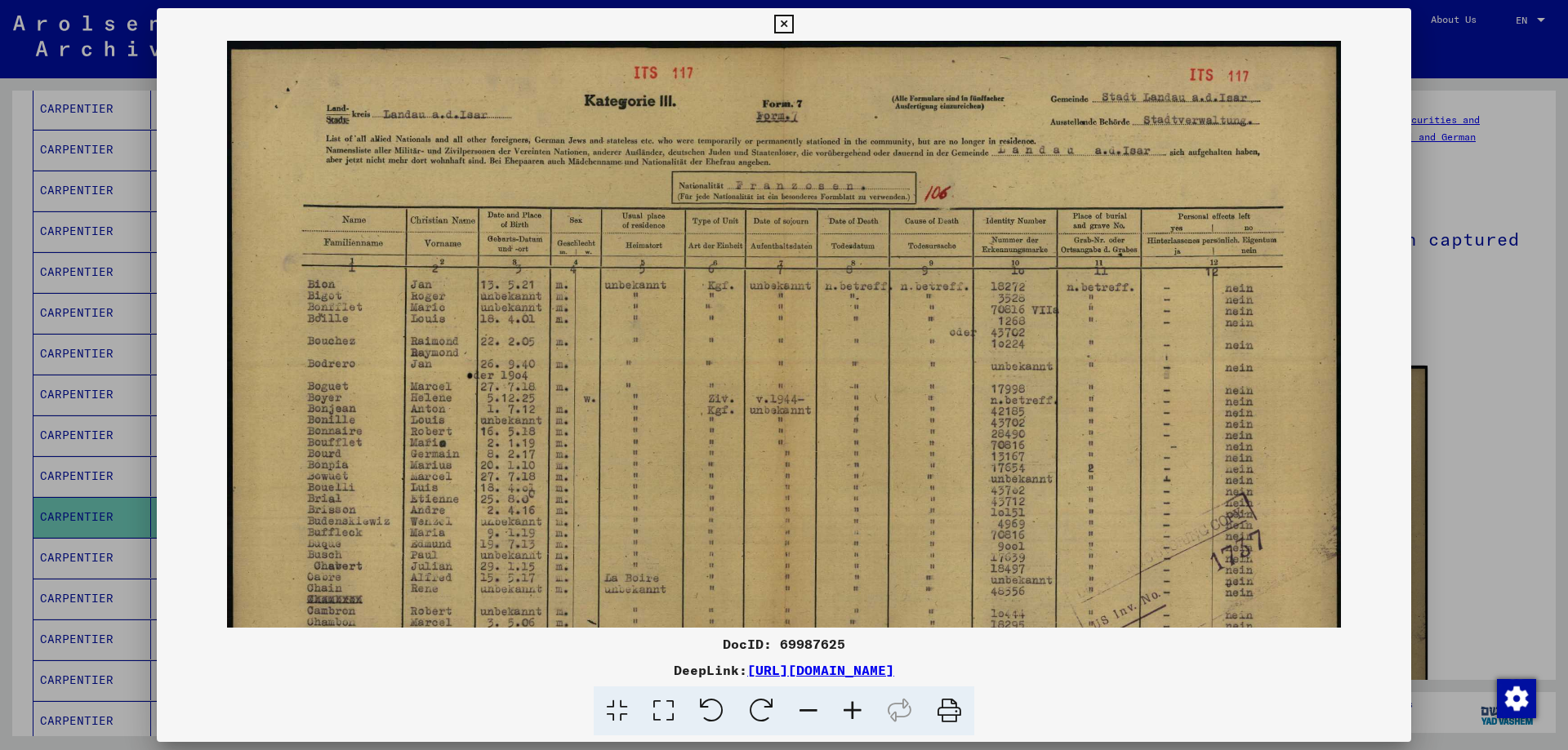
click at [856, 707] on icon at bounding box center [853, 711] width 44 height 50
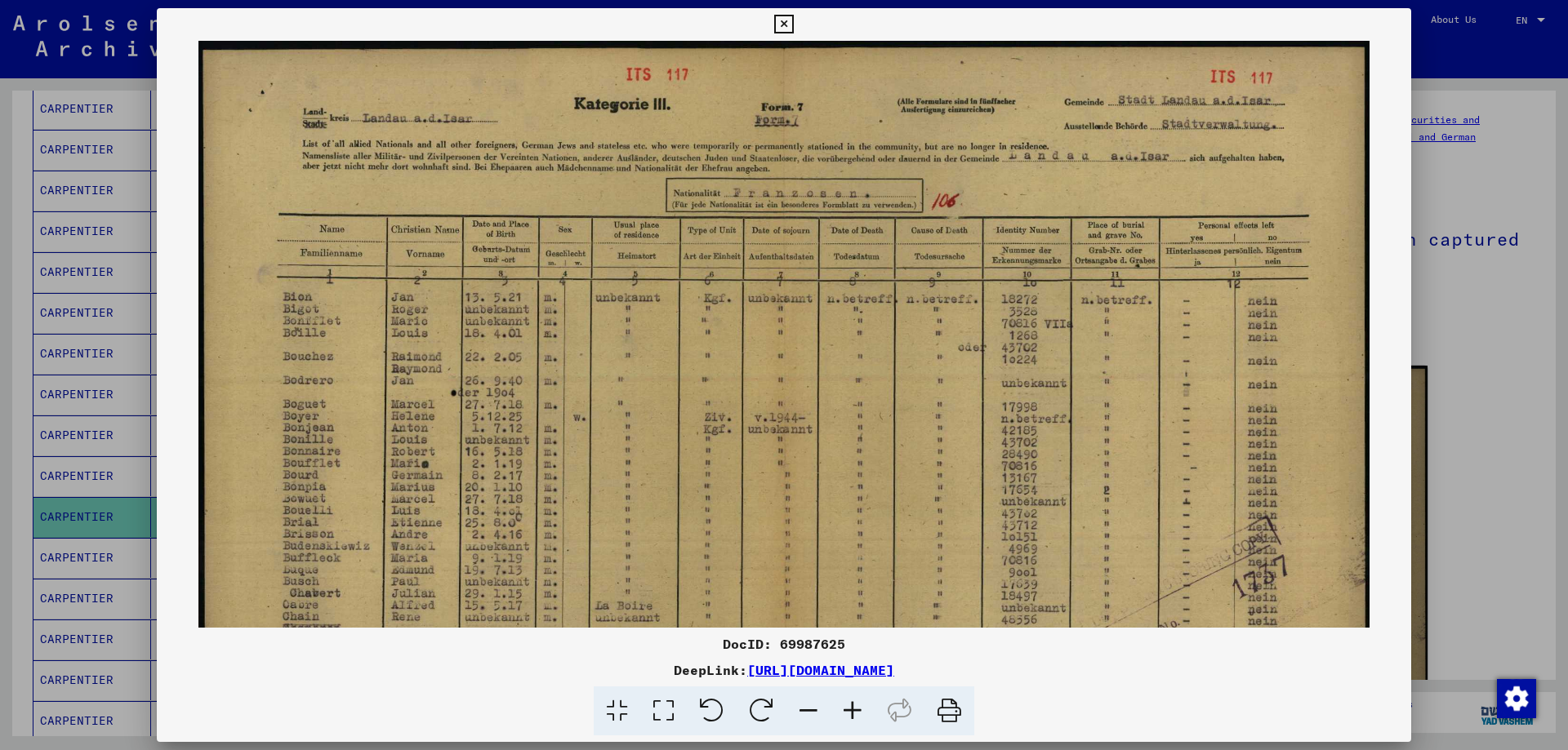
drag, startPoint x: 416, startPoint y: 367, endPoint x: 460, endPoint y: 183, distance: 189.2
click at [459, 188] on img at bounding box center [784, 457] width 1171 height 832
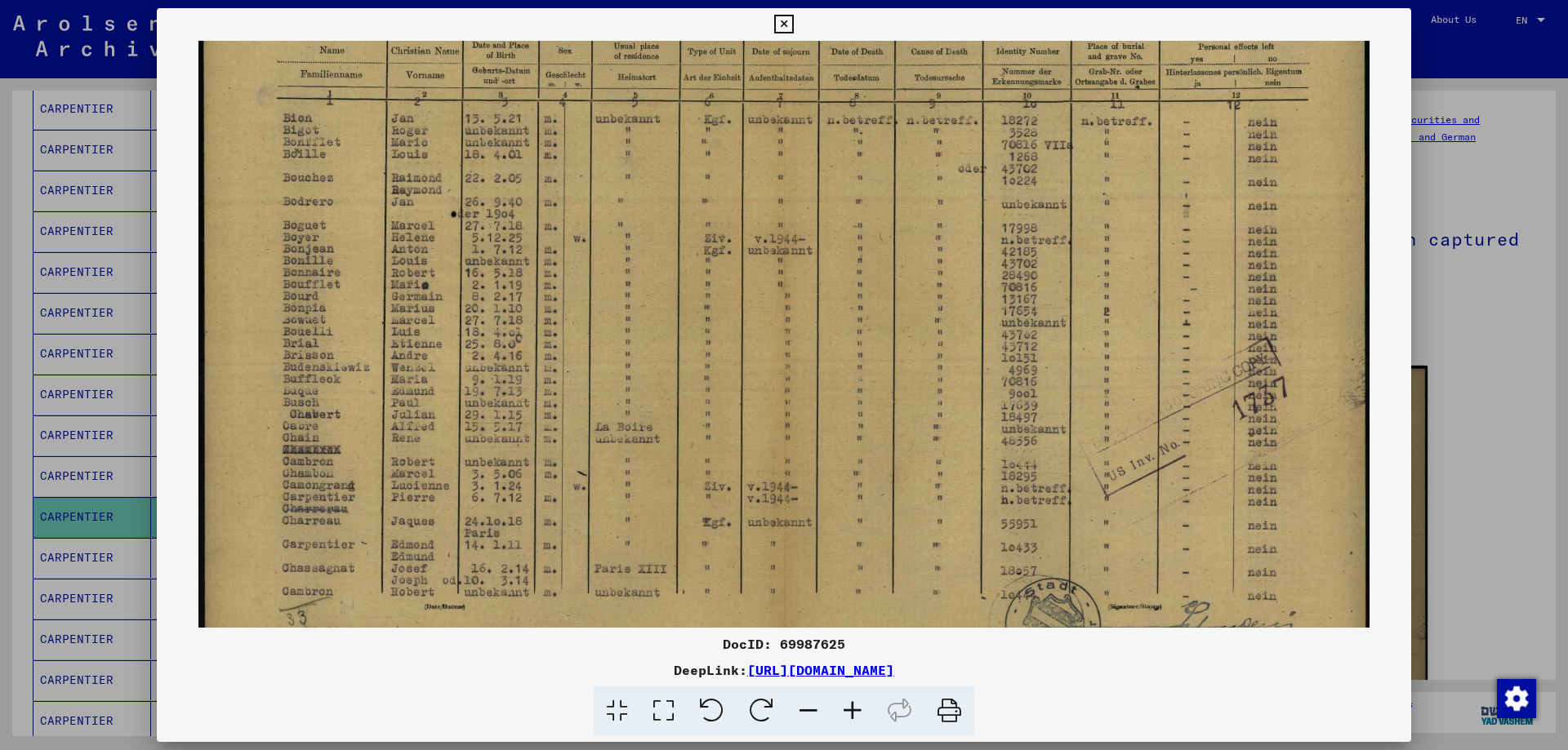
click at [783, 23] on icon at bounding box center [783, 24] width 19 height 20
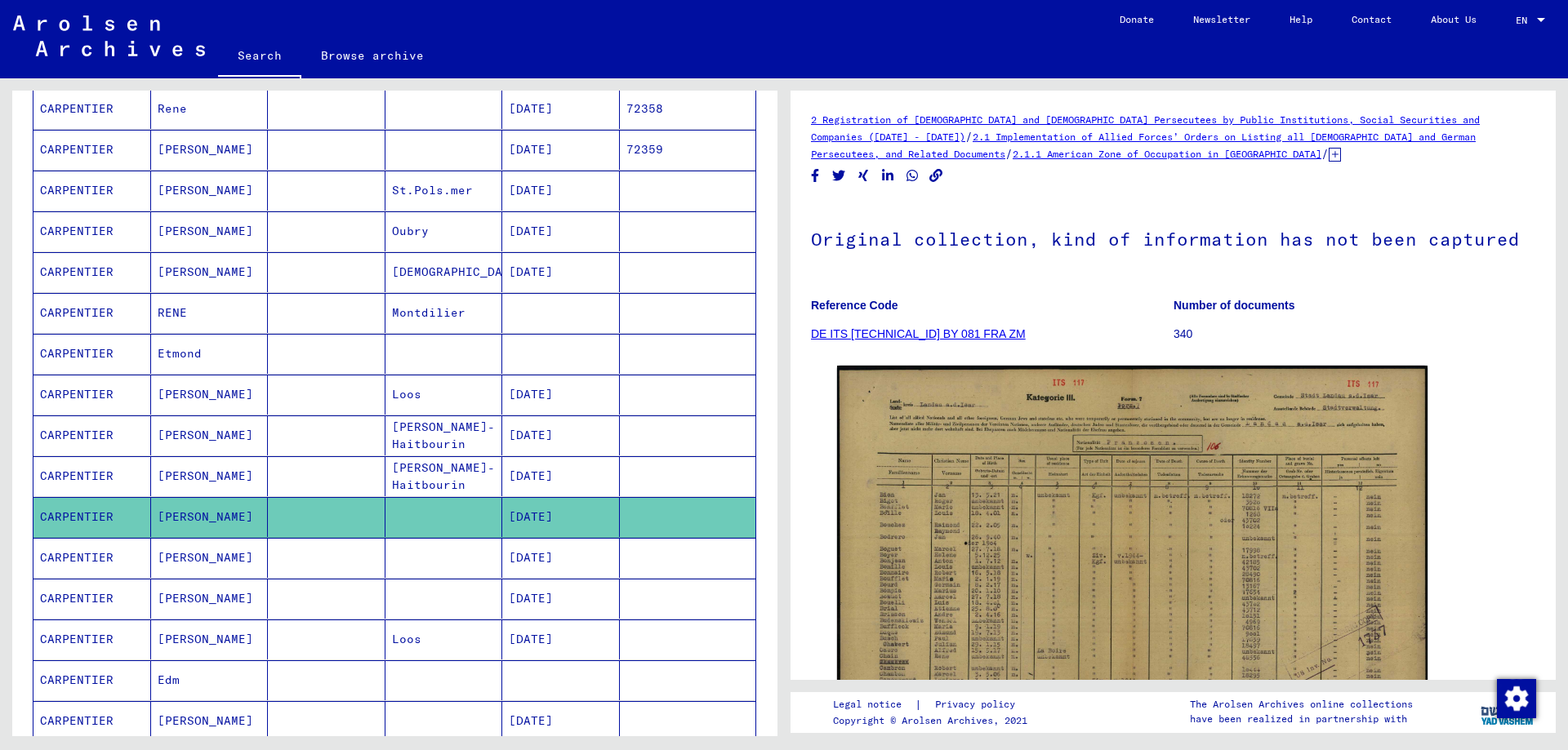
click at [94, 640] on mat-cell "CARPENTIER" at bounding box center [92, 639] width 118 height 40
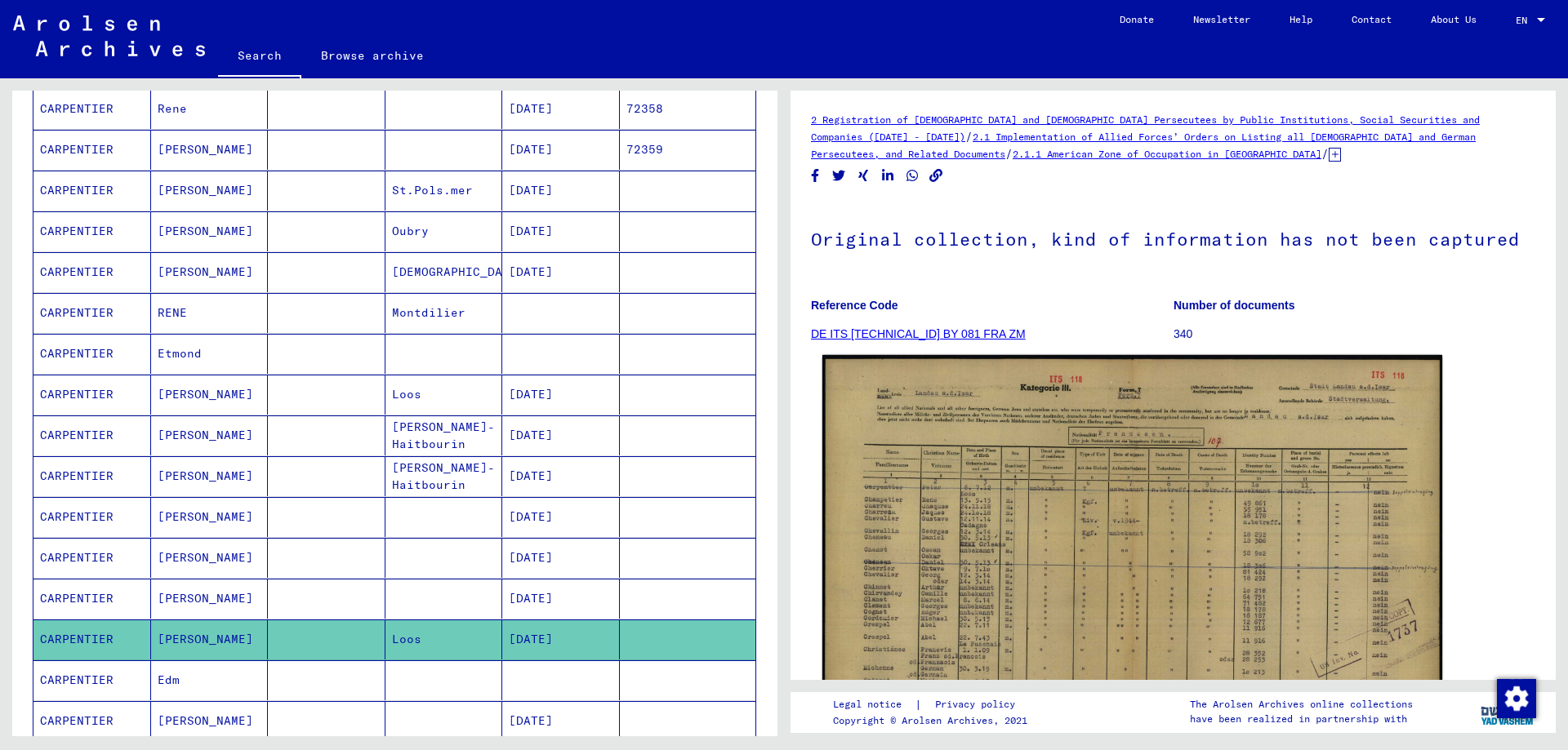
click at [1083, 434] on img at bounding box center [1133, 574] width 620 height 438
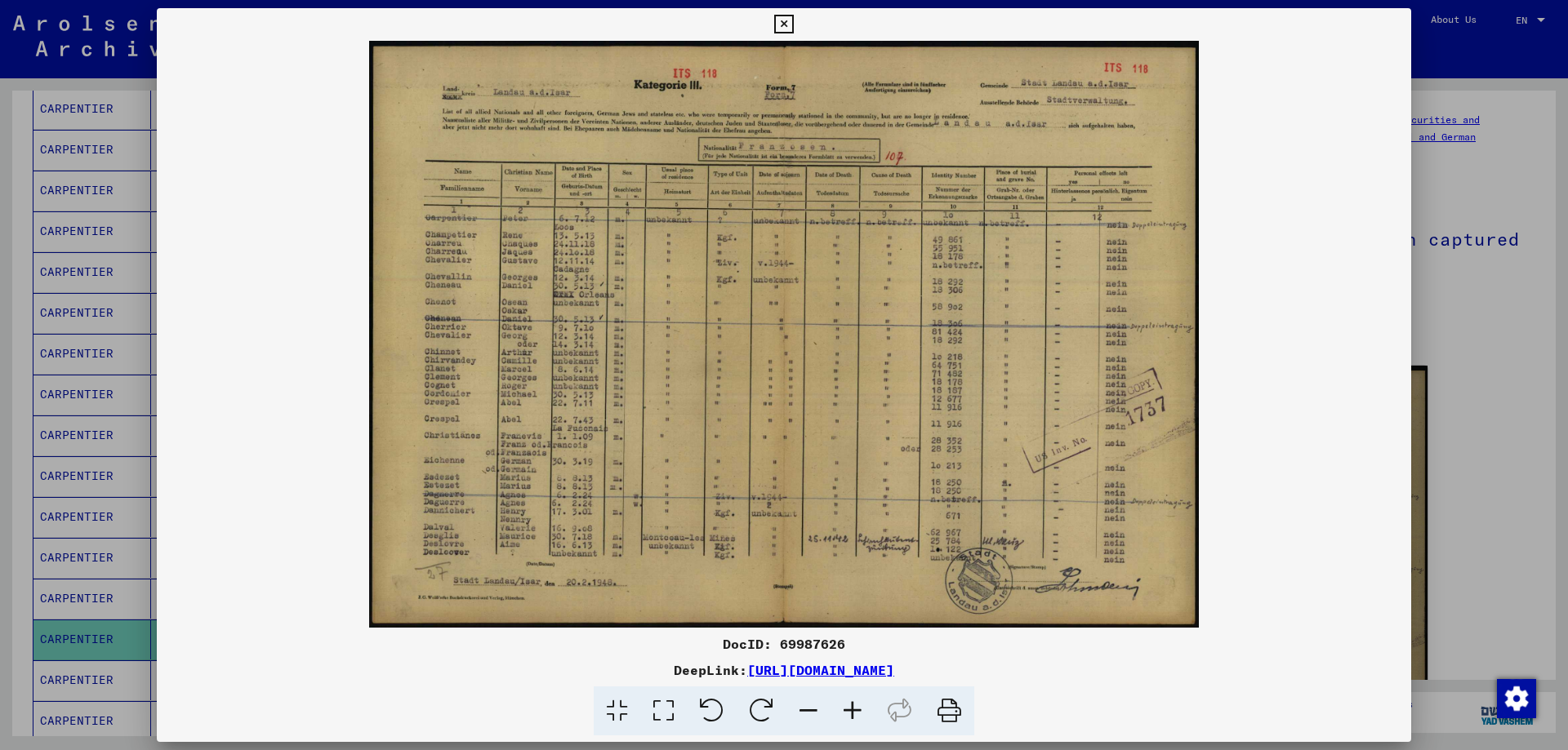
click at [852, 713] on icon at bounding box center [853, 711] width 44 height 50
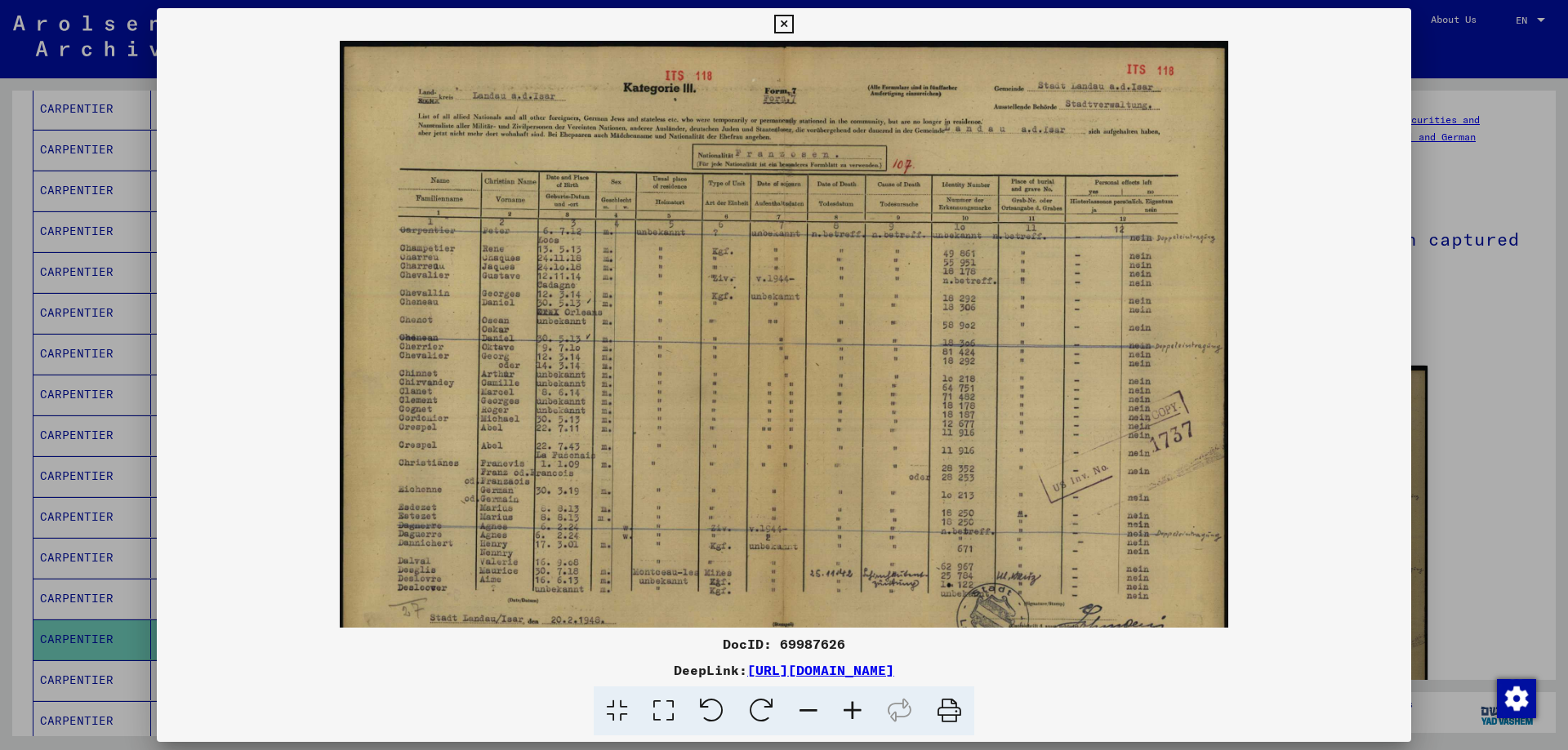
click at [851, 713] on icon at bounding box center [853, 711] width 44 height 50
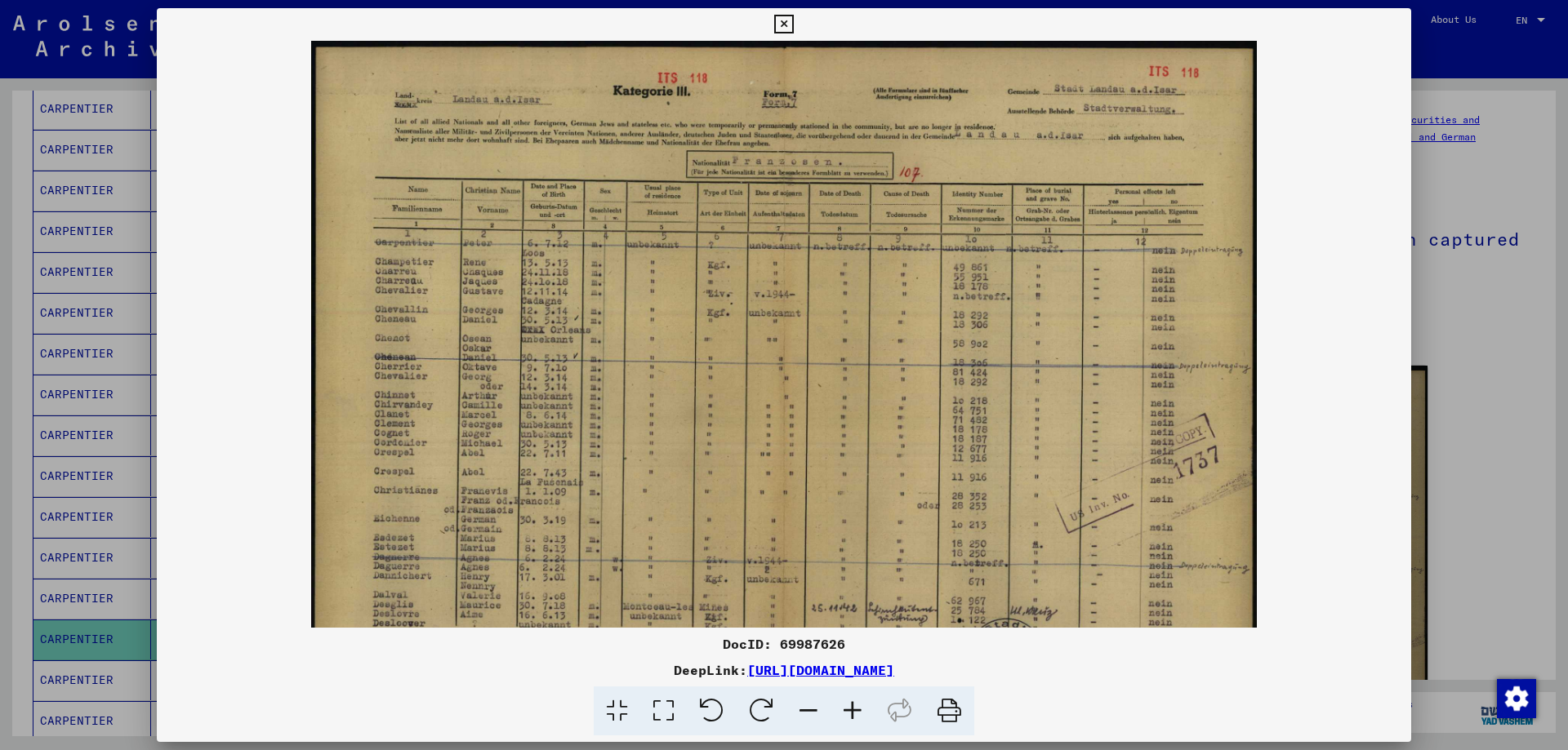
click at [851, 713] on icon at bounding box center [853, 711] width 44 height 50
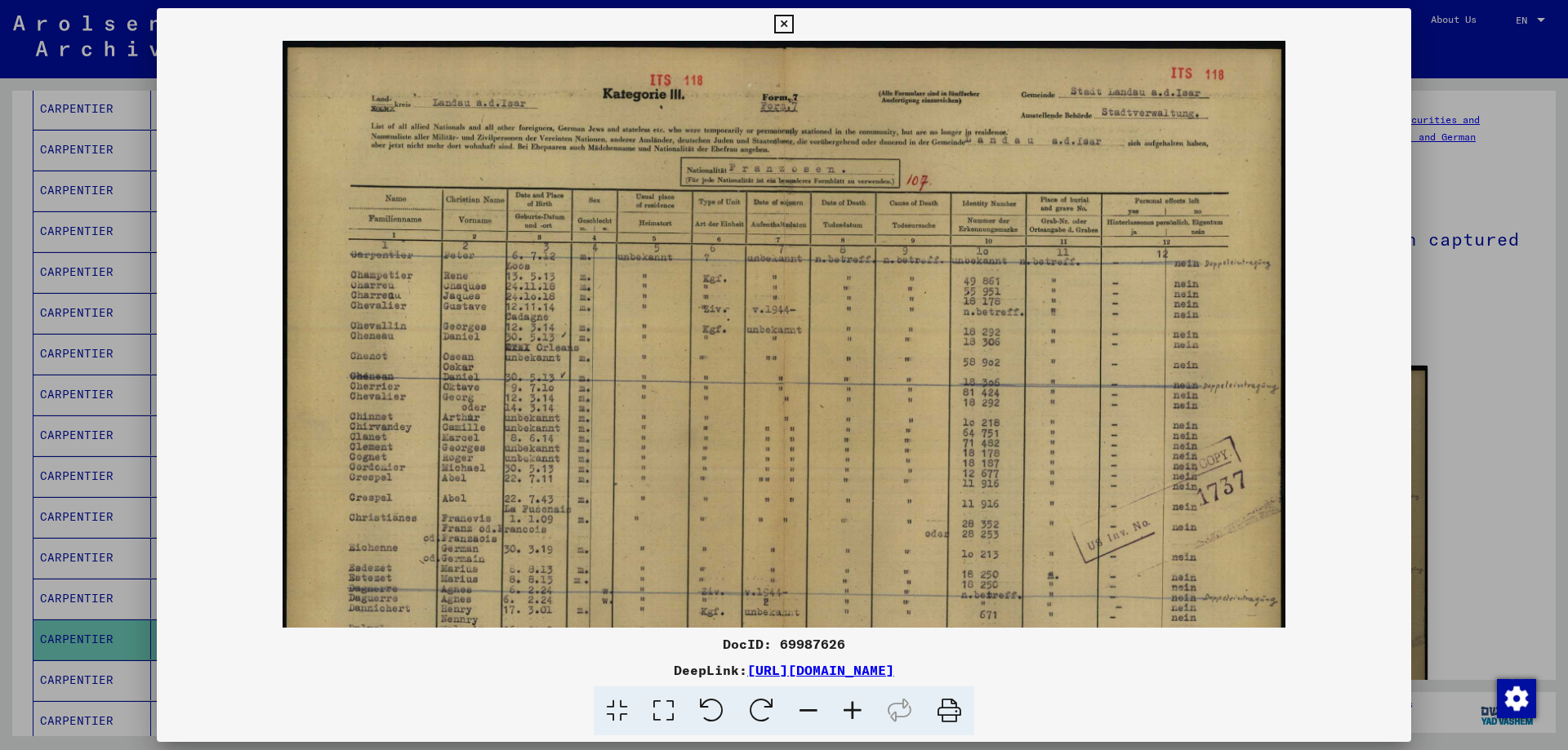
click at [851, 713] on icon at bounding box center [853, 711] width 44 height 50
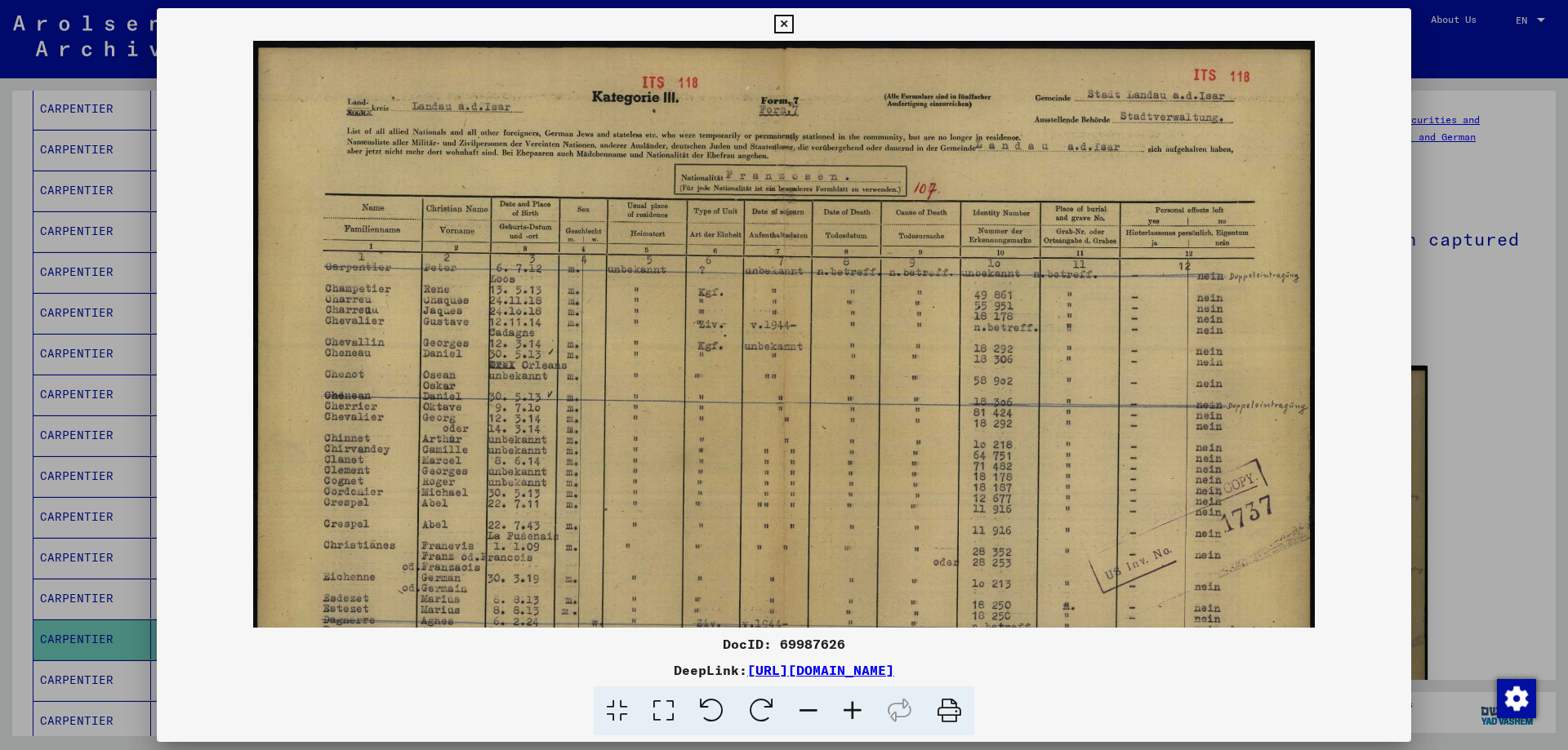
click at [851, 713] on icon at bounding box center [853, 711] width 44 height 50
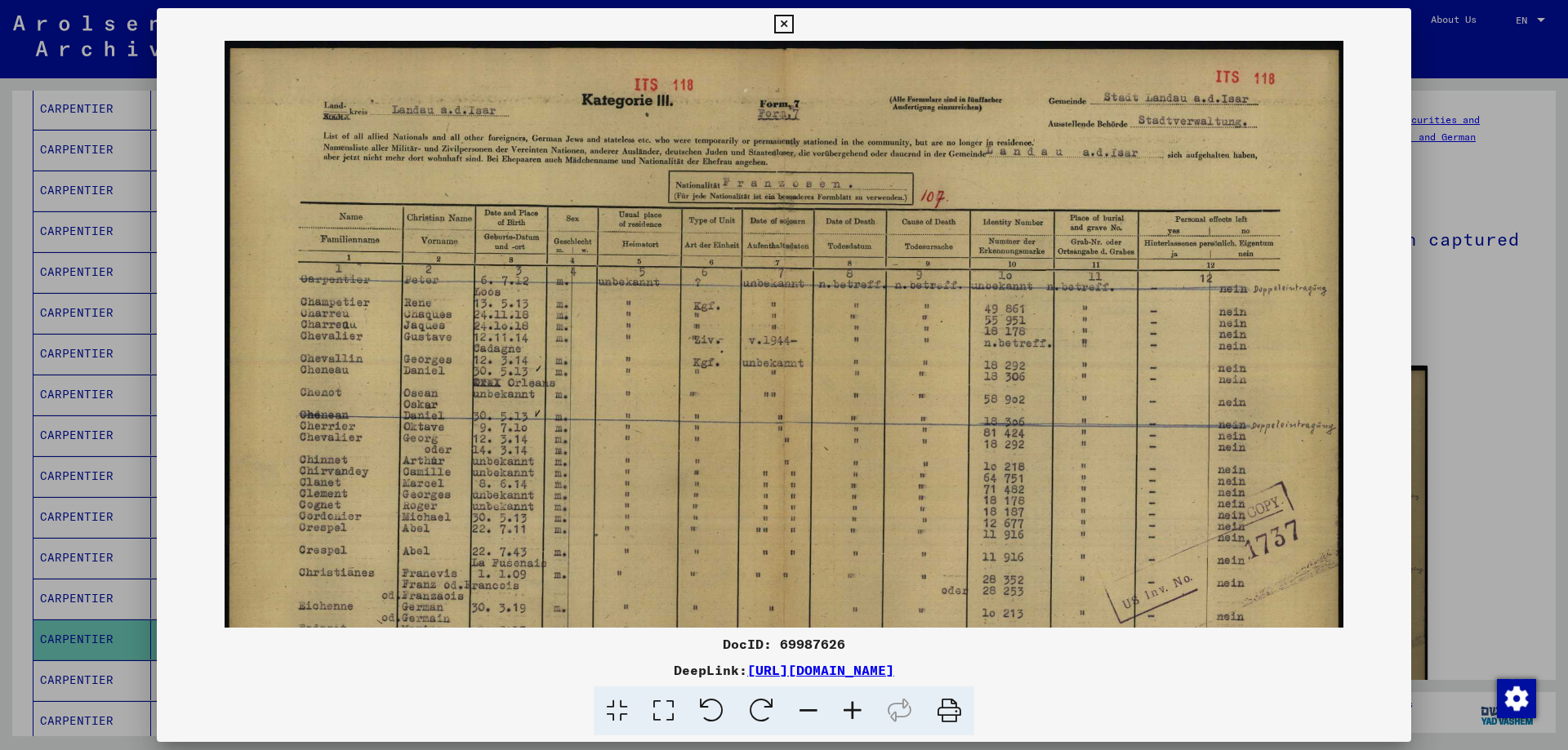
click at [782, 21] on icon at bounding box center [783, 24] width 19 height 20
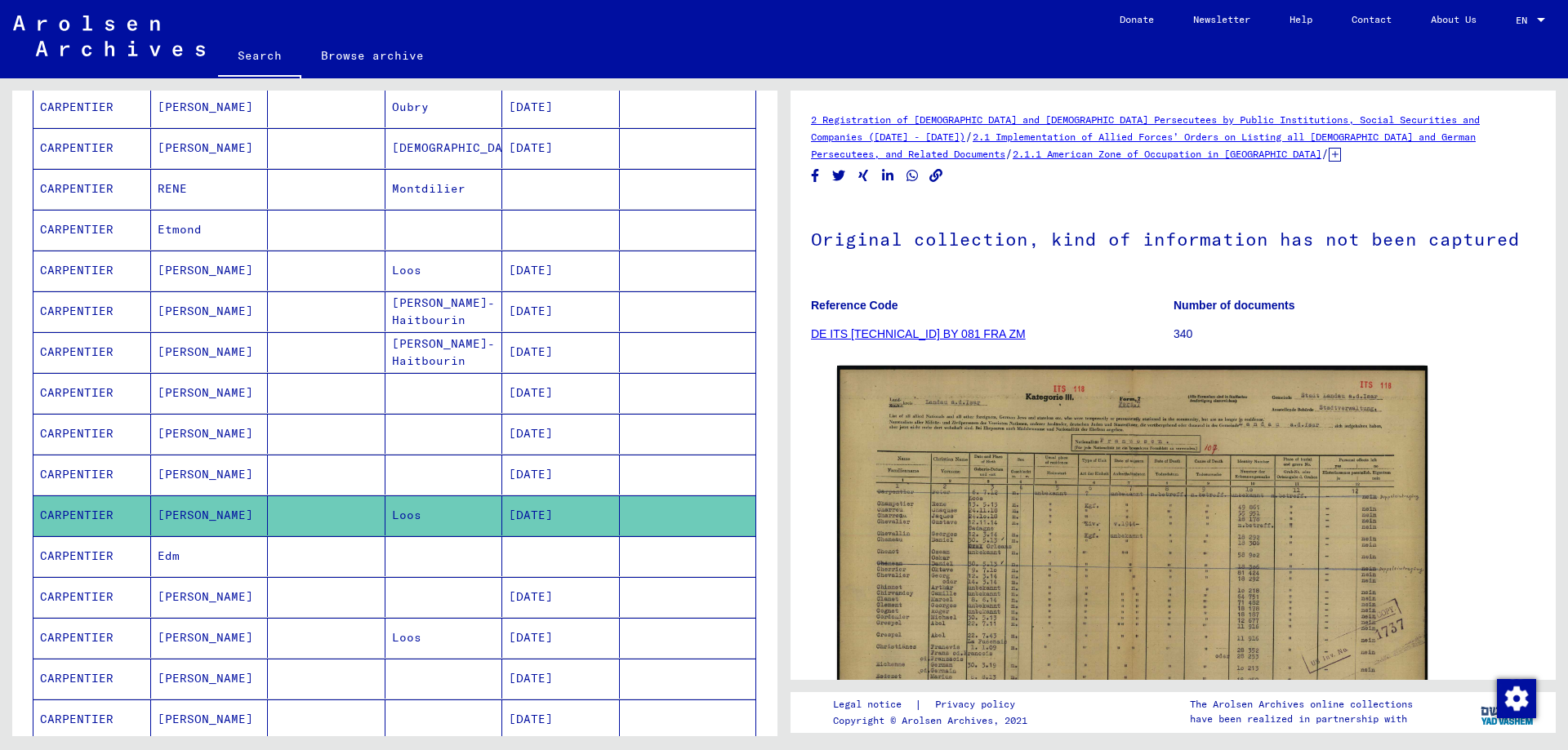
scroll to position [572, 0]
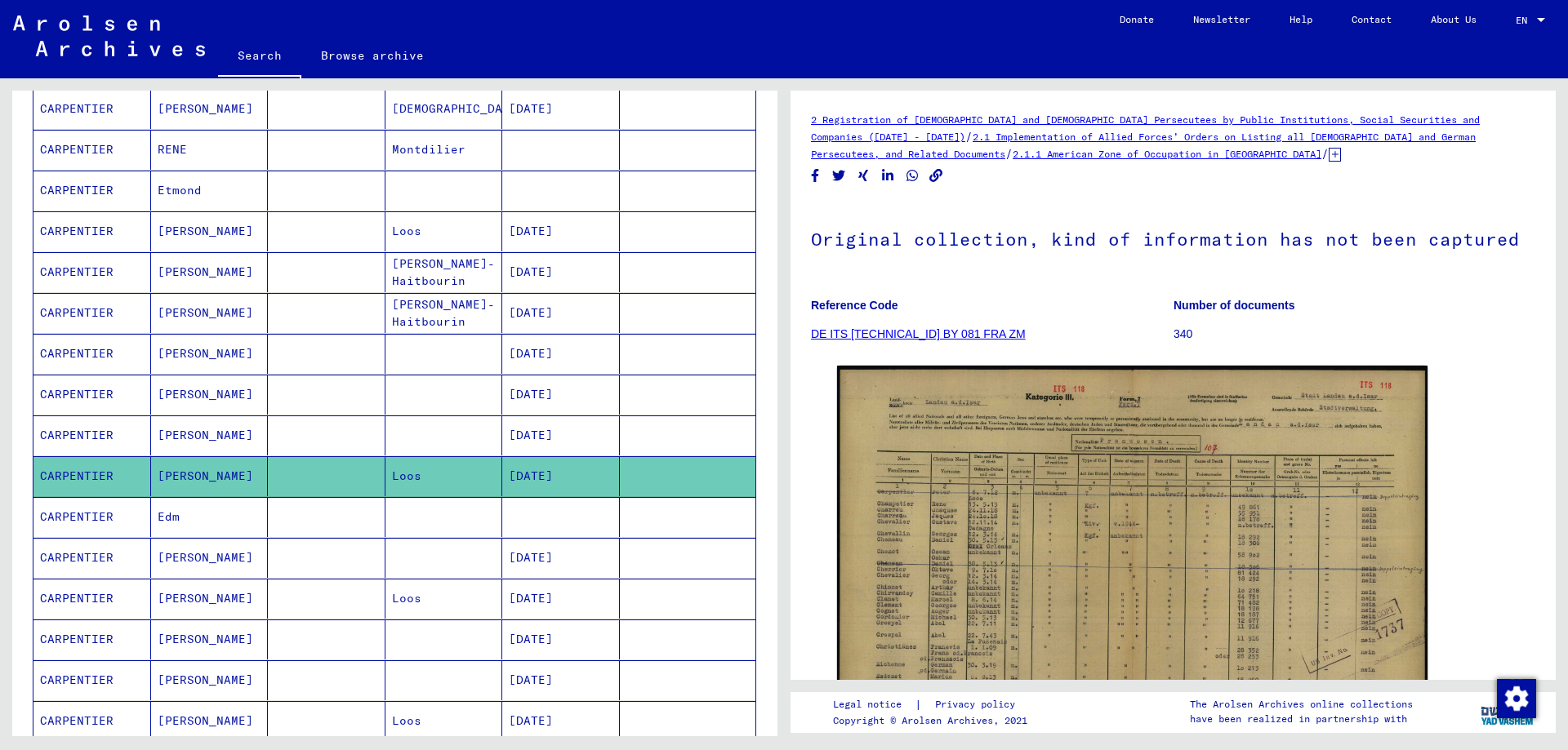
click at [92, 595] on mat-cell "CARPENTIER" at bounding box center [92, 599] width 118 height 40
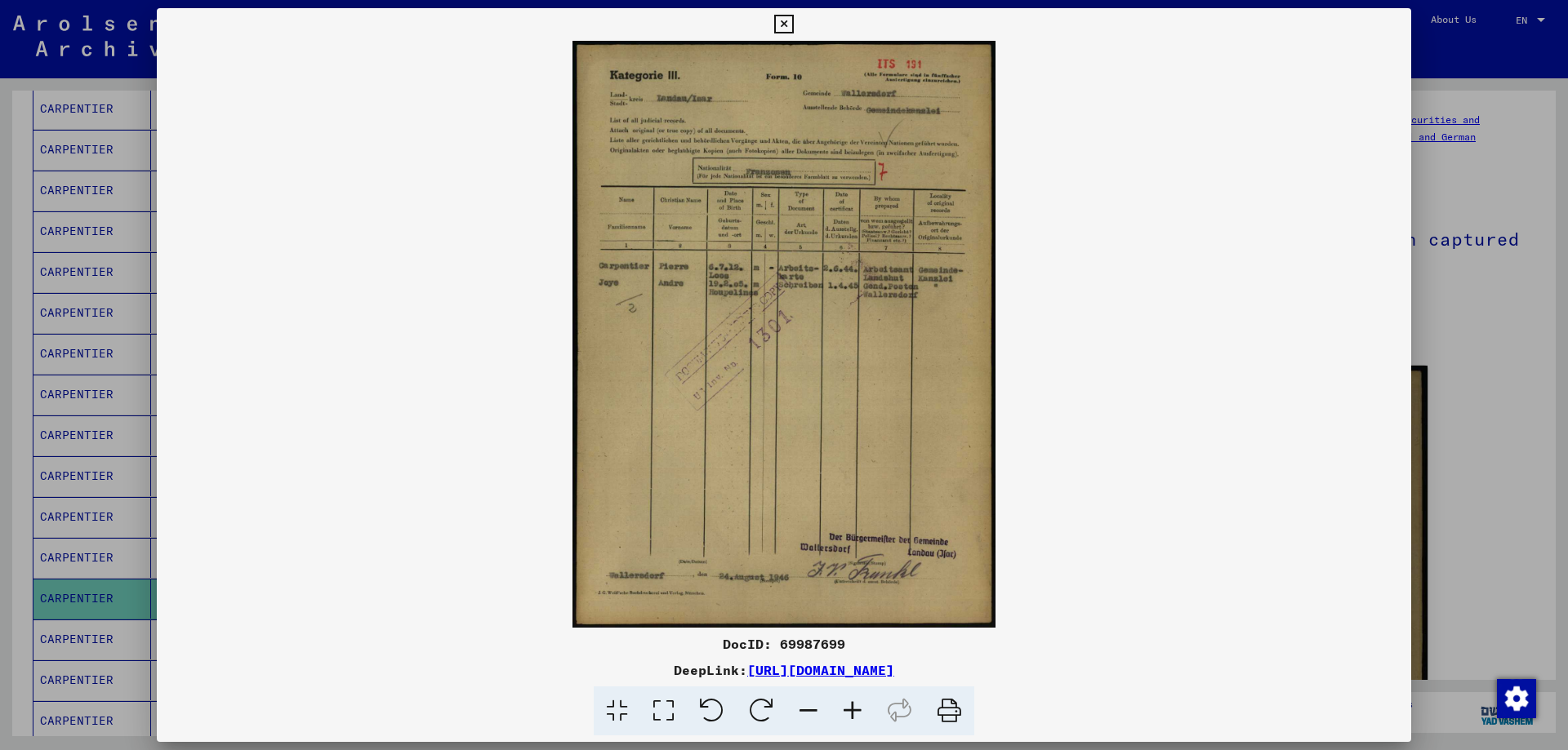
click at [846, 708] on icon at bounding box center [853, 711] width 44 height 50
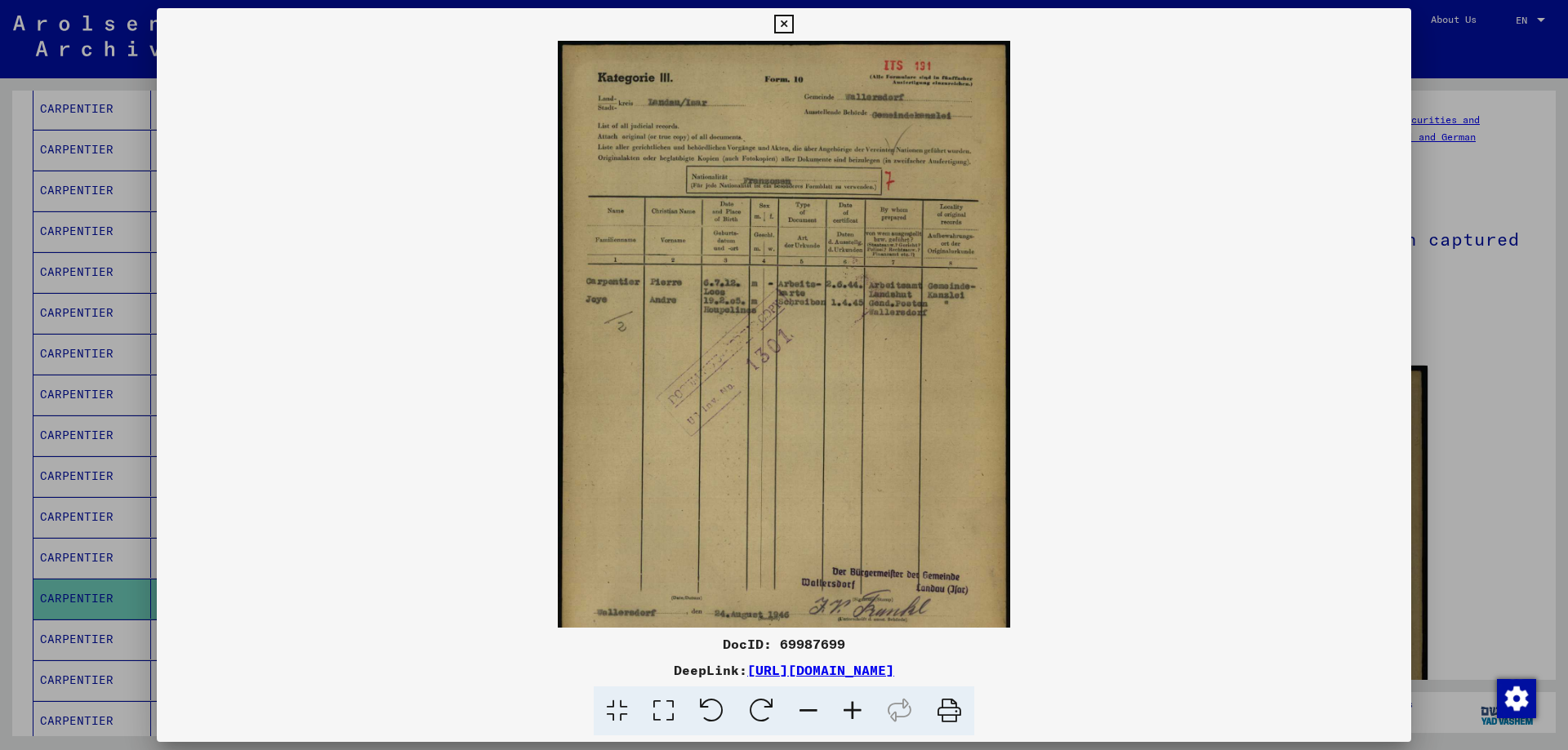
click at [846, 708] on icon at bounding box center [853, 711] width 44 height 50
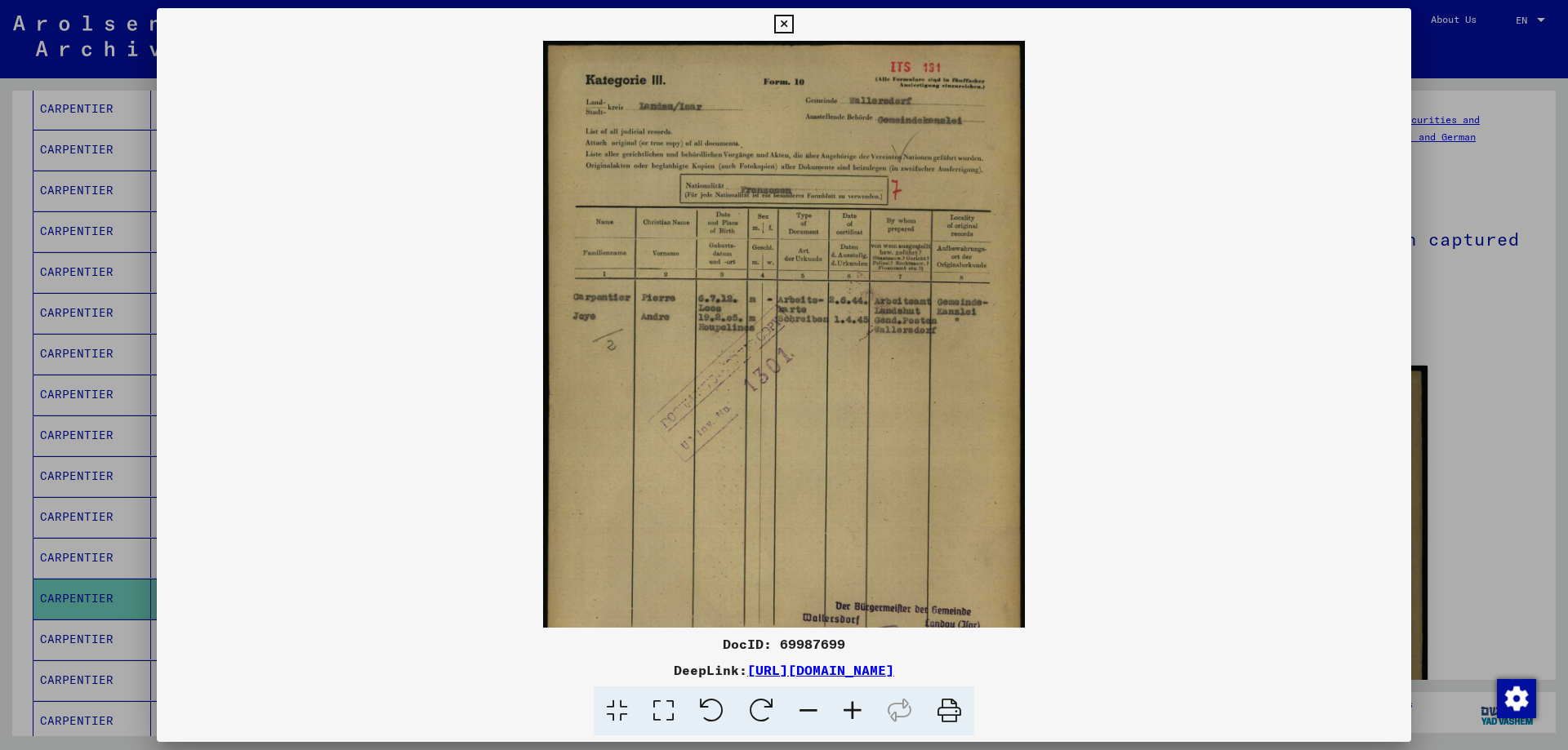
click at [846, 708] on icon at bounding box center [853, 711] width 44 height 50
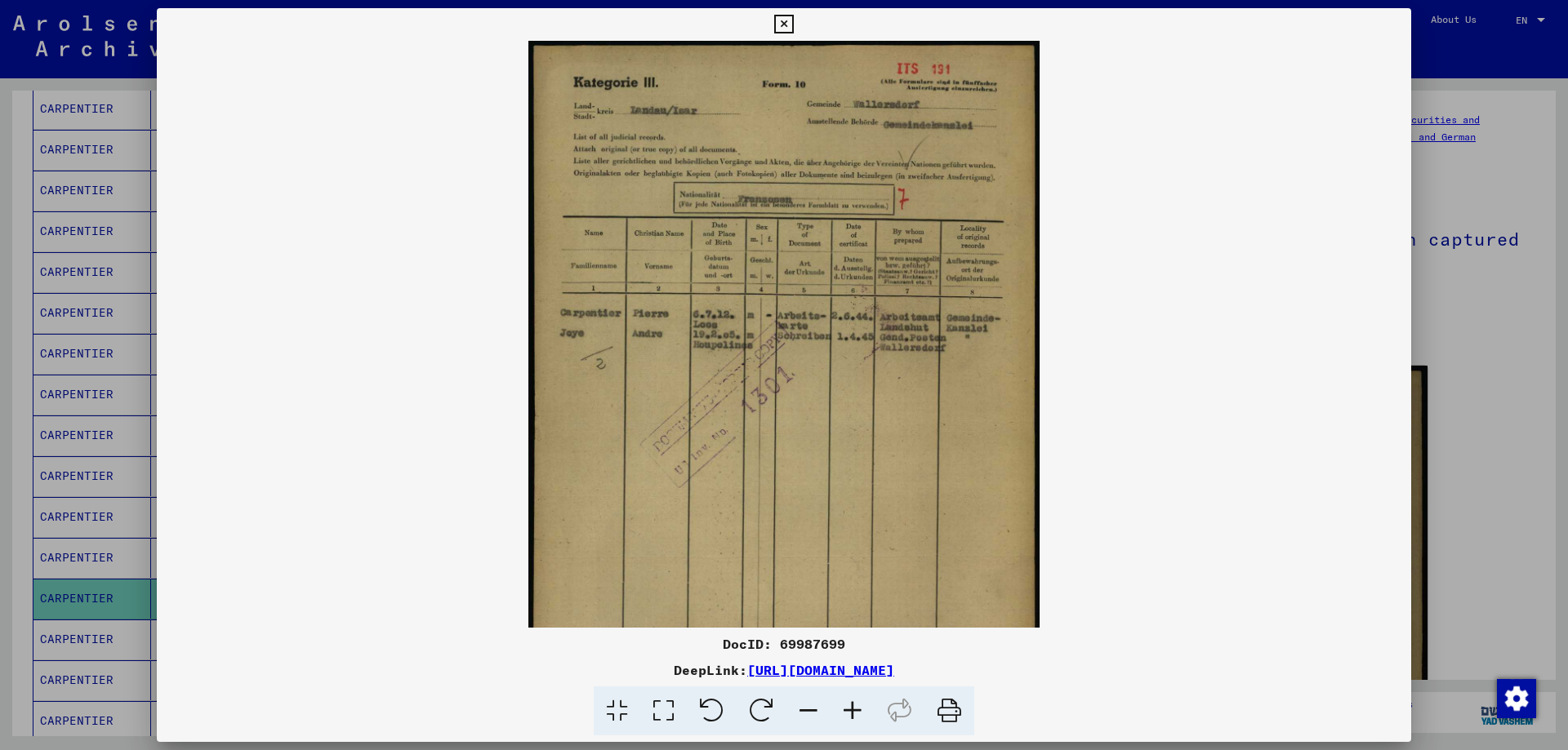
click at [847, 708] on icon at bounding box center [853, 711] width 44 height 50
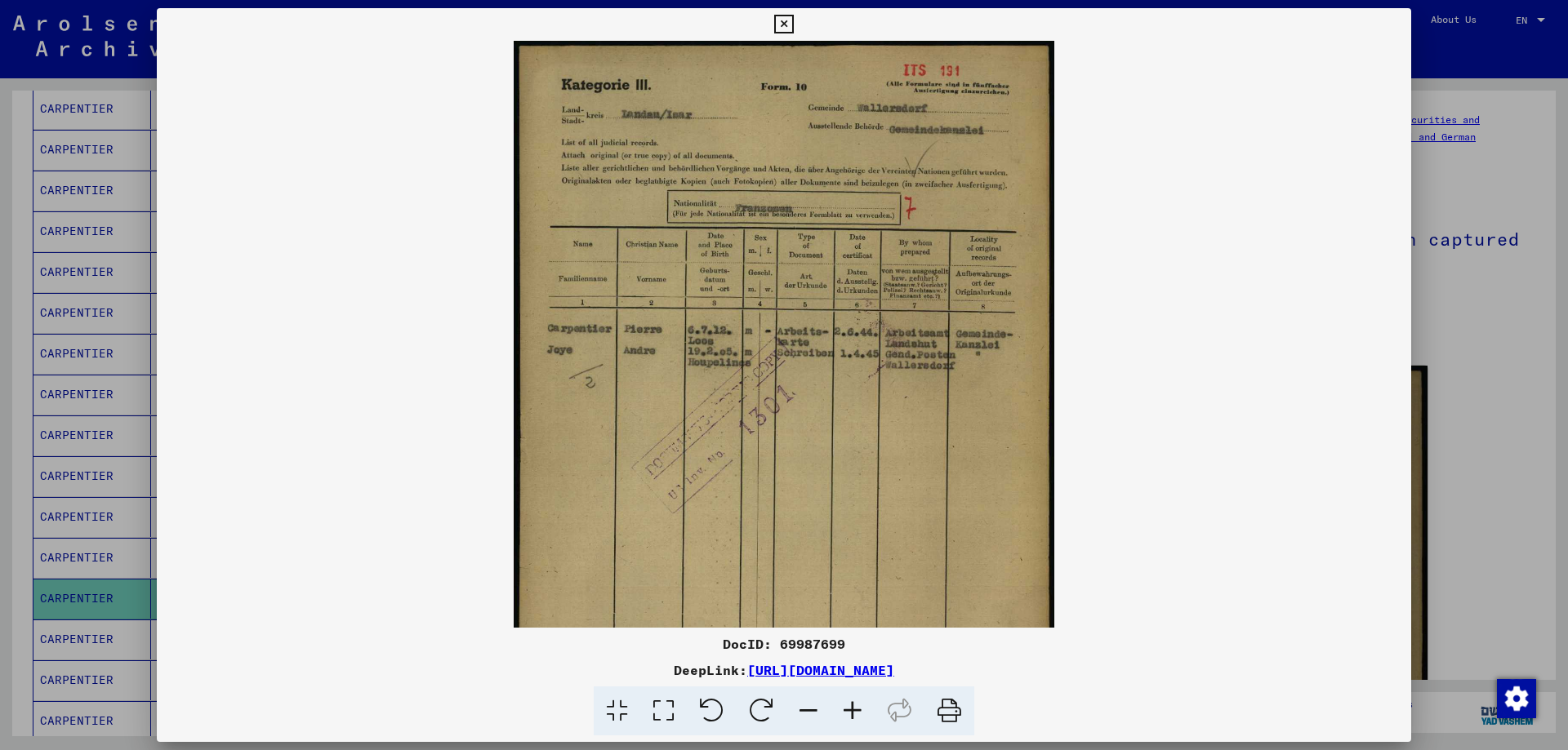
click at [848, 708] on icon at bounding box center [853, 711] width 44 height 50
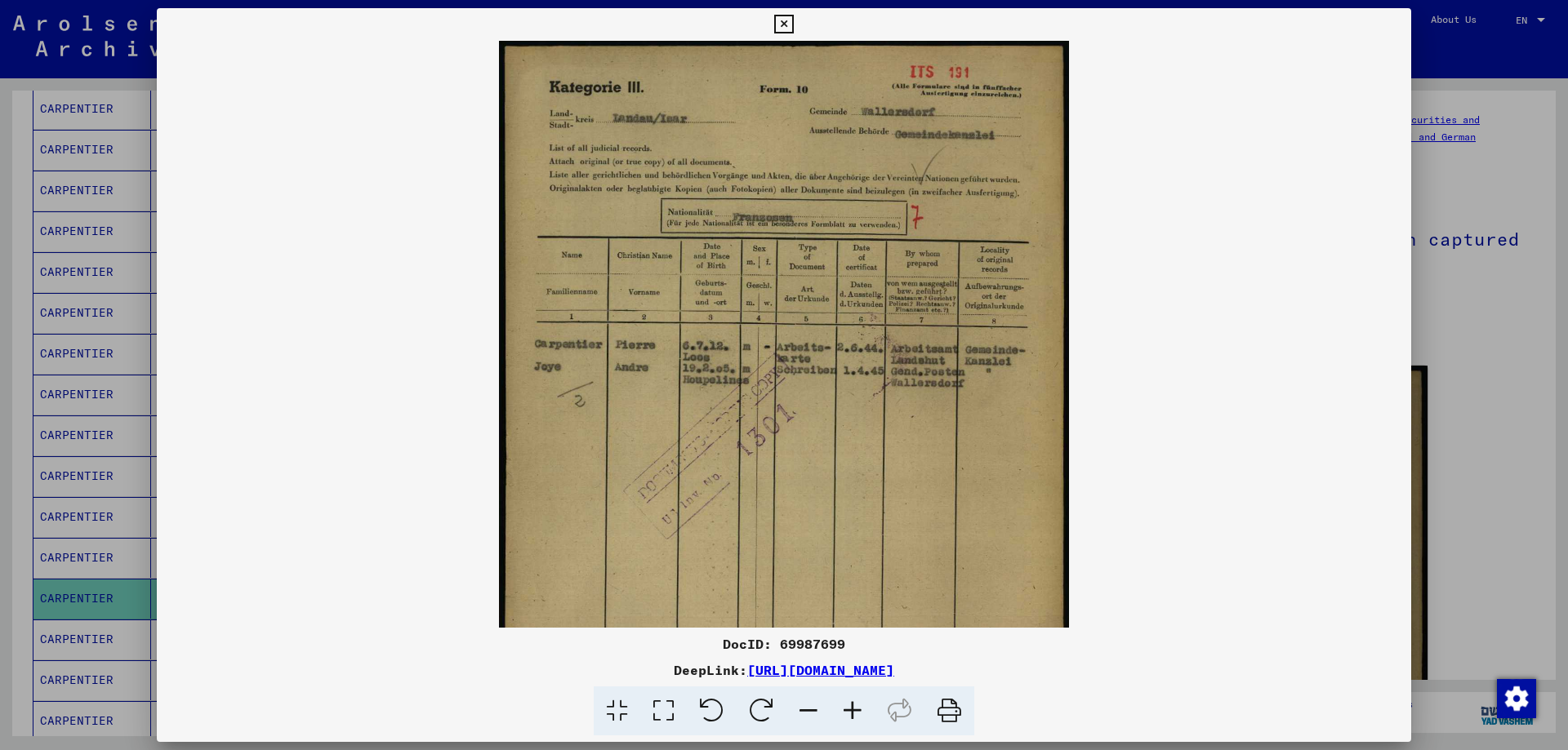
click at [849, 707] on icon at bounding box center [853, 711] width 44 height 50
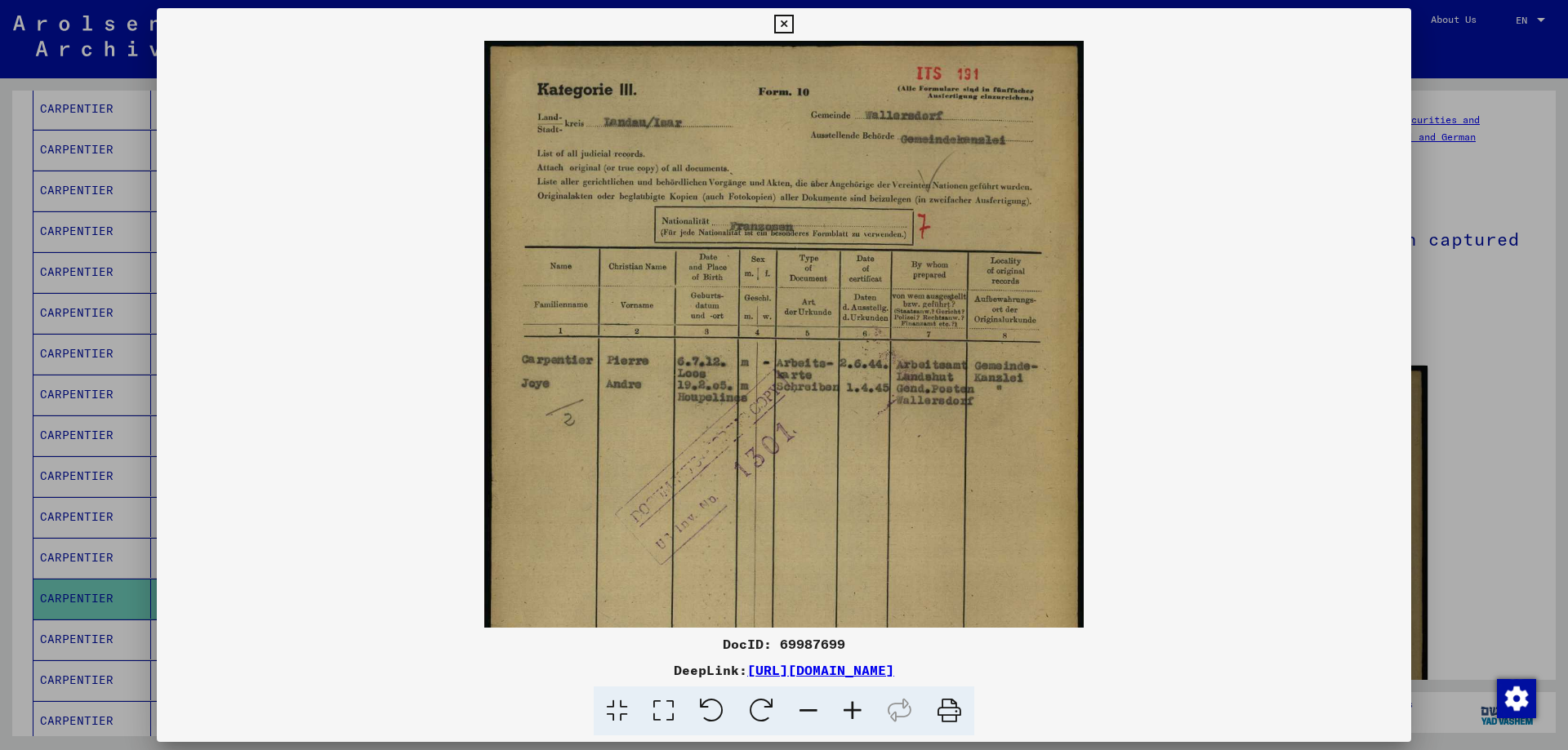
click at [780, 15] on icon at bounding box center [783, 24] width 19 height 20
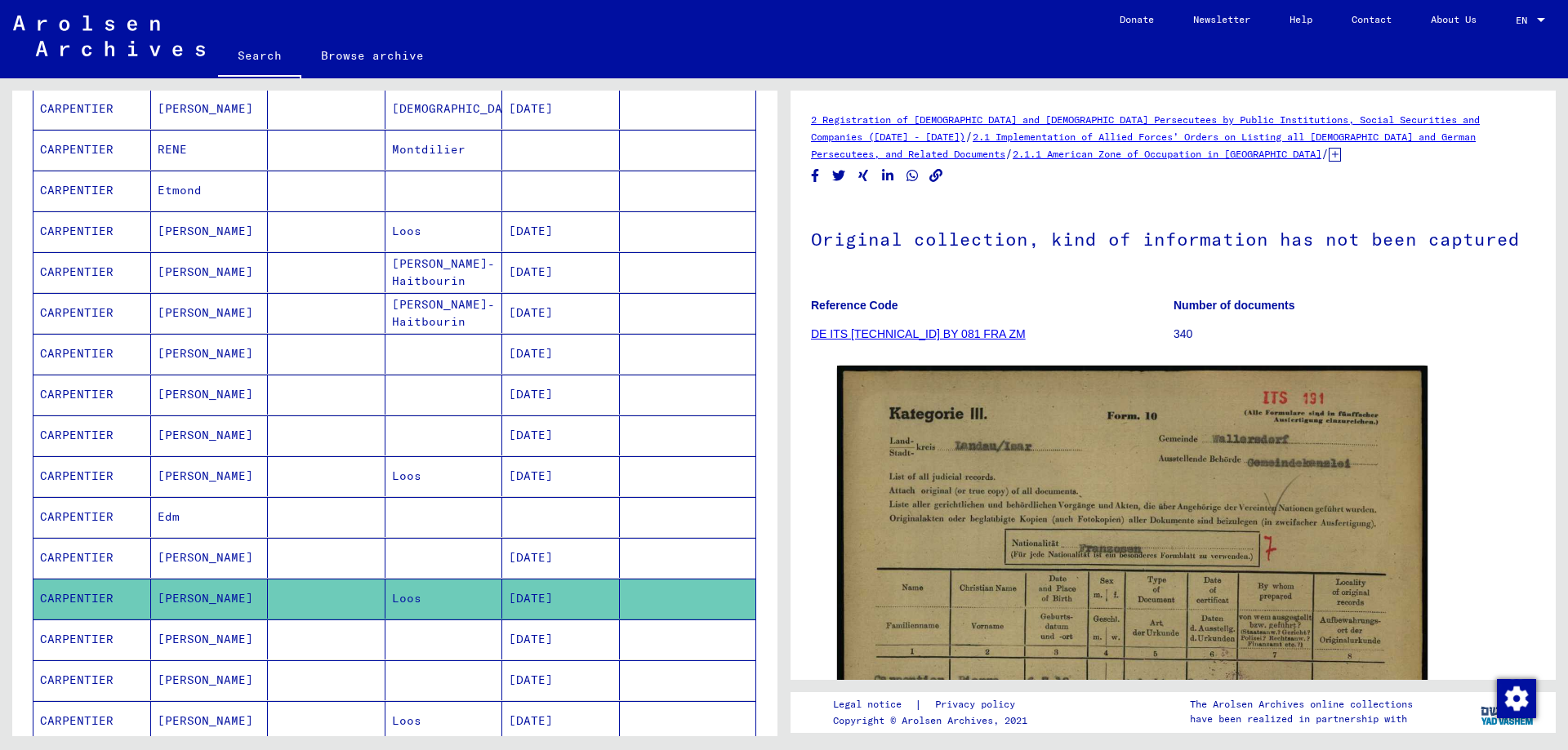
click at [85, 674] on icon at bounding box center [67, 685] width 41 height 65
click at [559, 678] on mat-cell "[DATE]" at bounding box center [561, 680] width 118 height 40
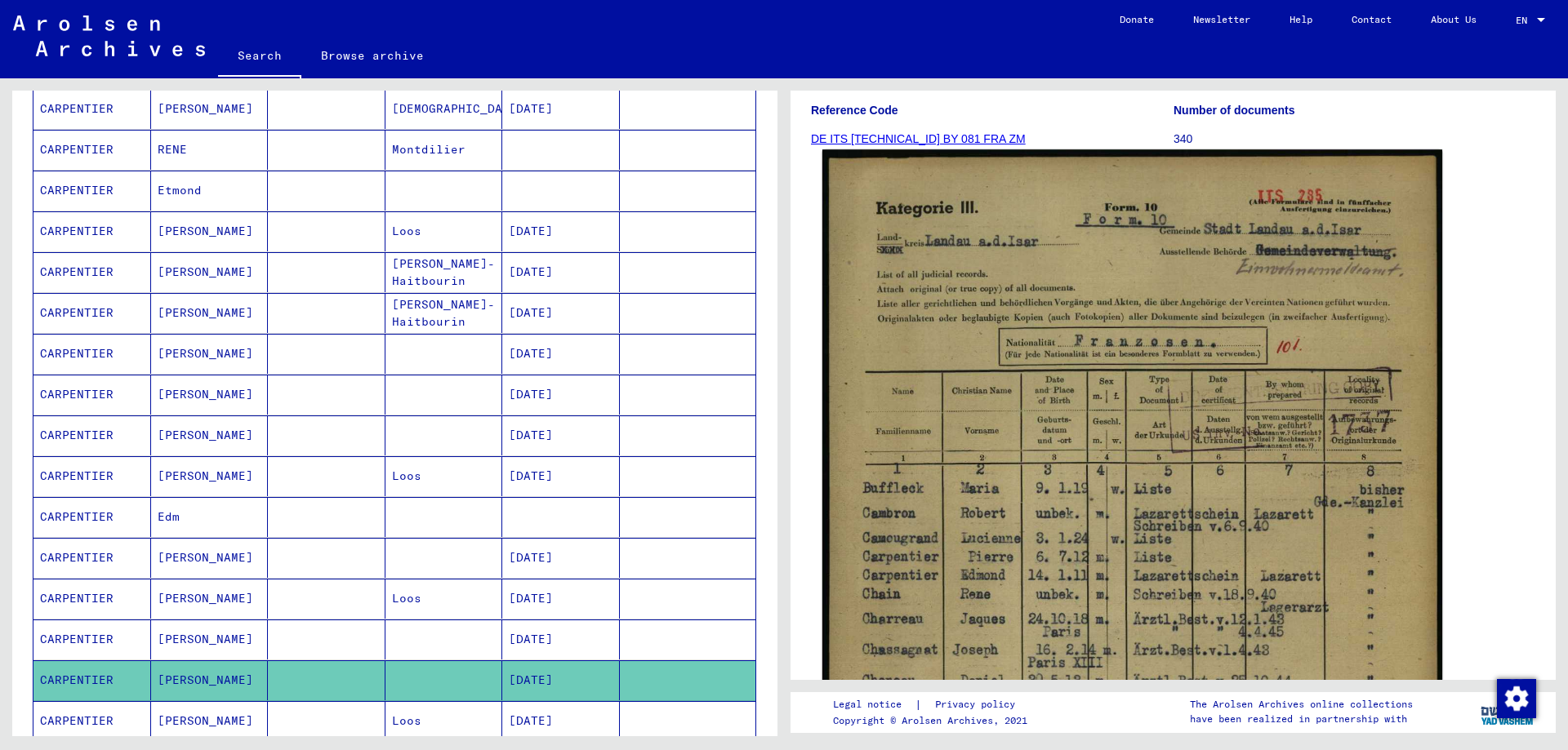
scroll to position [245, 0]
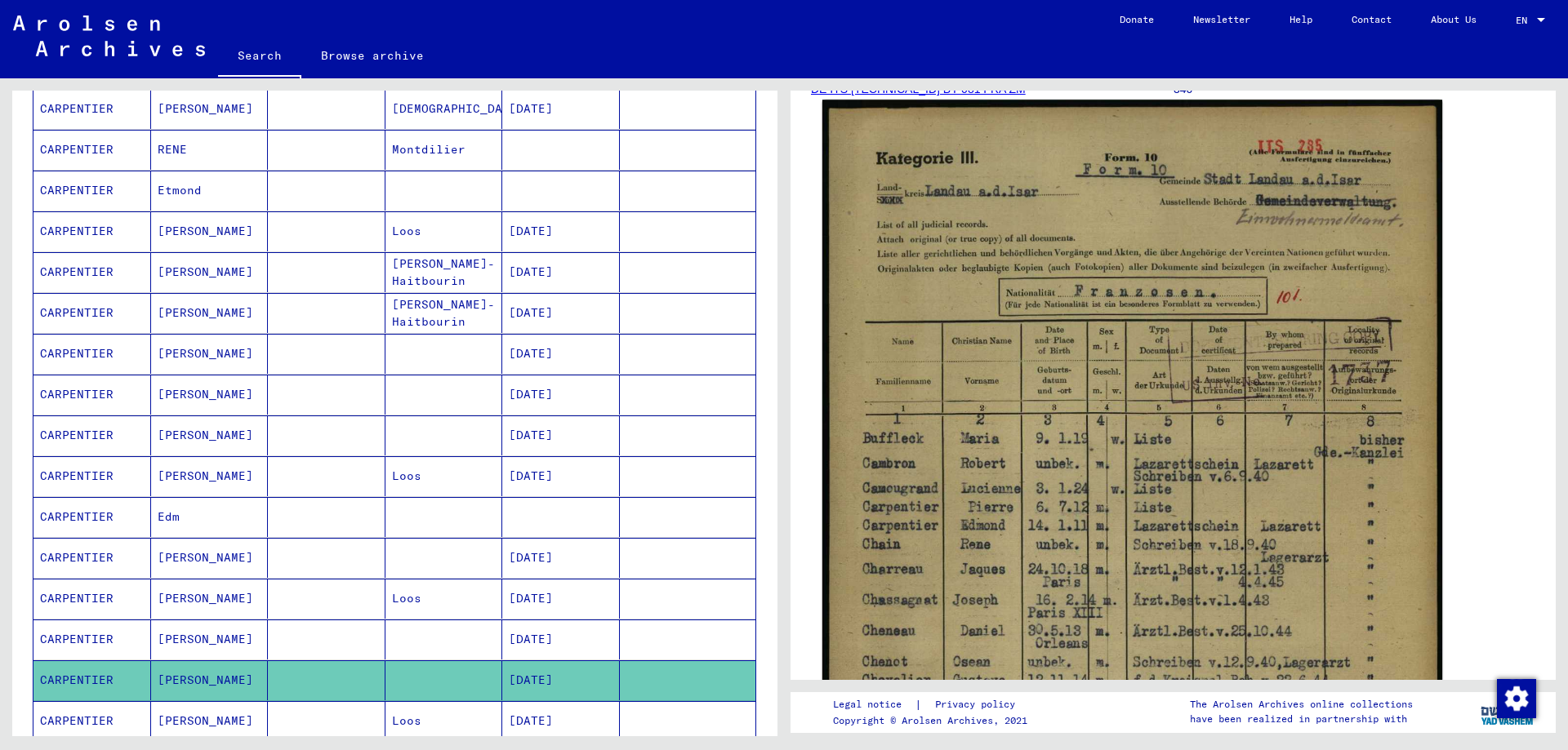
click at [1150, 560] on img at bounding box center [1133, 535] width 620 height 871
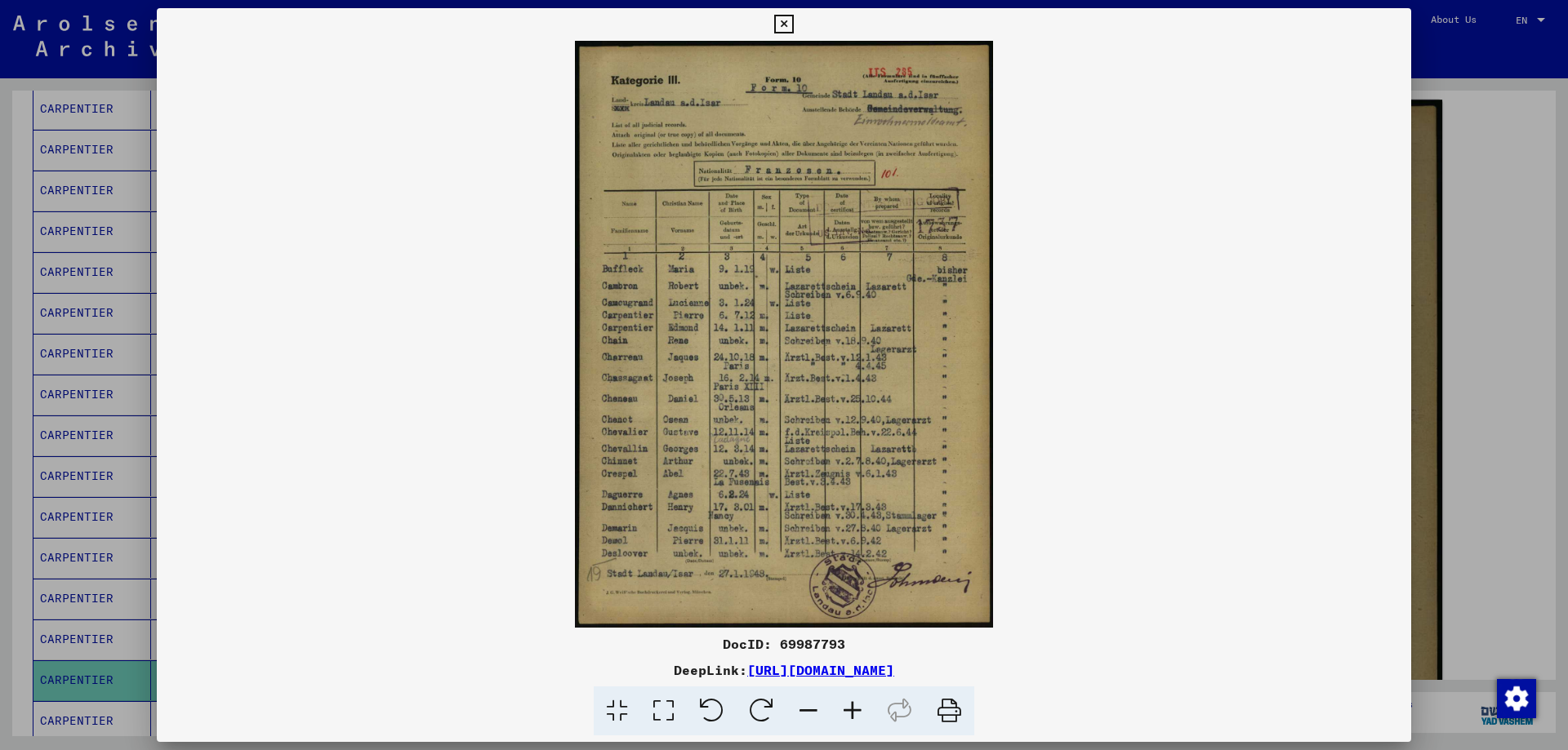
click at [1150, 560] on img at bounding box center [784, 334] width 1254 height 587
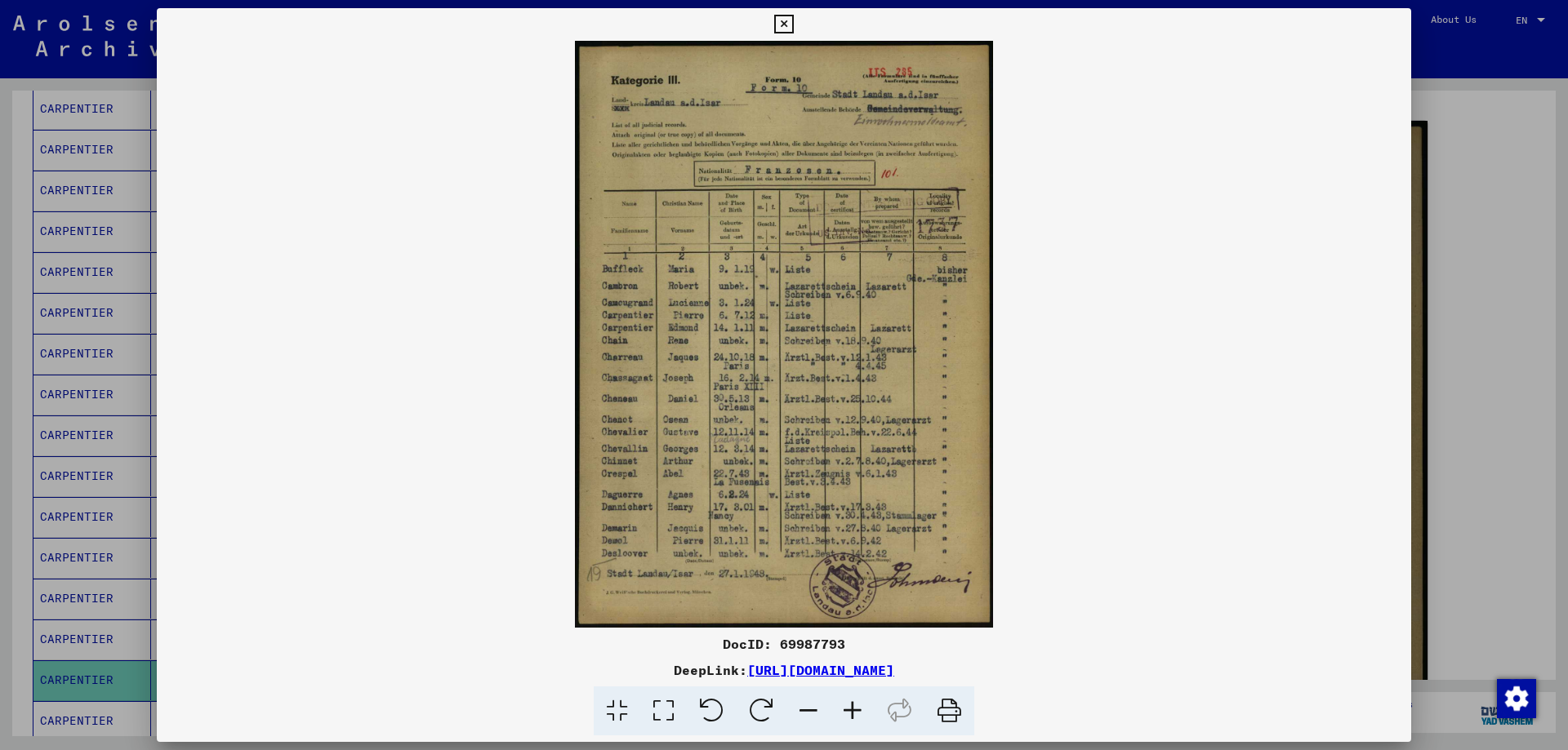
click at [857, 704] on icon at bounding box center [853, 711] width 44 height 50
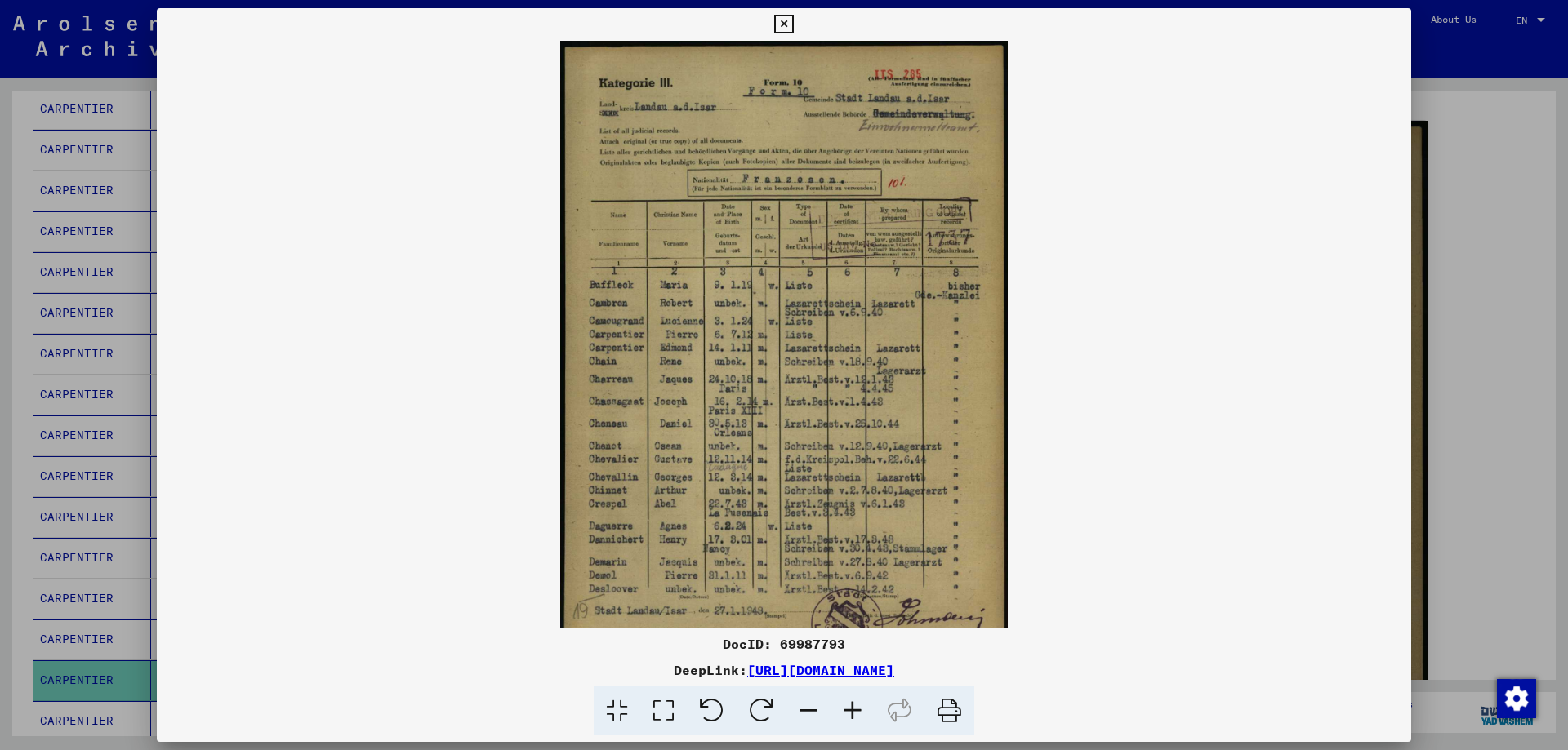
click at [856, 705] on icon at bounding box center [853, 711] width 44 height 50
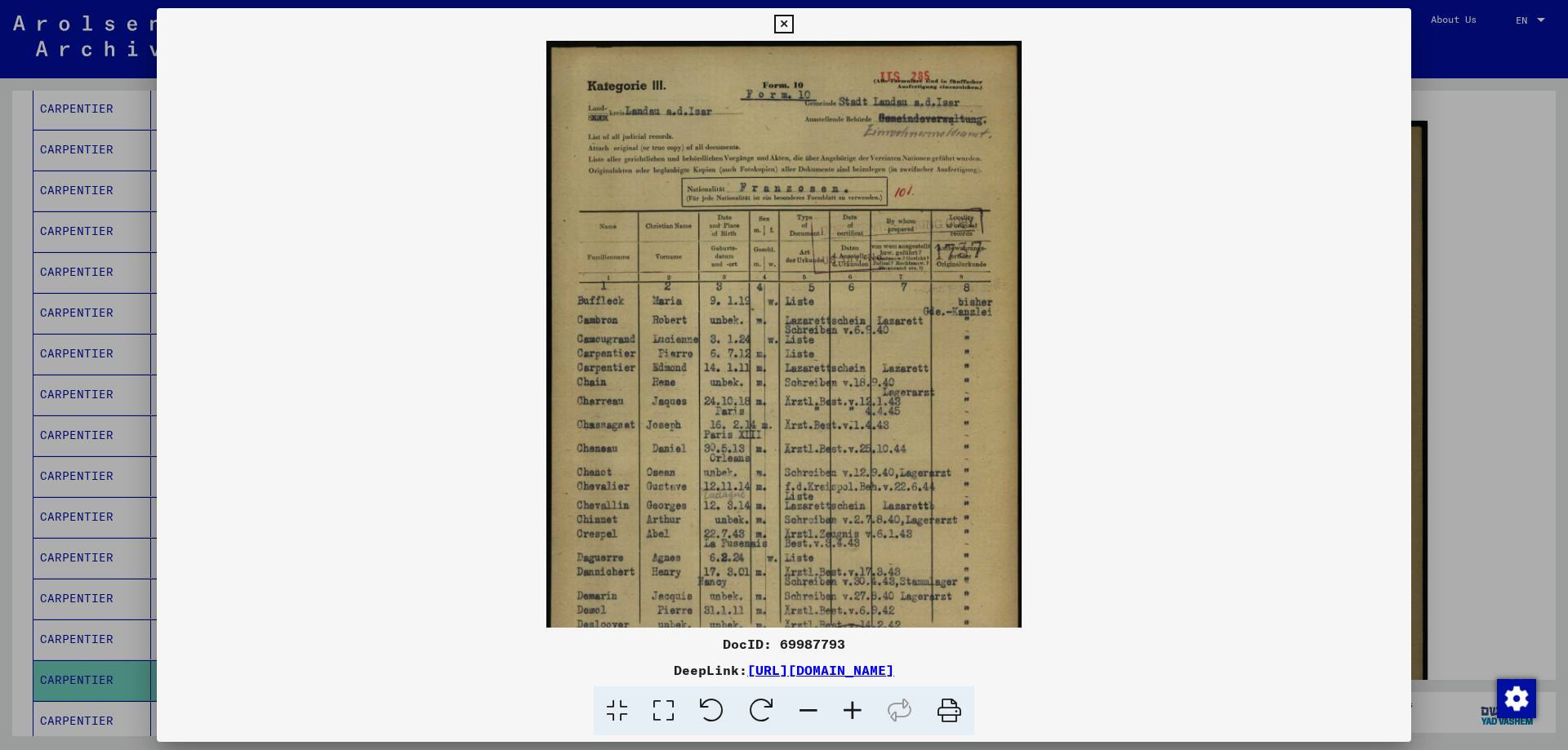
click at [856, 705] on icon at bounding box center [853, 711] width 44 height 50
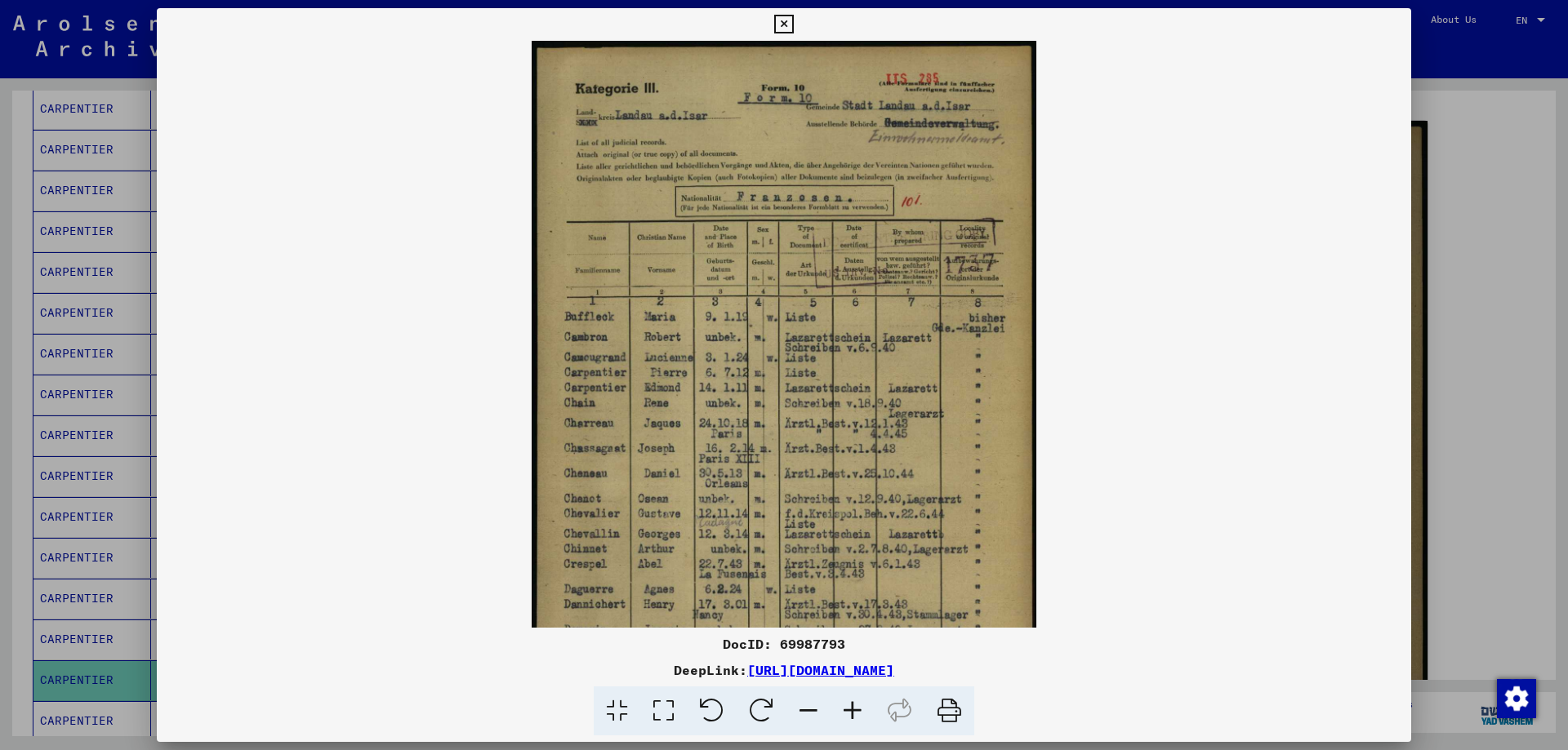
click at [856, 705] on icon at bounding box center [853, 711] width 44 height 50
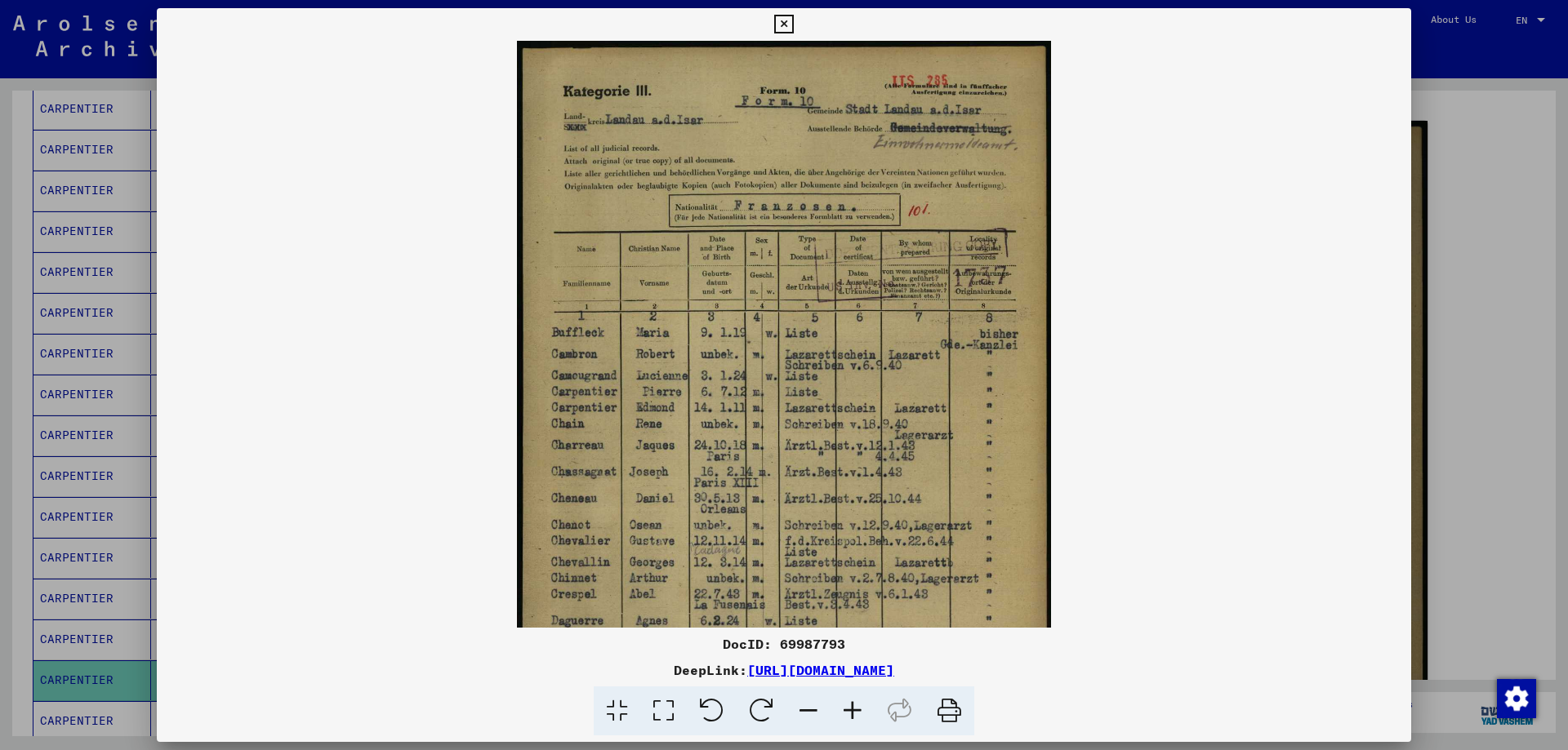
click at [856, 705] on icon at bounding box center [853, 711] width 44 height 50
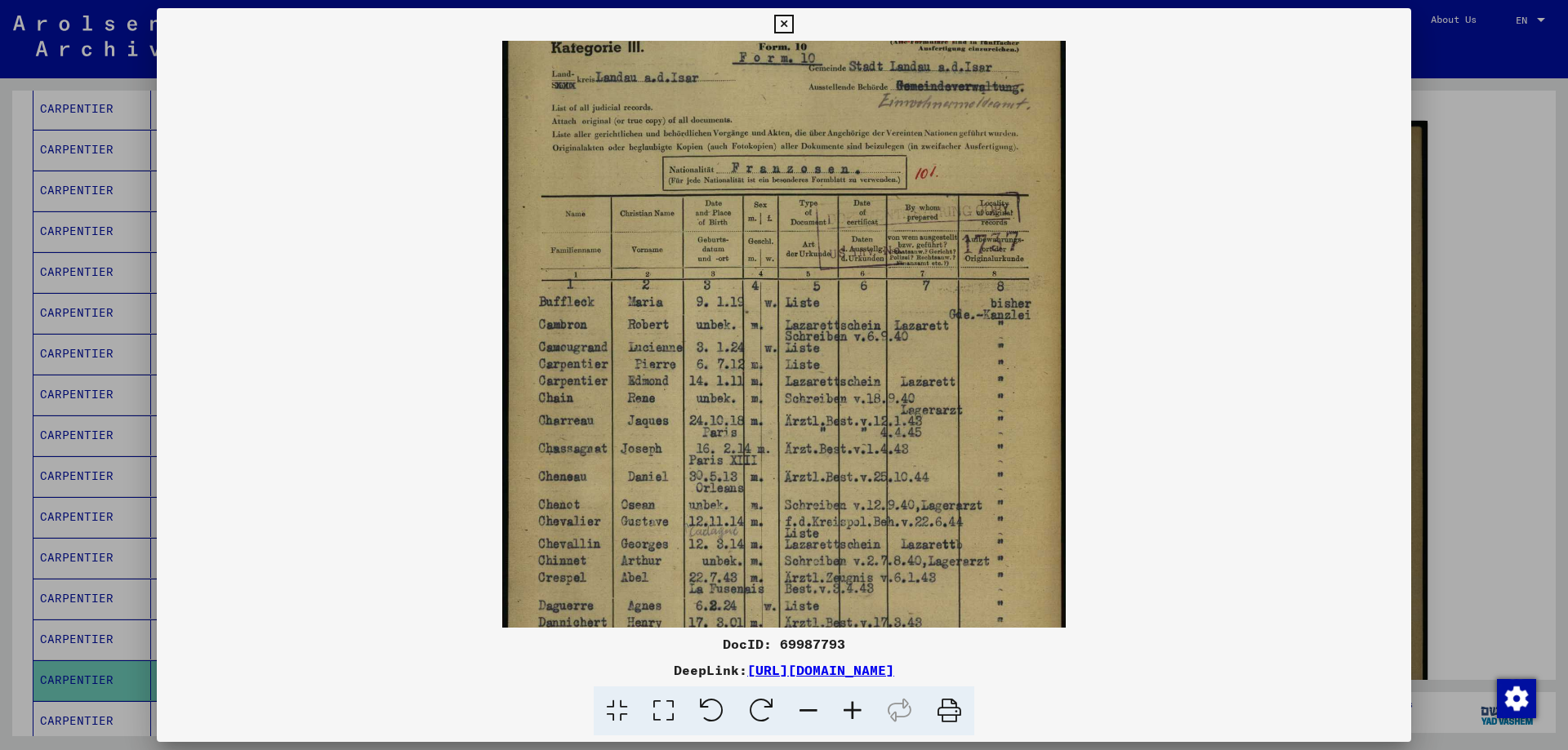
drag, startPoint x: 715, startPoint y: 492, endPoint x: 726, endPoint y: 318, distance: 174.3
click at [725, 327] on img at bounding box center [784, 389] width 564 height 791
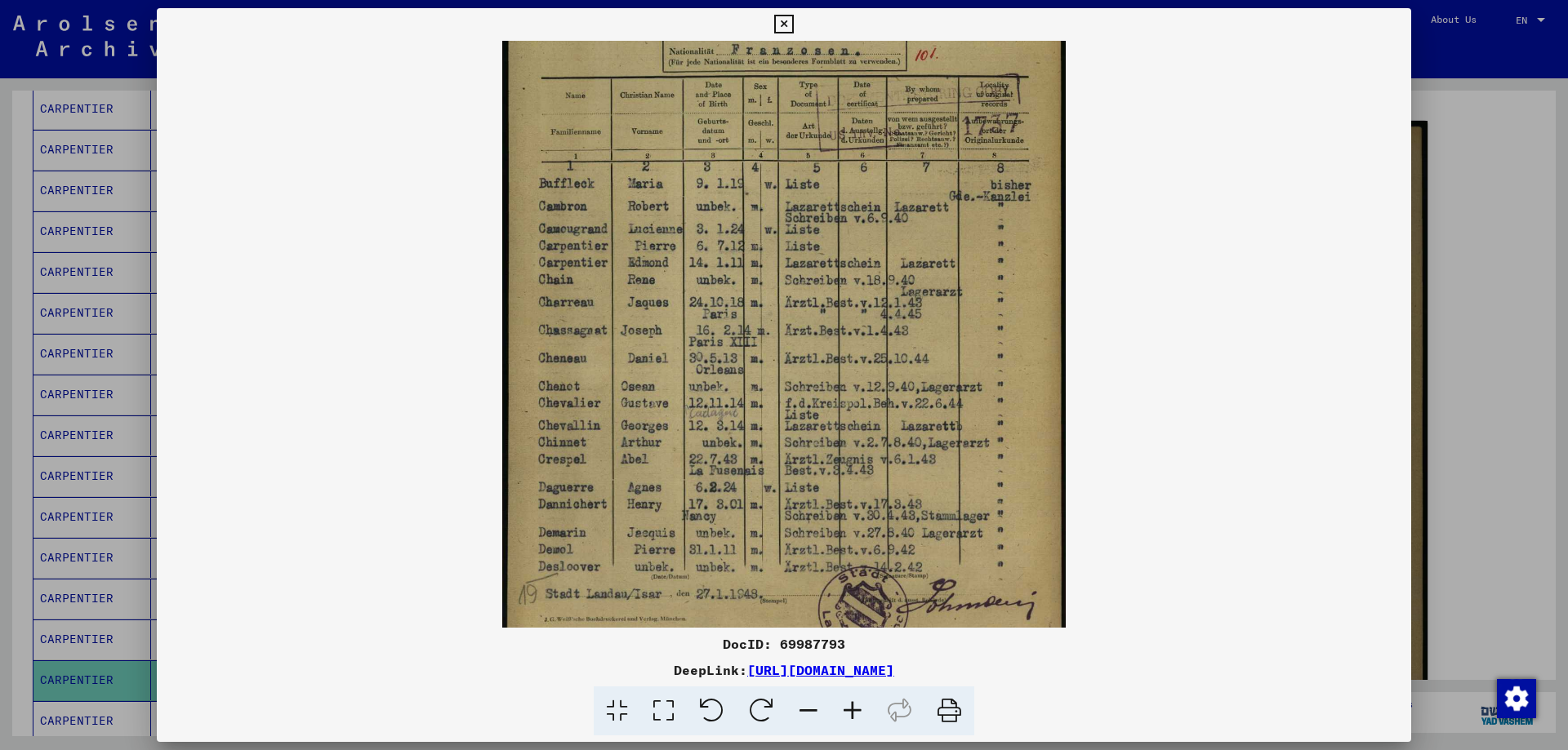
scroll to position [204, 0]
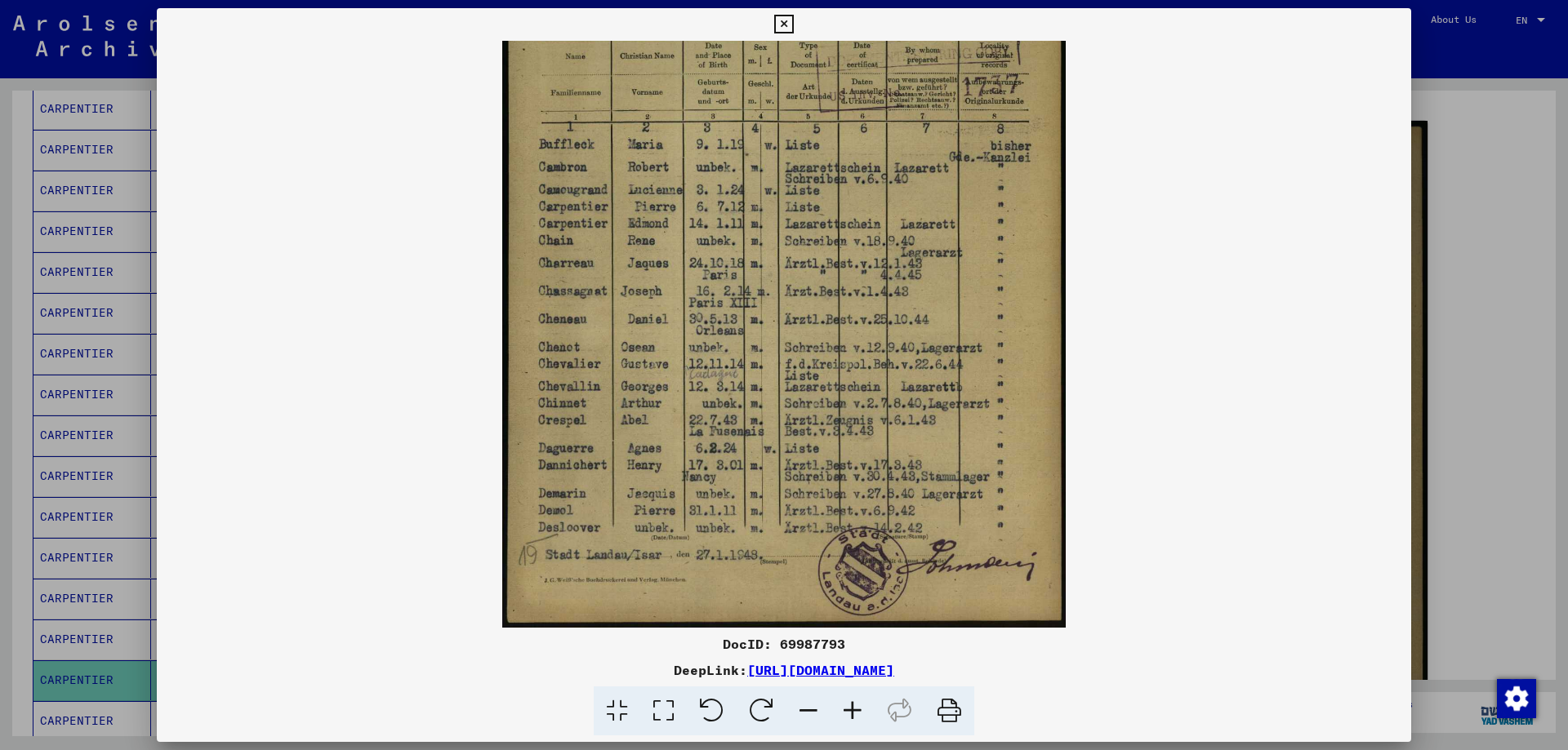
drag, startPoint x: 699, startPoint y: 468, endPoint x: 699, endPoint y: 313, distance: 155.0
click at [699, 313] on img at bounding box center [784, 232] width 564 height 791
click at [779, 20] on icon at bounding box center [783, 24] width 19 height 20
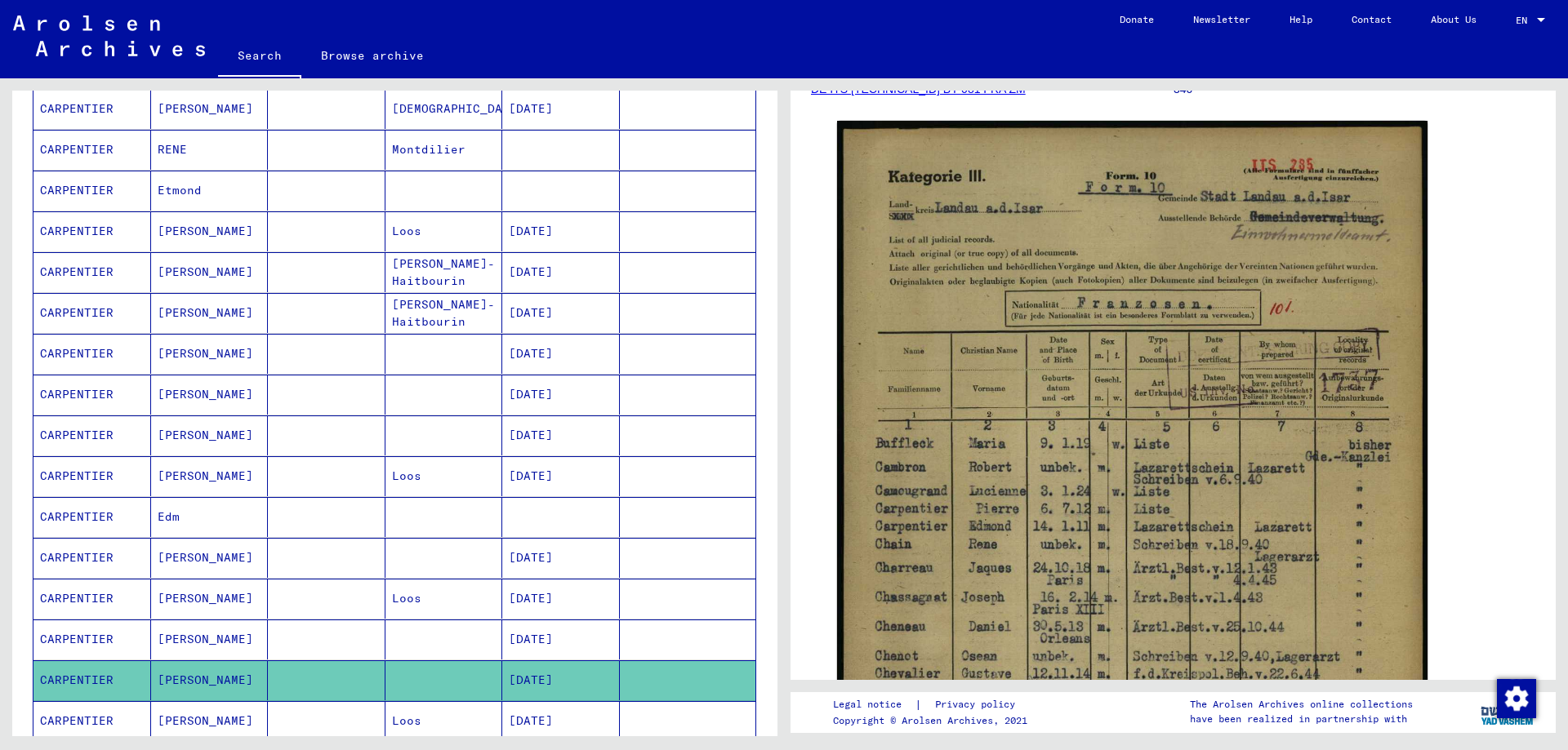
click at [526, 712] on mat-cell "[DATE]" at bounding box center [561, 721] width 118 height 40
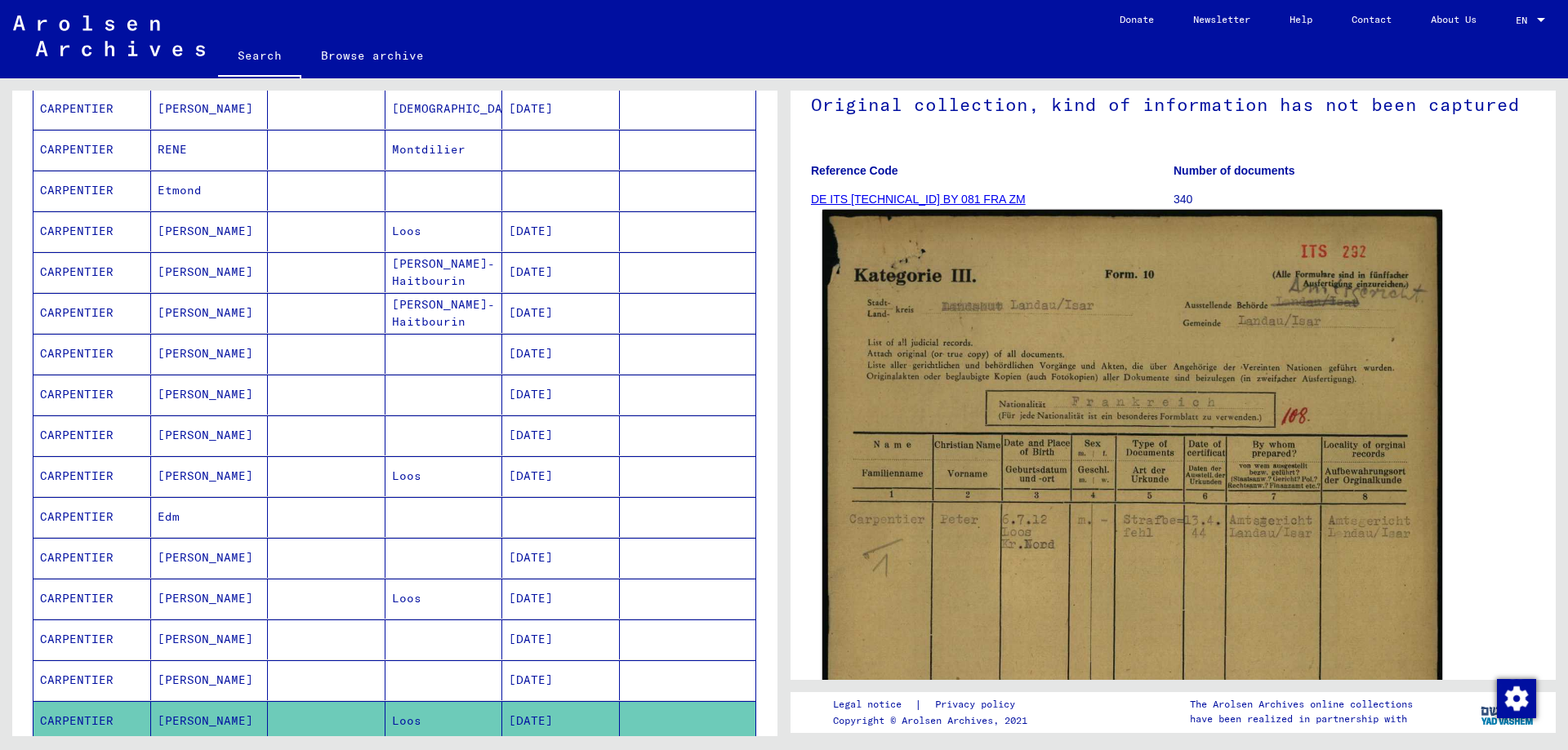
scroll to position [163, 0]
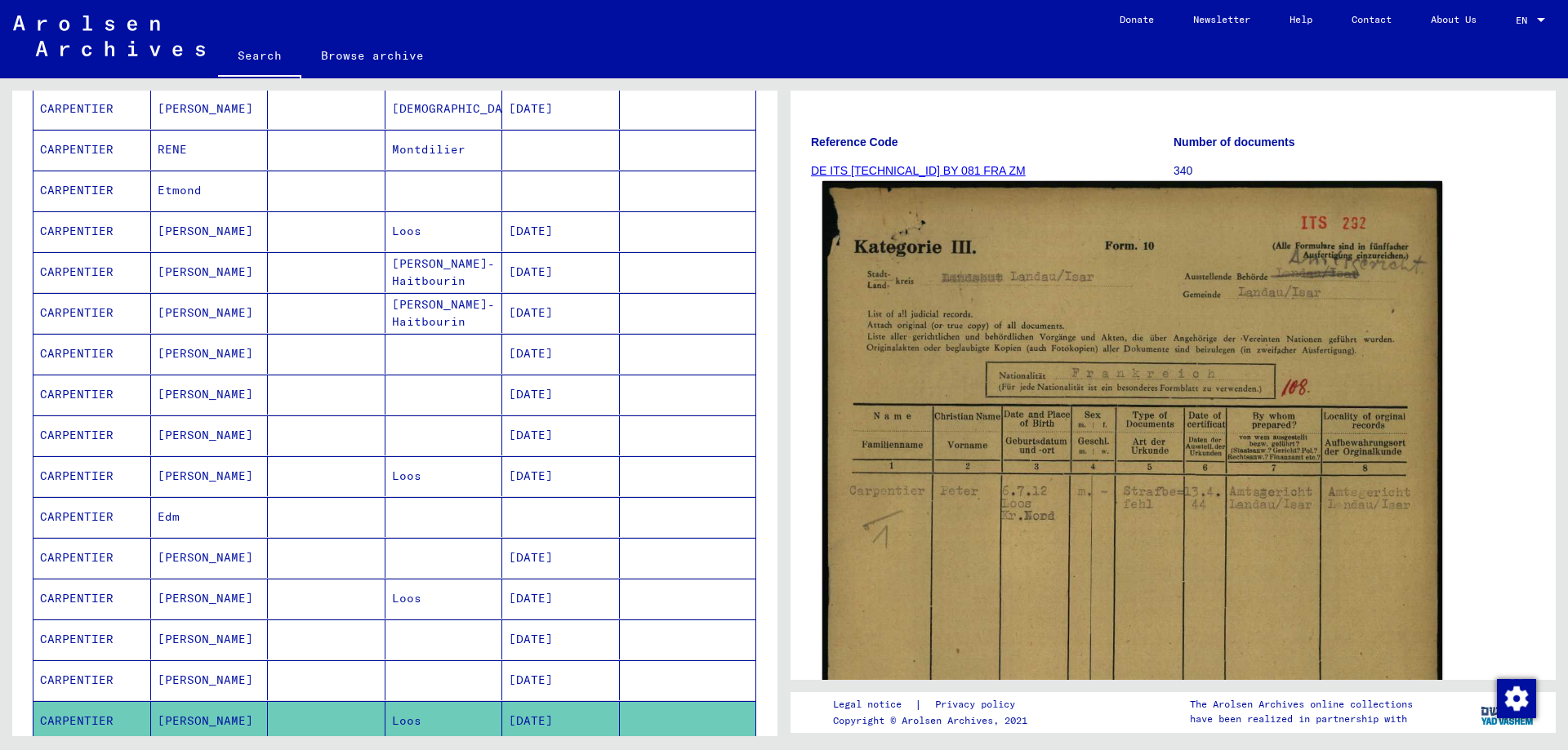
click at [1147, 385] on img at bounding box center [1133, 622] width 620 height 883
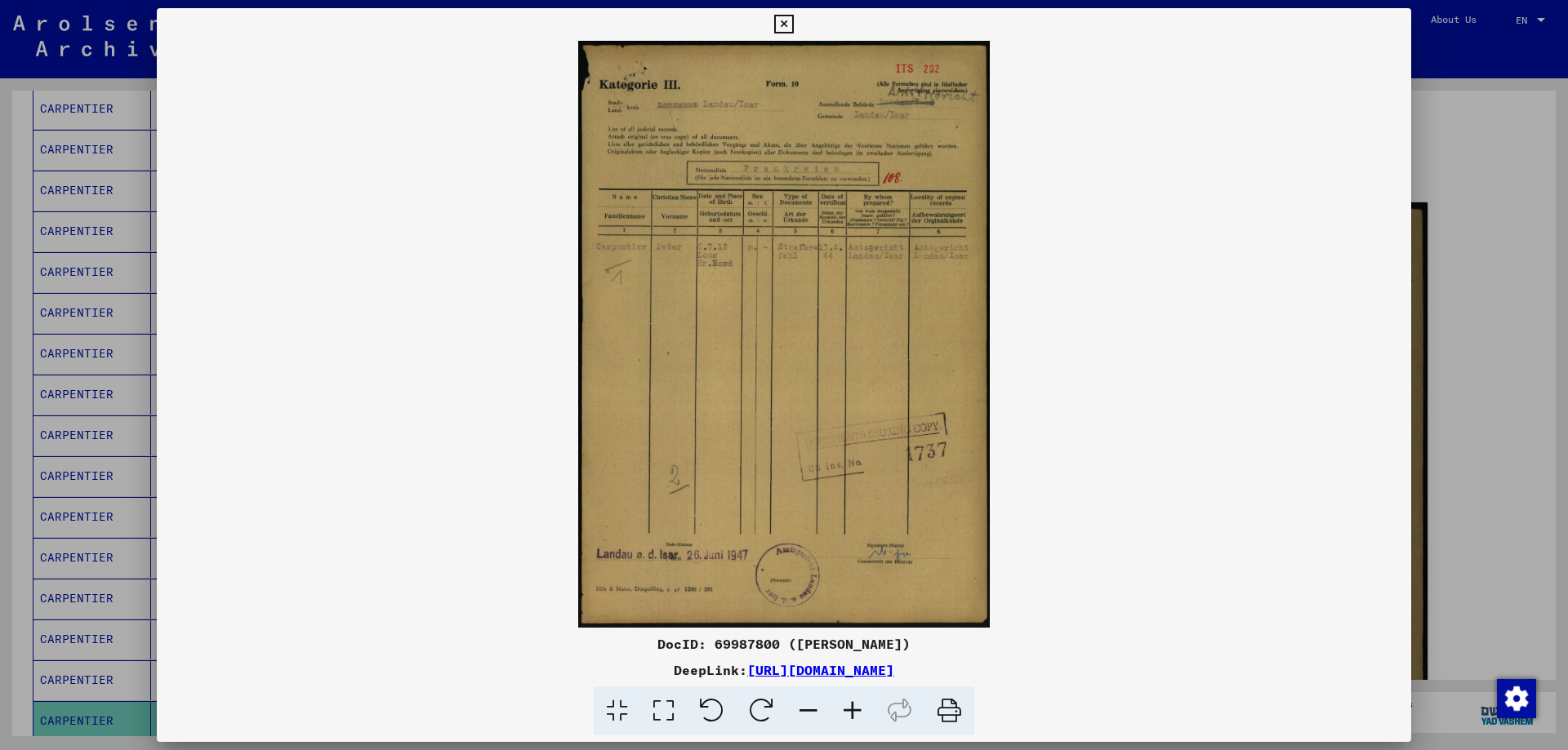
click at [789, 20] on icon at bounding box center [783, 24] width 19 height 20
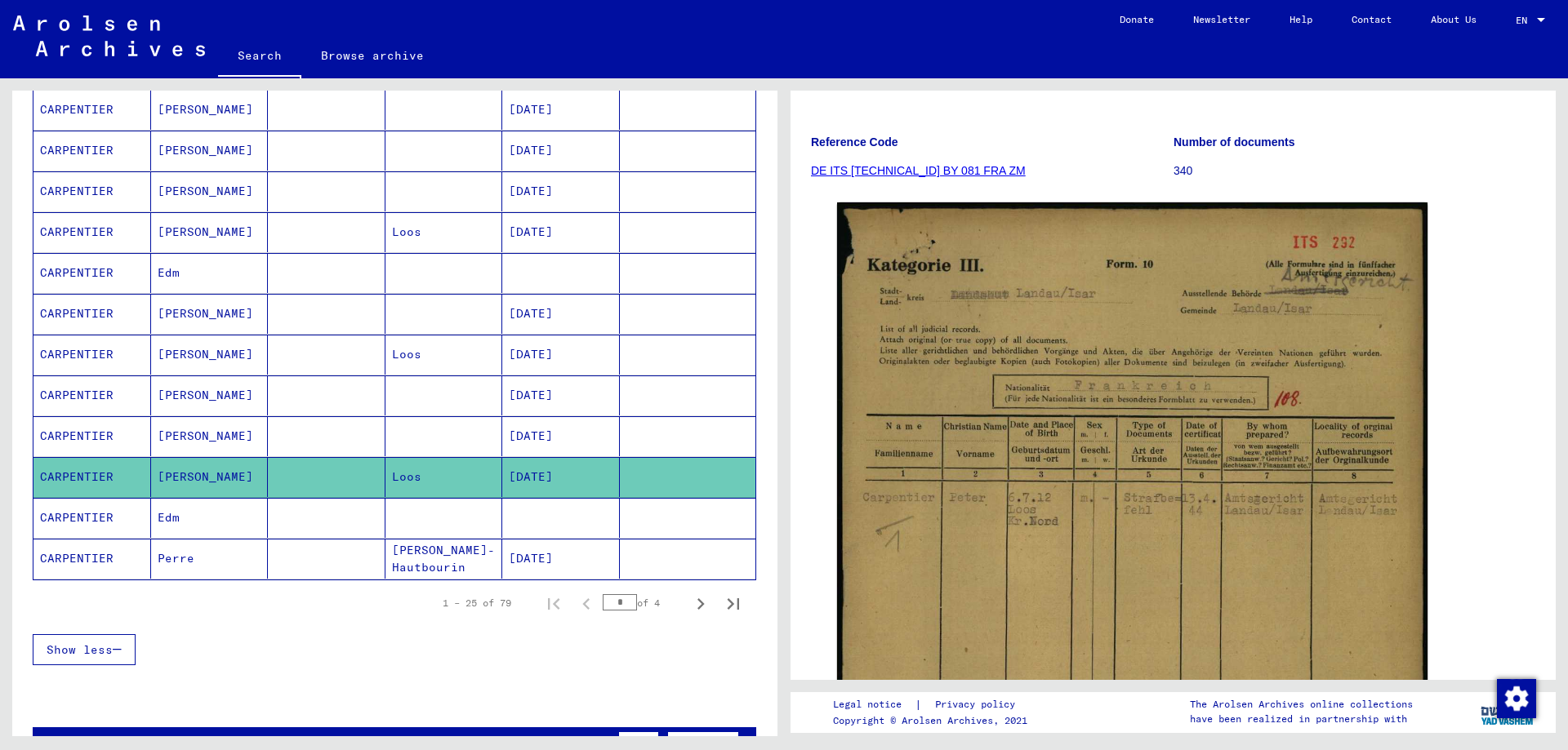
scroll to position [816, 0]
click at [93, 555] on mat-cell "CARPENTIER" at bounding box center [92, 558] width 118 height 40
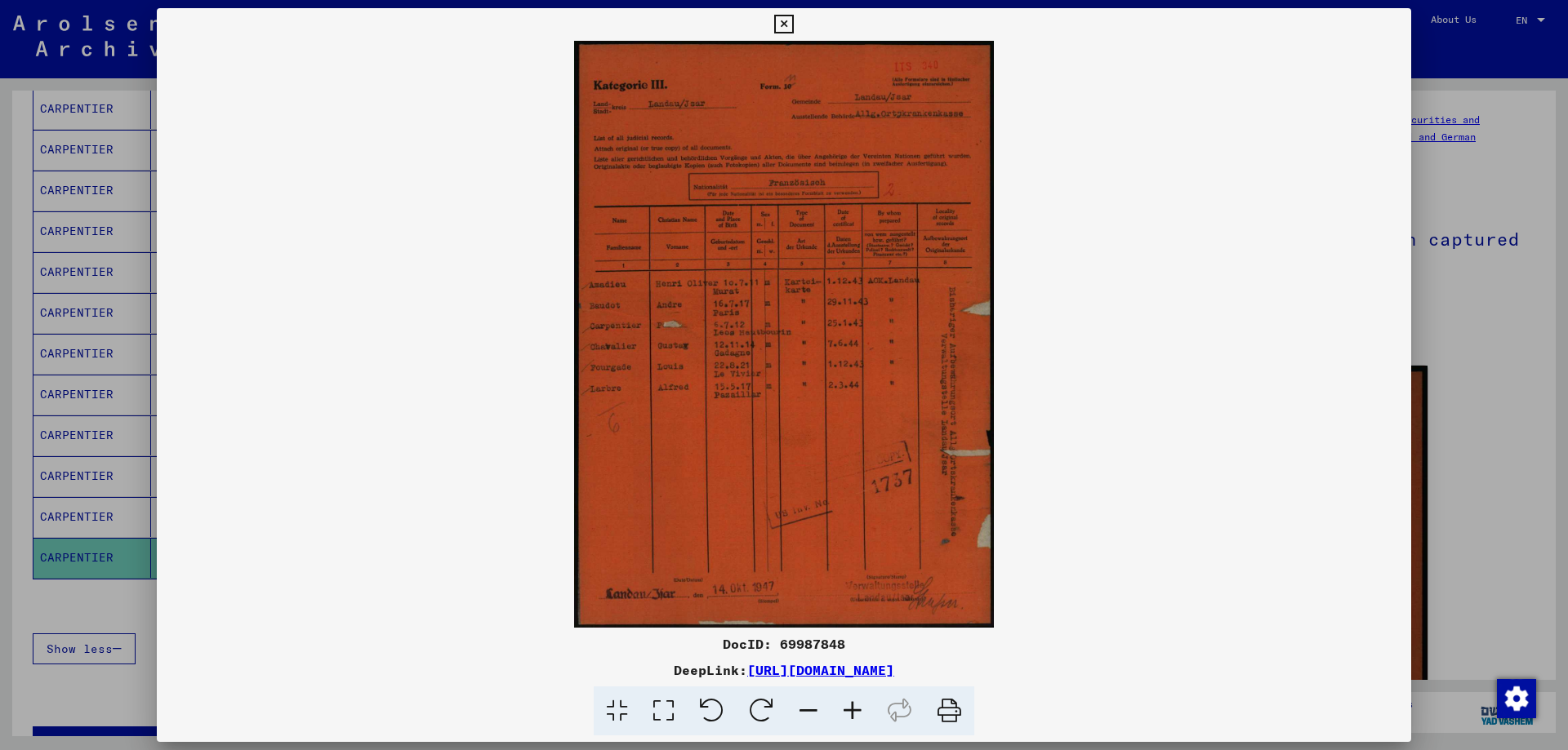
click at [848, 710] on icon at bounding box center [853, 711] width 44 height 50
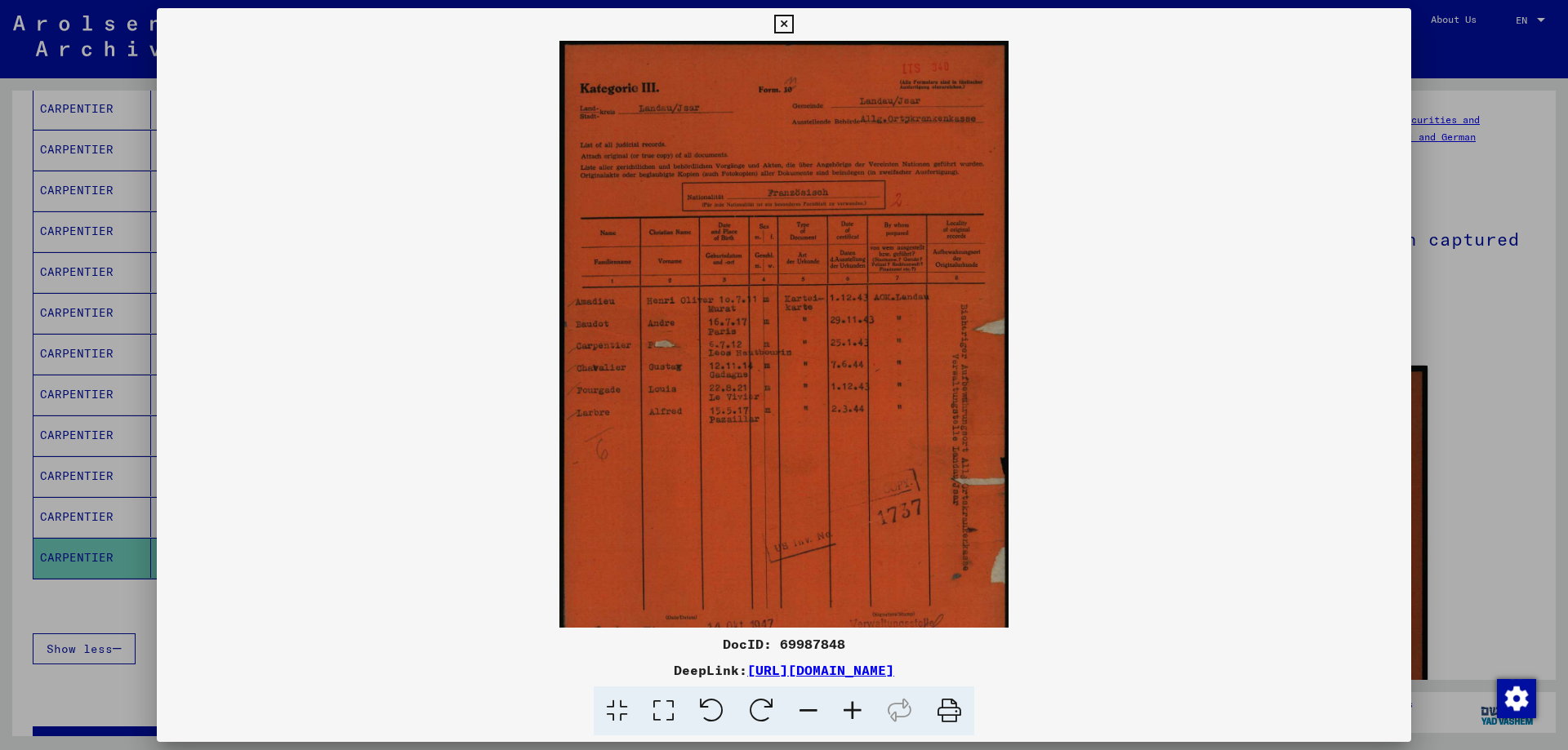
click at [848, 710] on icon at bounding box center [853, 711] width 44 height 50
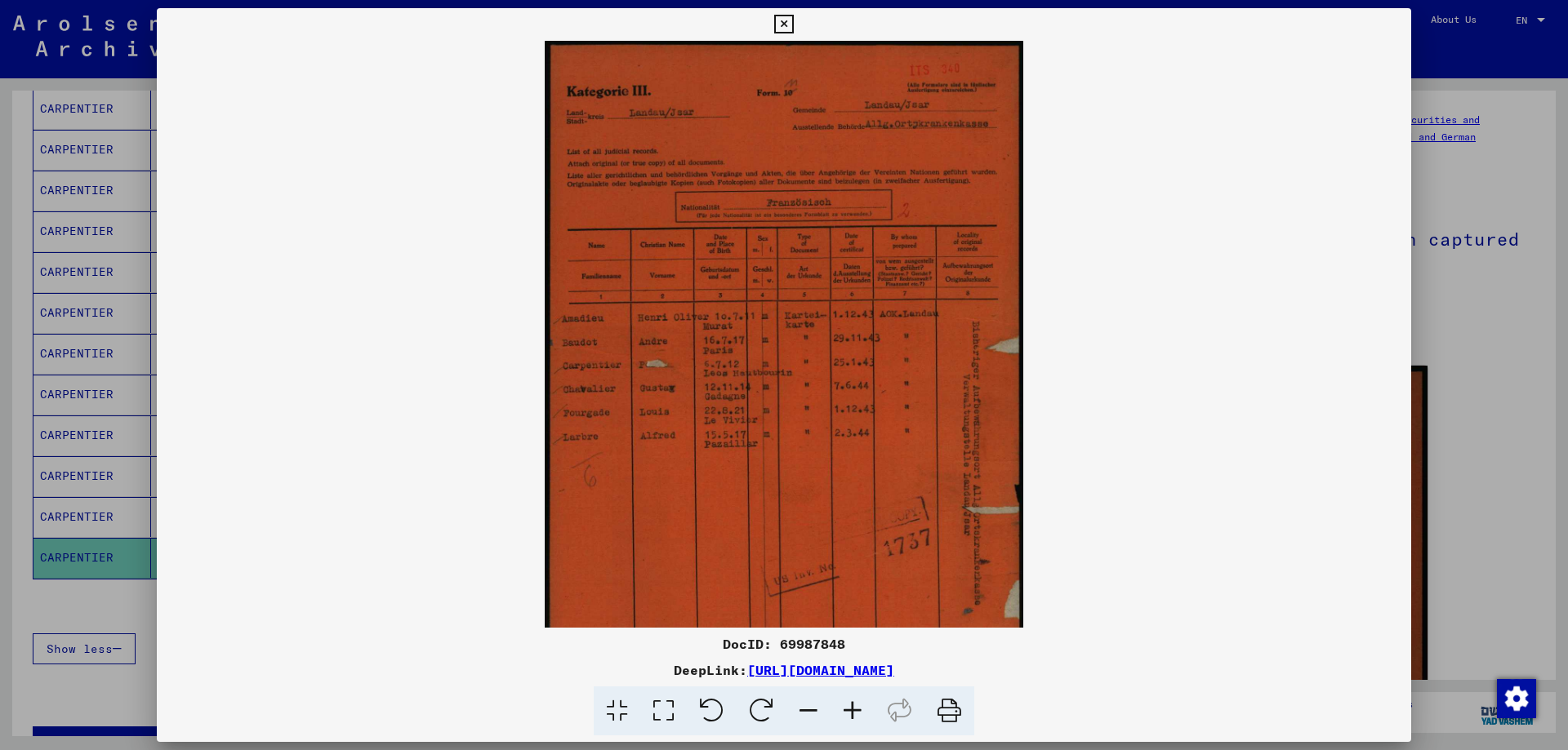
click at [851, 709] on icon at bounding box center [853, 711] width 44 height 50
click at [853, 709] on icon at bounding box center [853, 711] width 44 height 50
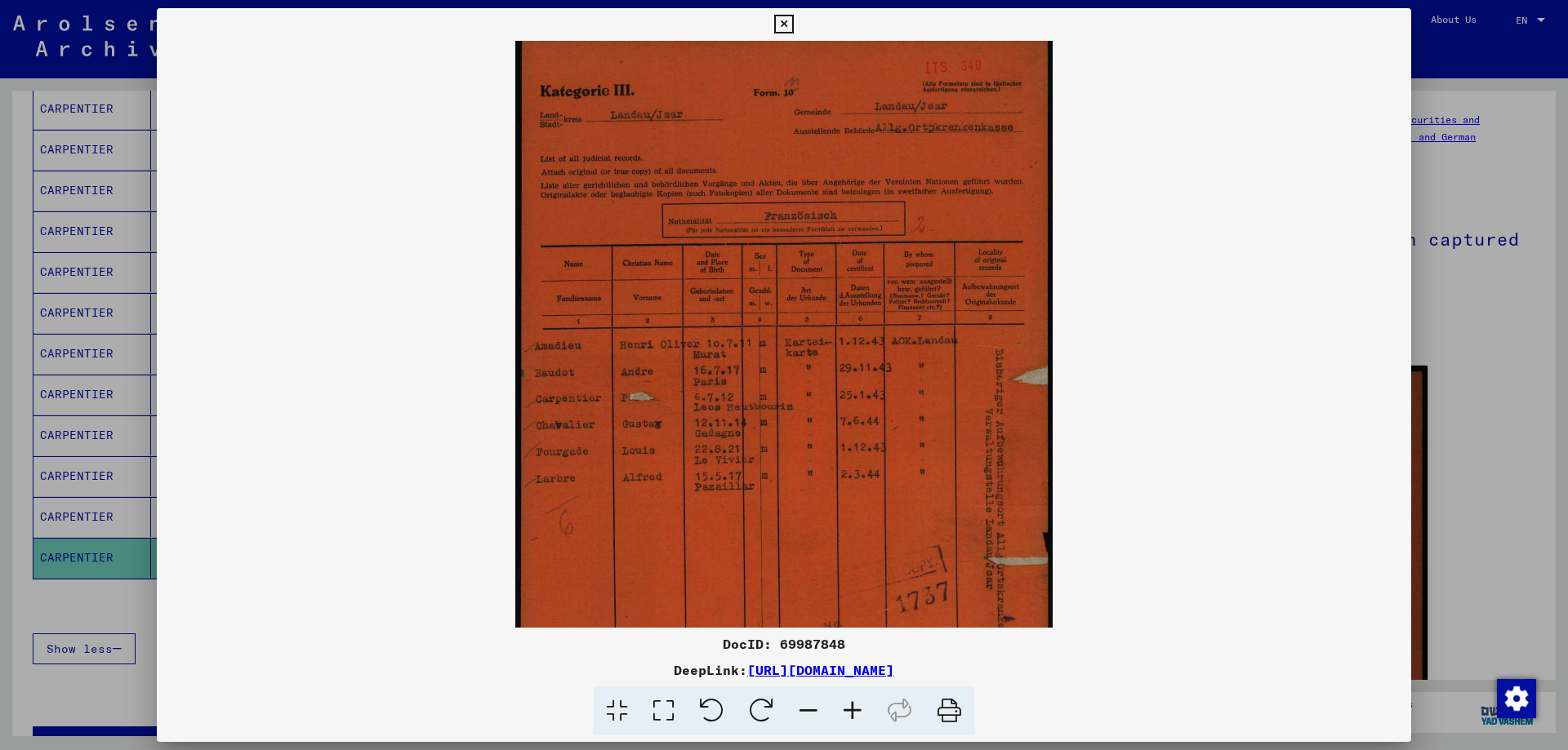
scroll to position [5, 0]
drag, startPoint x: 765, startPoint y: 477, endPoint x: 758, endPoint y: 472, distance: 8.6
click at [758, 472] on img at bounding box center [784, 410] width 537 height 750
click at [789, 24] on icon at bounding box center [783, 24] width 19 height 20
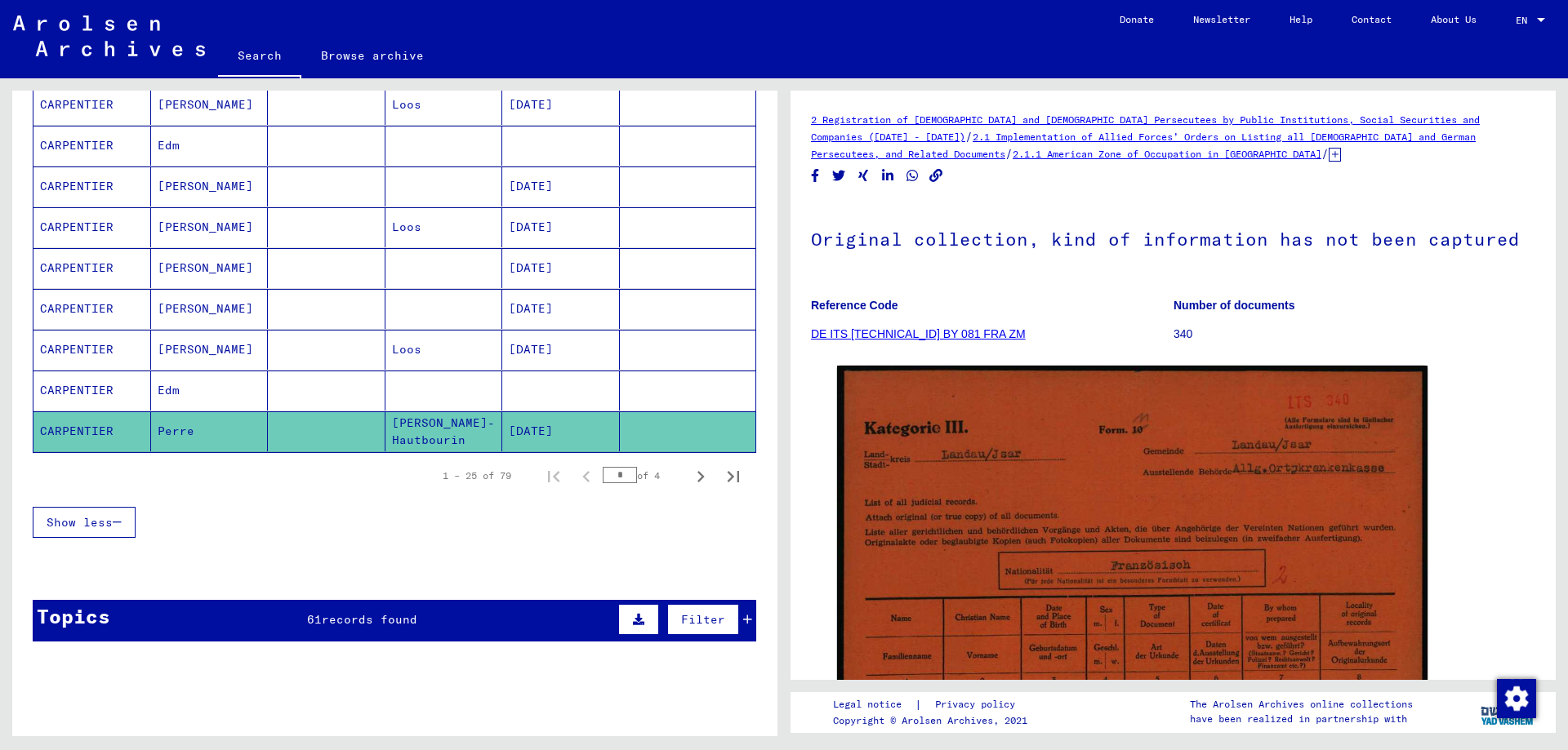
scroll to position [980, 0]
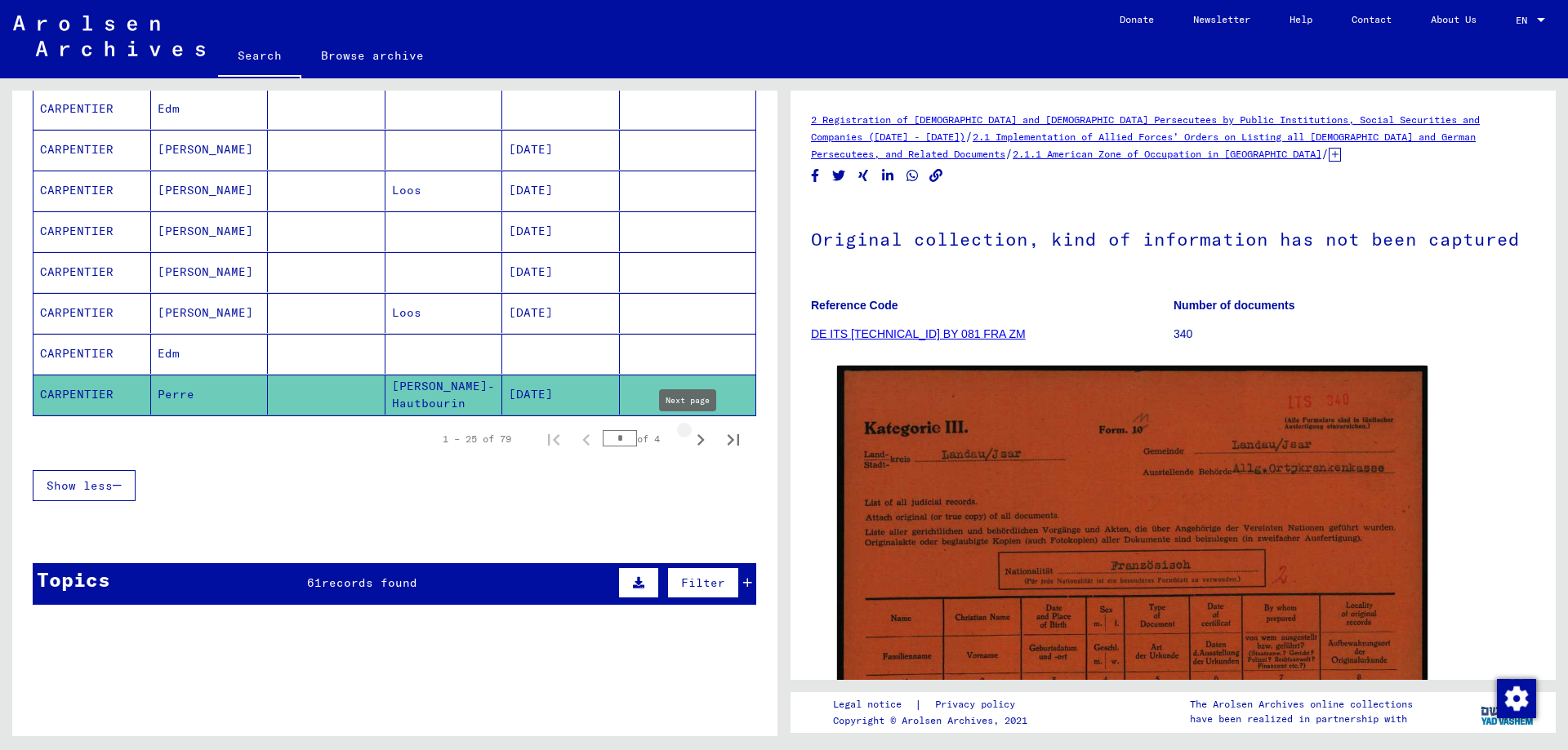
click at [690, 440] on icon "Next page" at bounding box center [701, 439] width 23 height 23
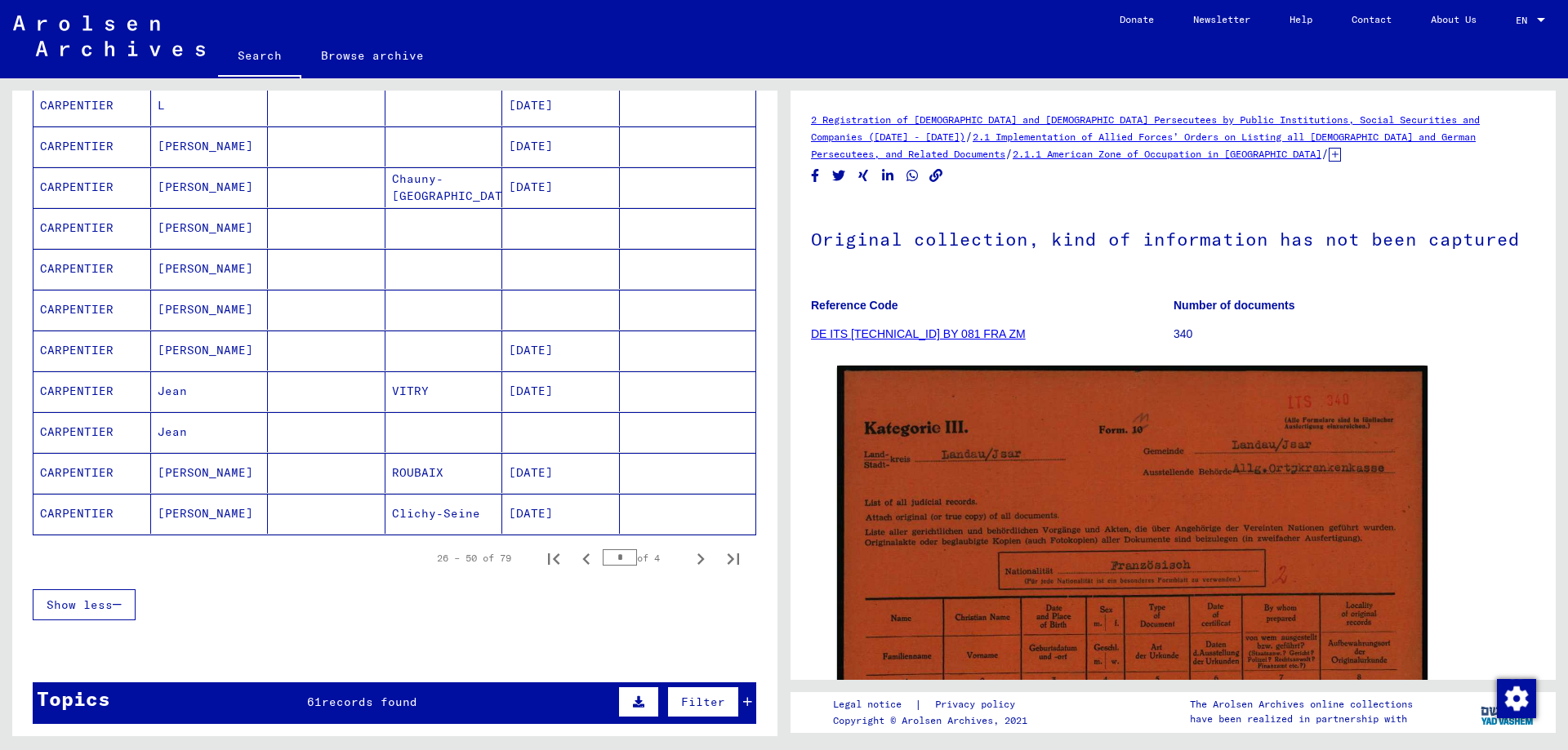
scroll to position [898, 0]
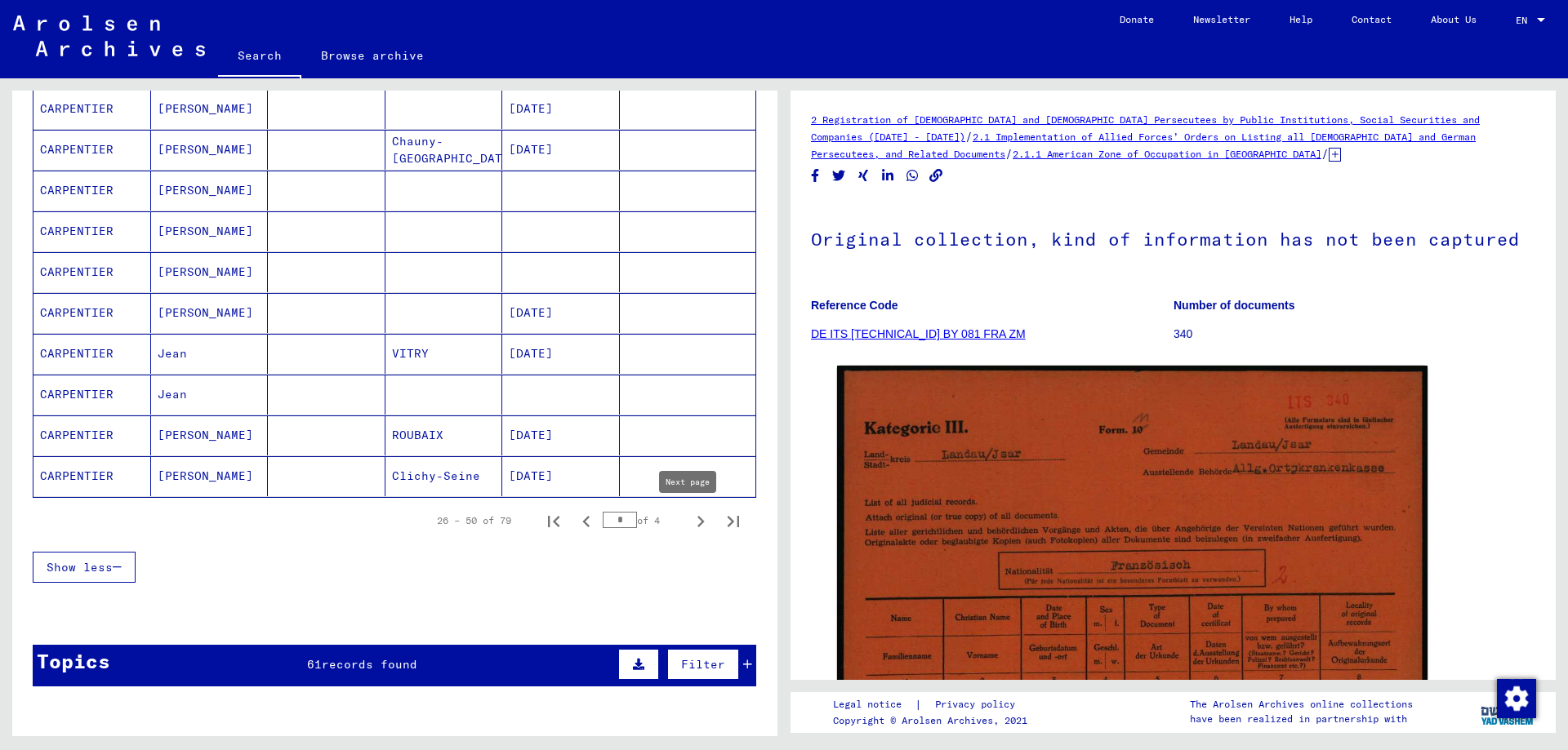
click at [690, 520] on icon "Next page" at bounding box center [701, 521] width 23 height 23
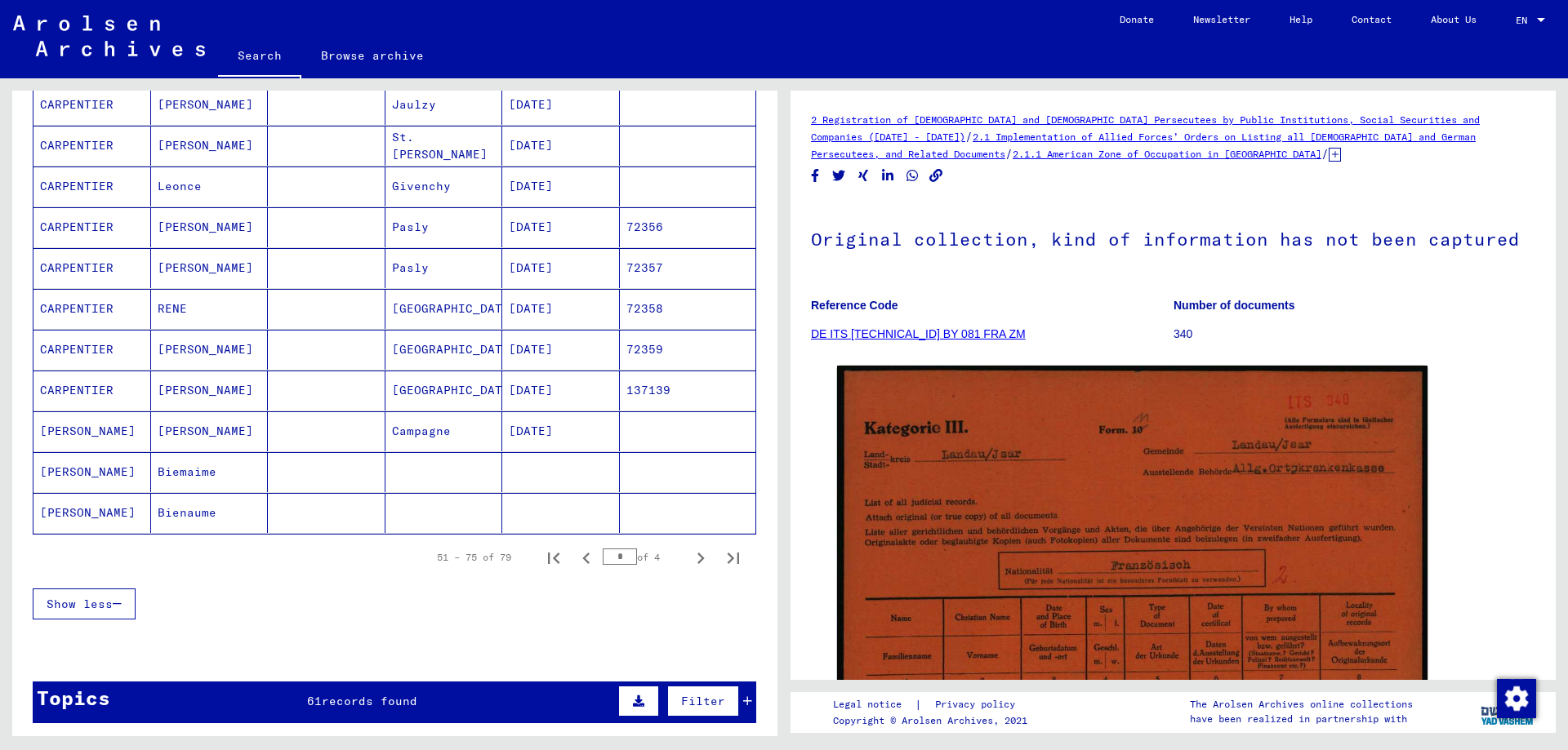
scroll to position [980, 0]
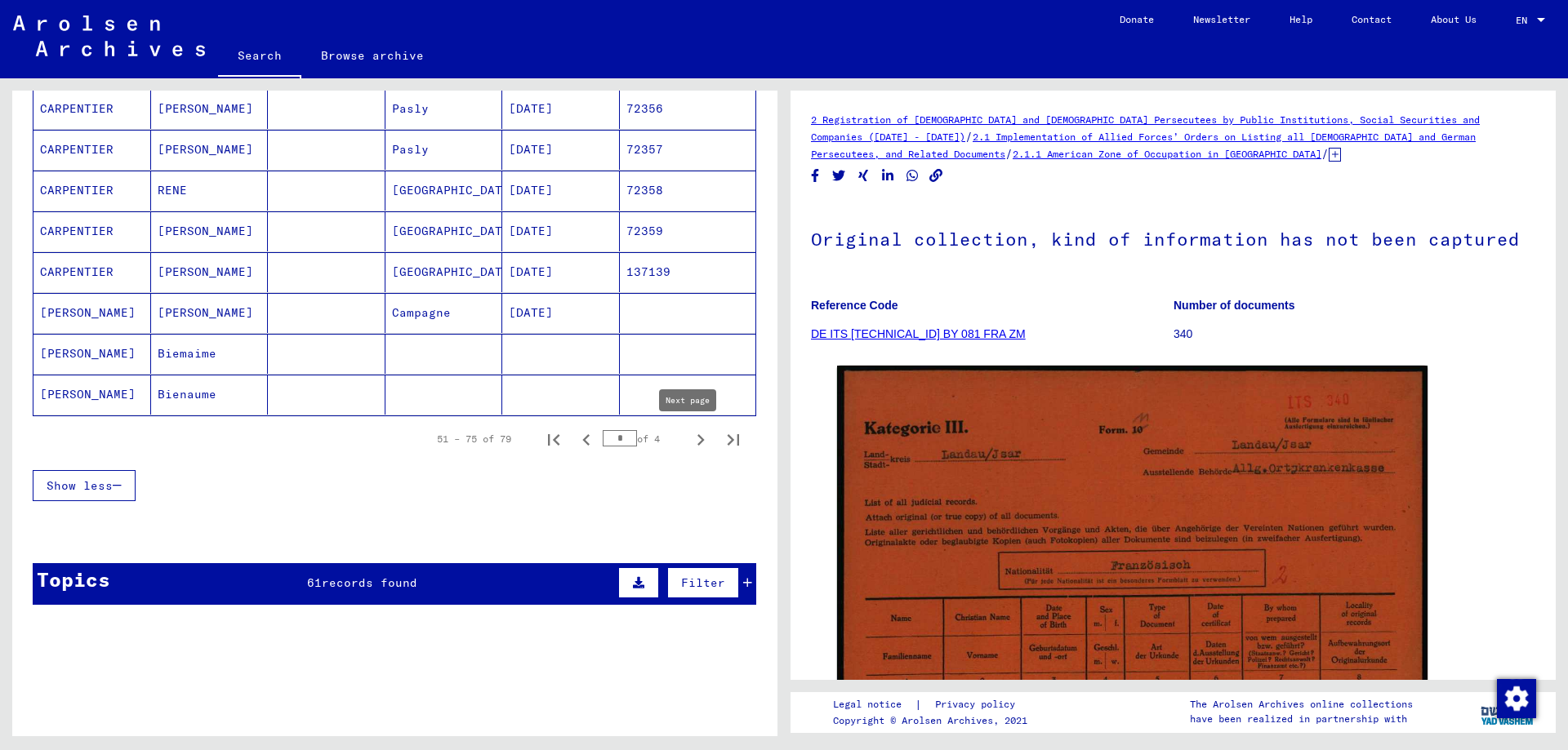
click at [690, 439] on icon "Next page" at bounding box center [701, 439] width 23 height 23
type input "*"
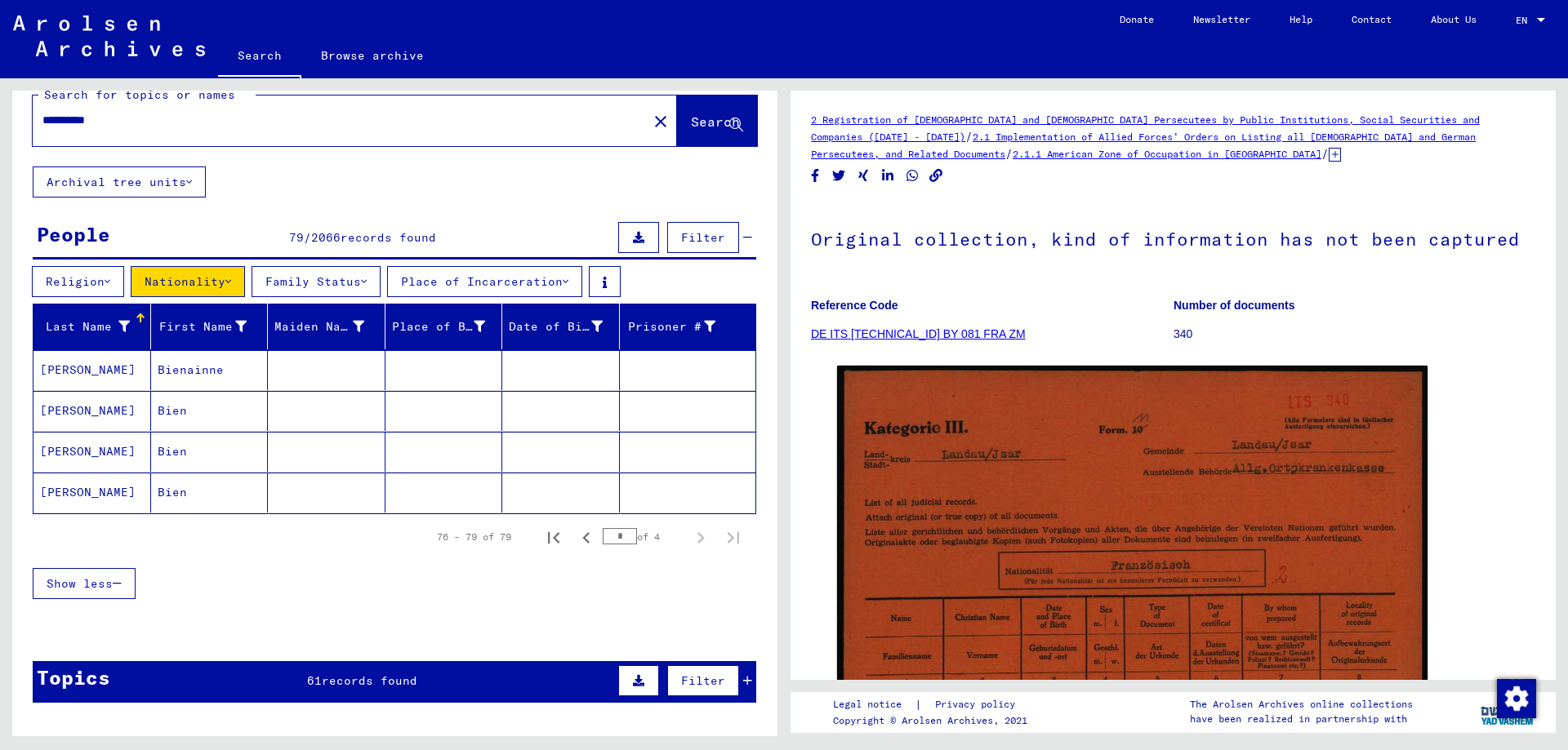
scroll to position [24, 0]
